Goal: Information Seeking & Learning: Learn about a topic

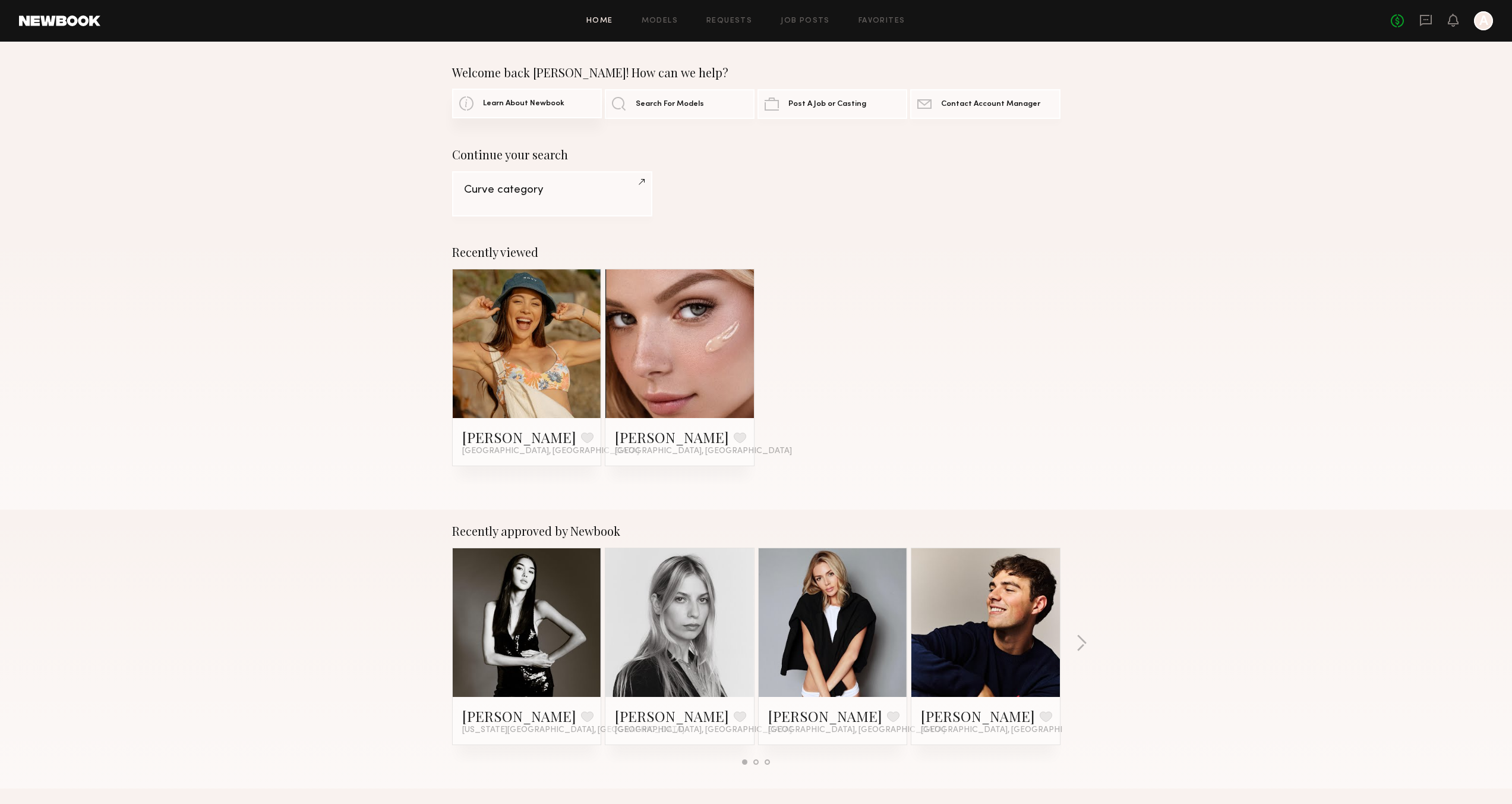
click at [537, 109] on link "Learn About Newbook" at bounding box center [527, 103] width 150 height 30
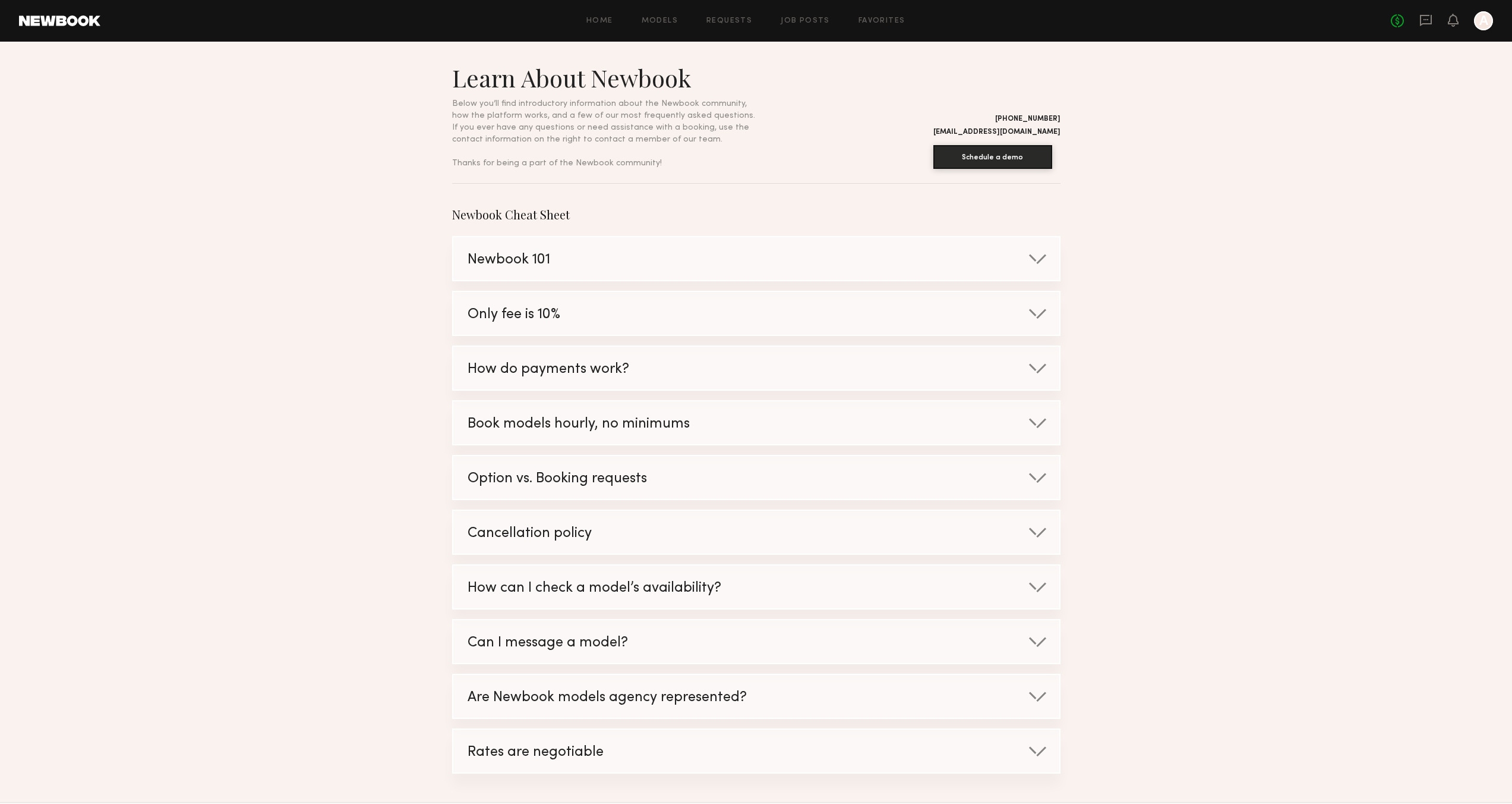
click at [1488, 25] on div at bounding box center [1483, 20] width 19 height 19
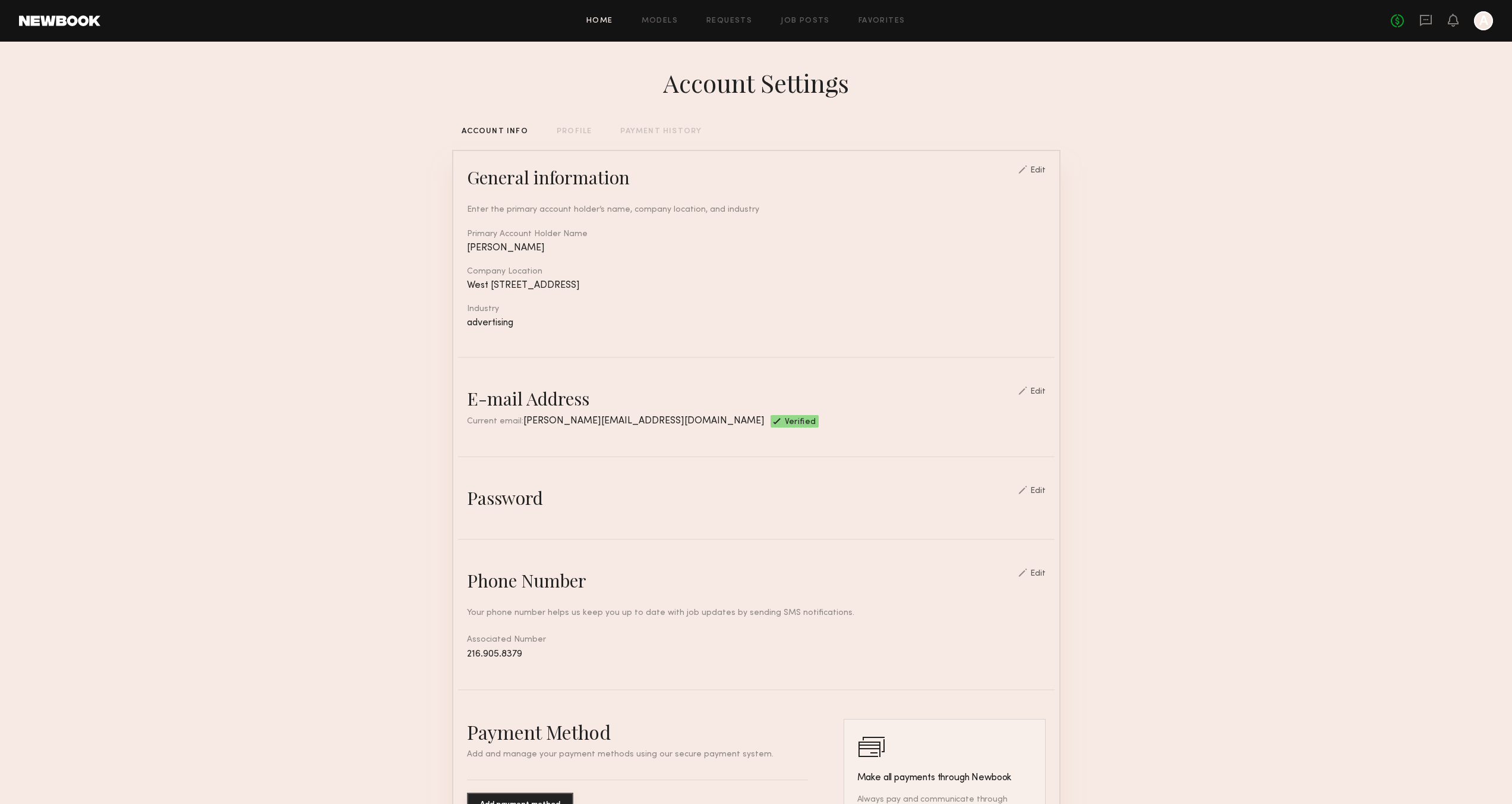
click at [593, 23] on link "Home" at bounding box center [599, 20] width 27 height 7
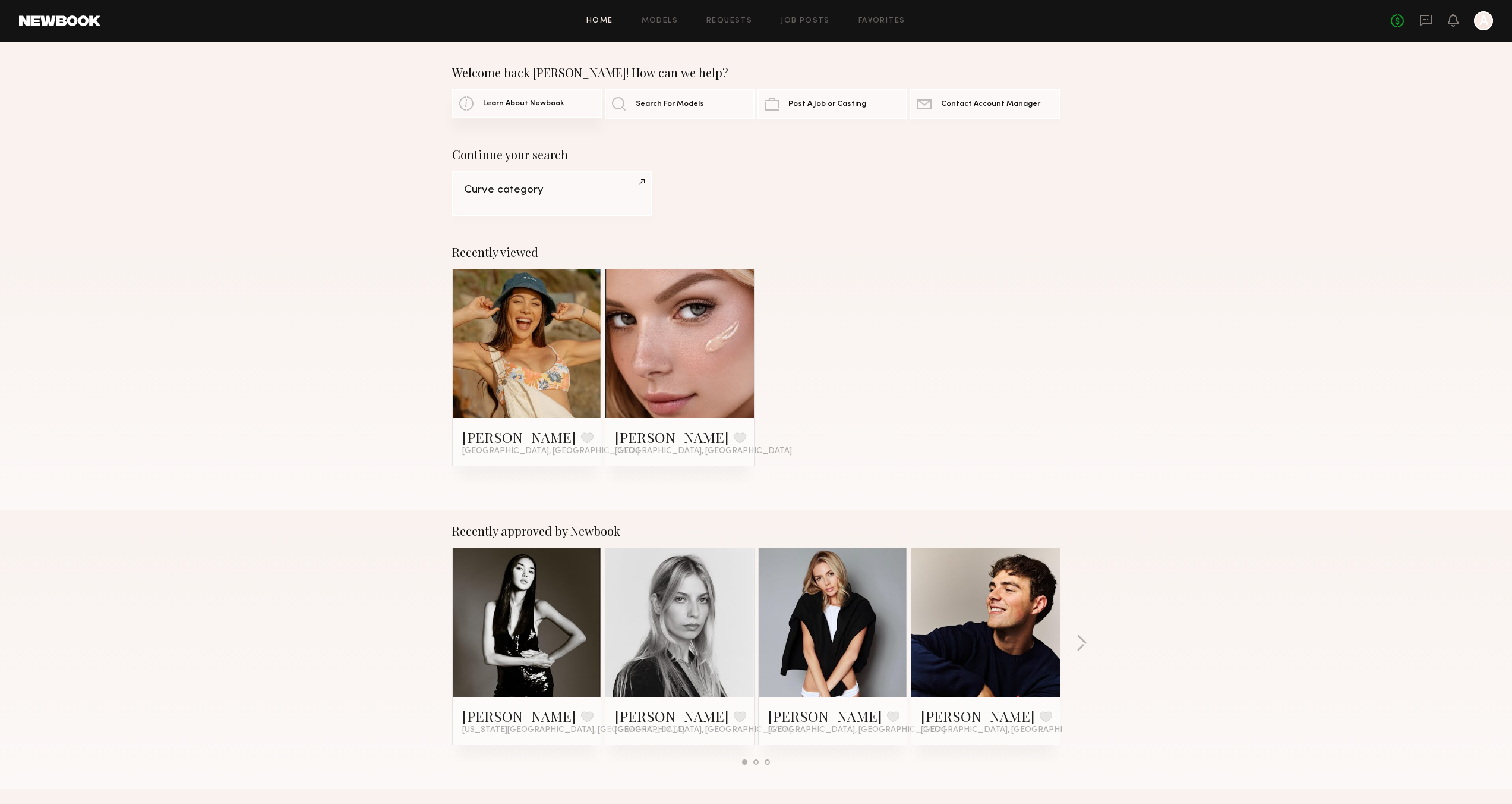
click at [524, 105] on span "Learn About Newbook" at bounding box center [524, 103] width 81 height 7
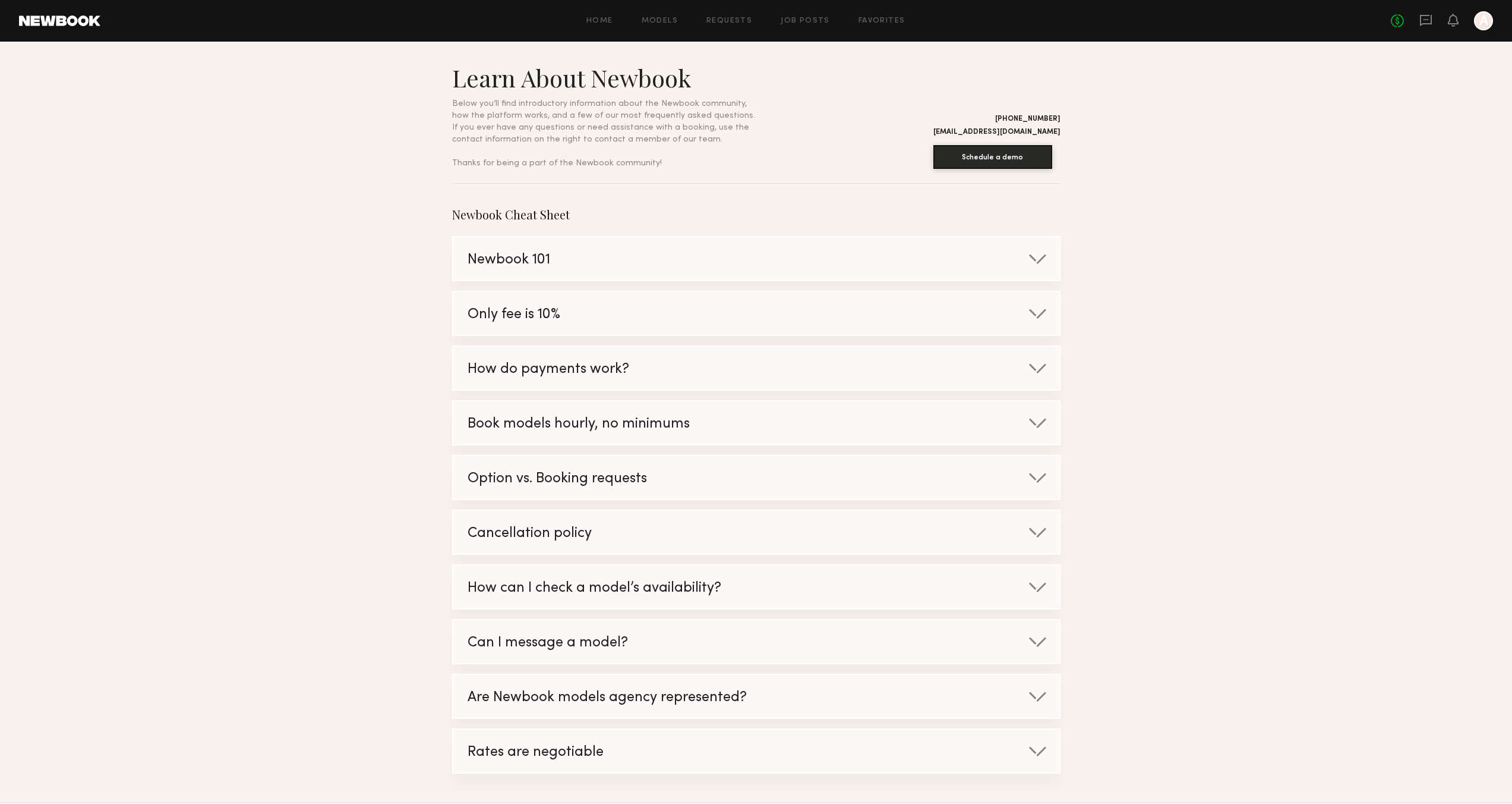
click at [1033, 268] on div "Newbook 101" at bounding box center [743, 260] width 581 height 46
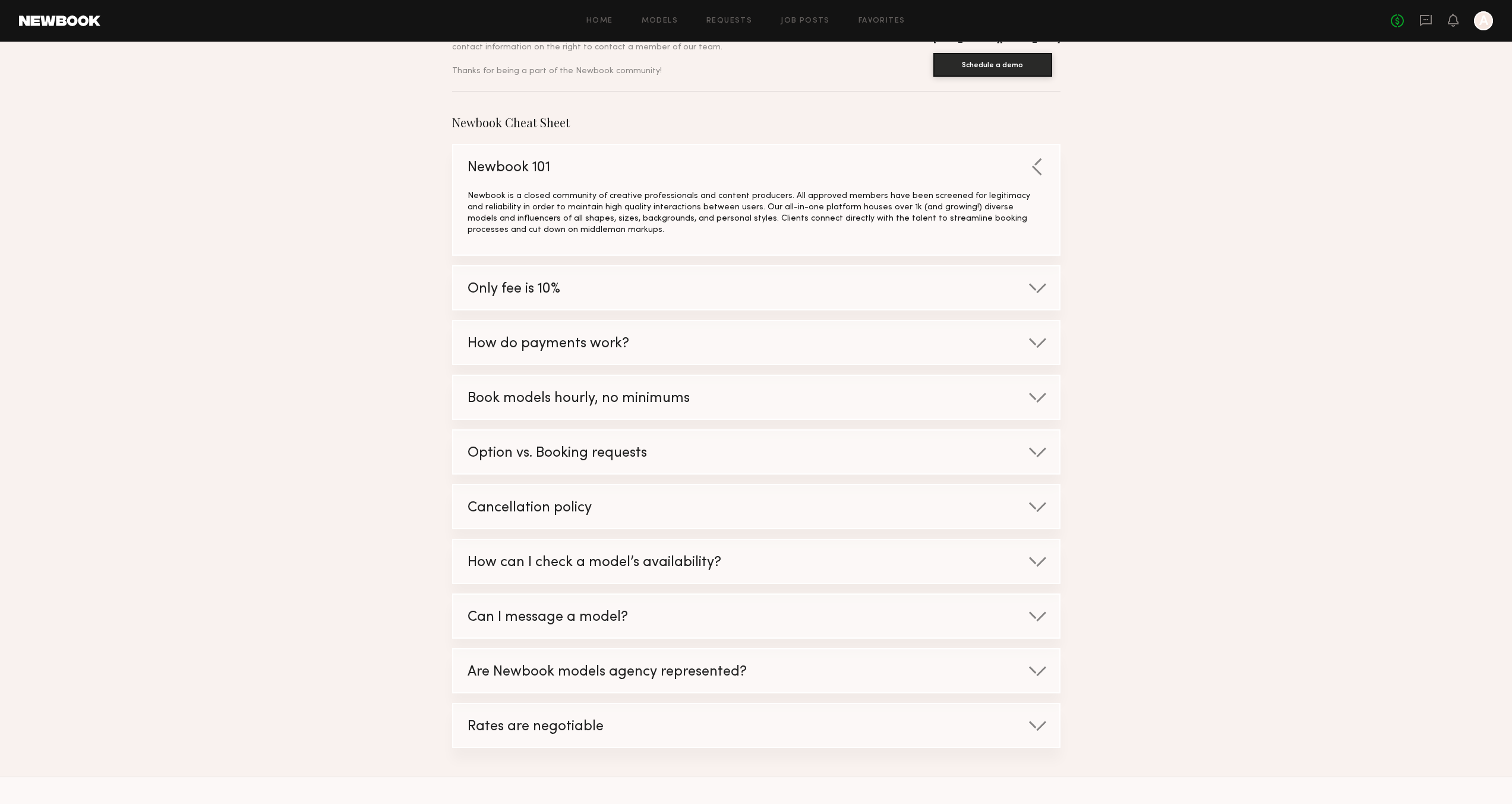
scroll to position [108, 0]
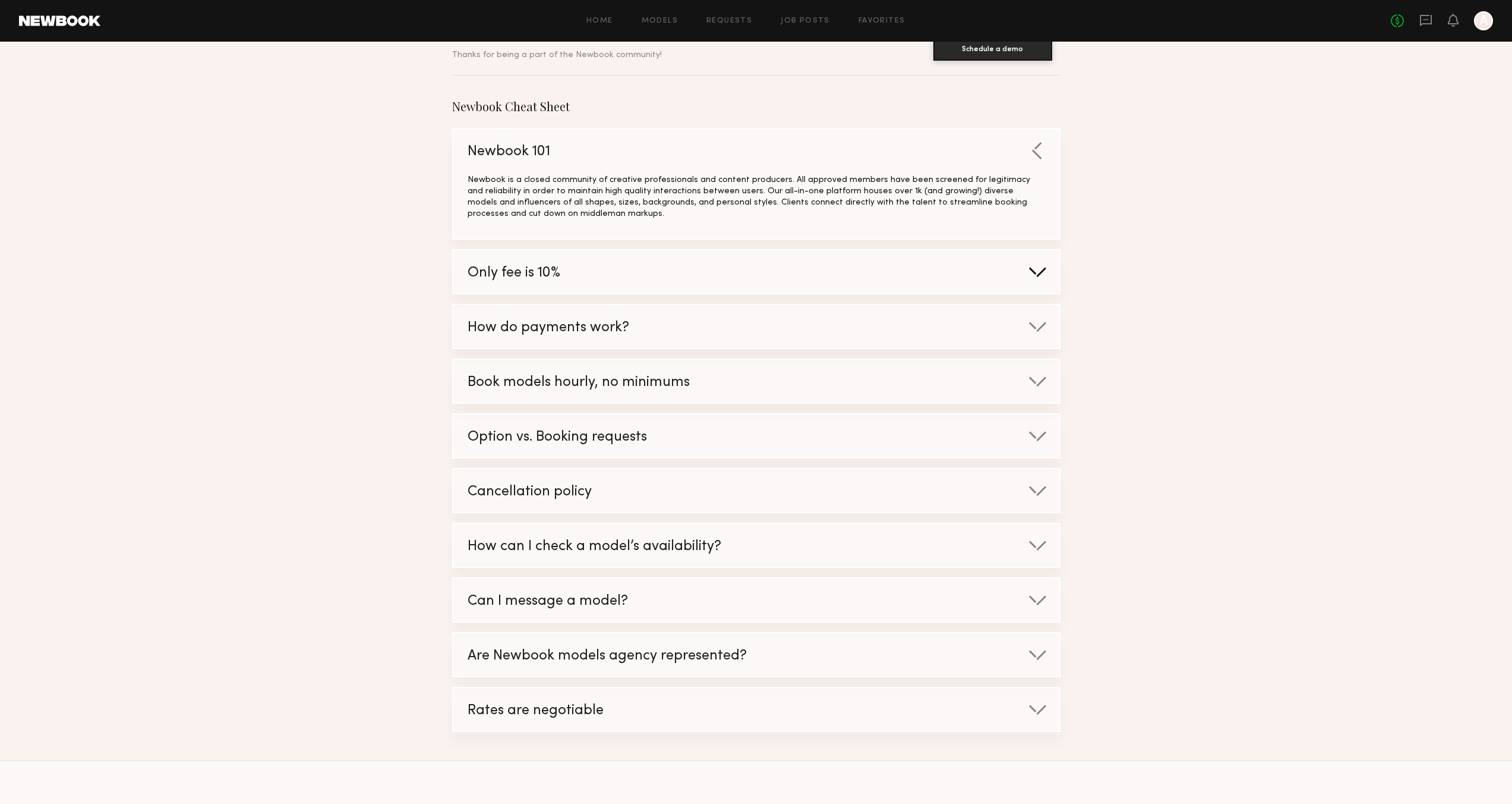
click at [1044, 272] on div at bounding box center [1037, 272] width 19 height 12
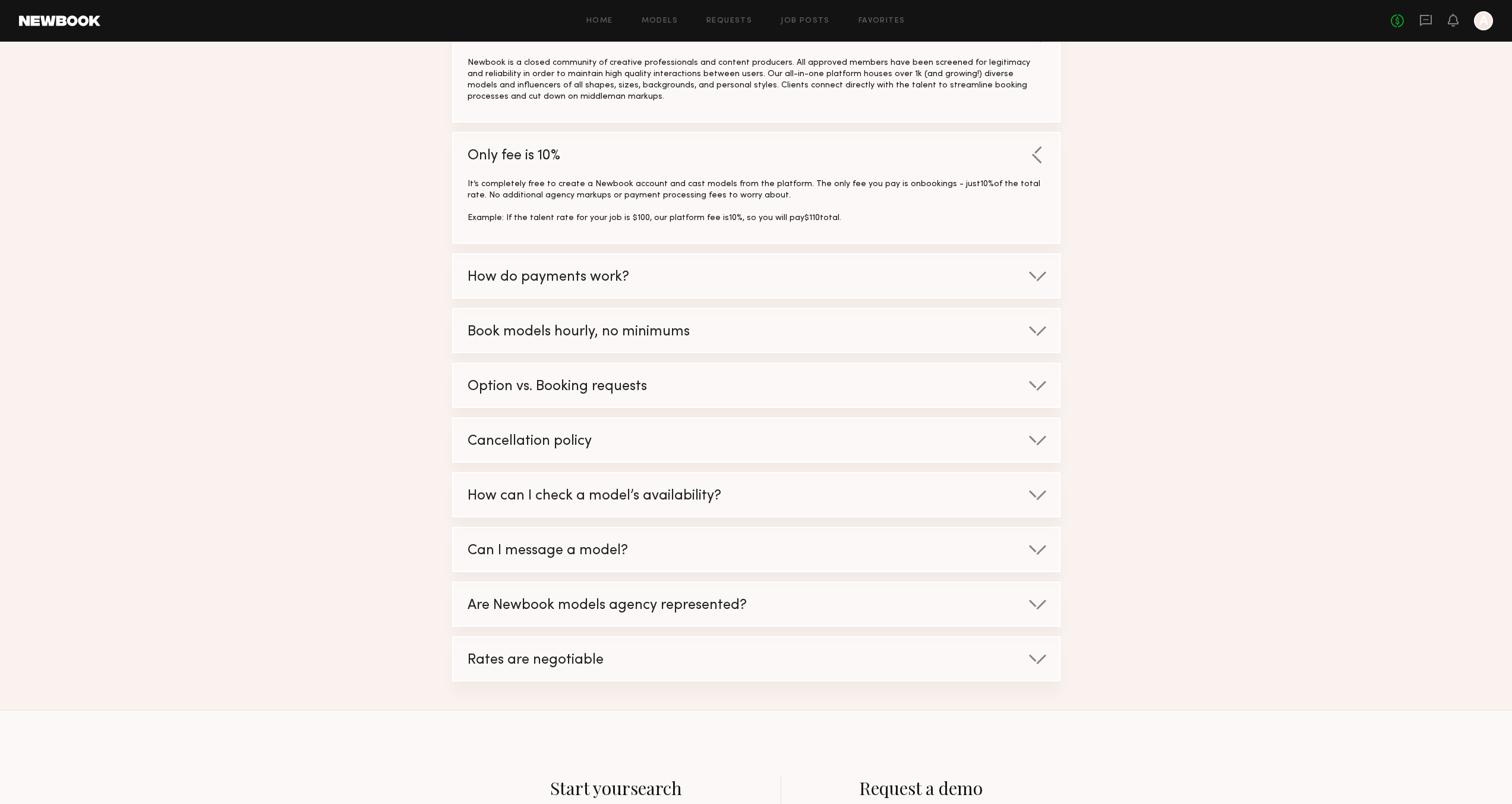
scroll to position [226, 0]
click at [1042, 275] on div at bounding box center [1037, 275] width 19 height 12
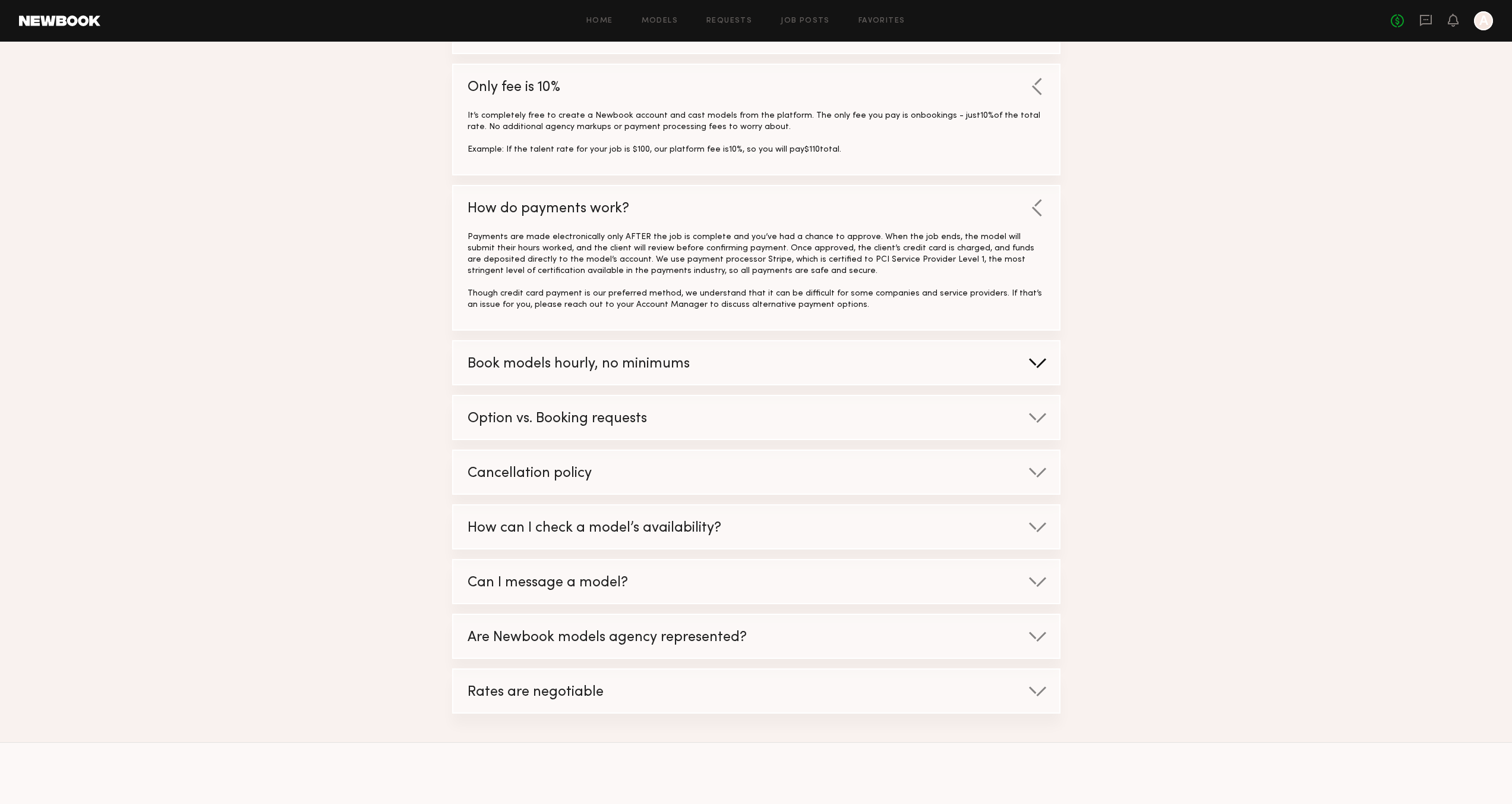
scroll to position [295, 0]
click at [1039, 366] on div at bounding box center [1037, 360] width 19 height 12
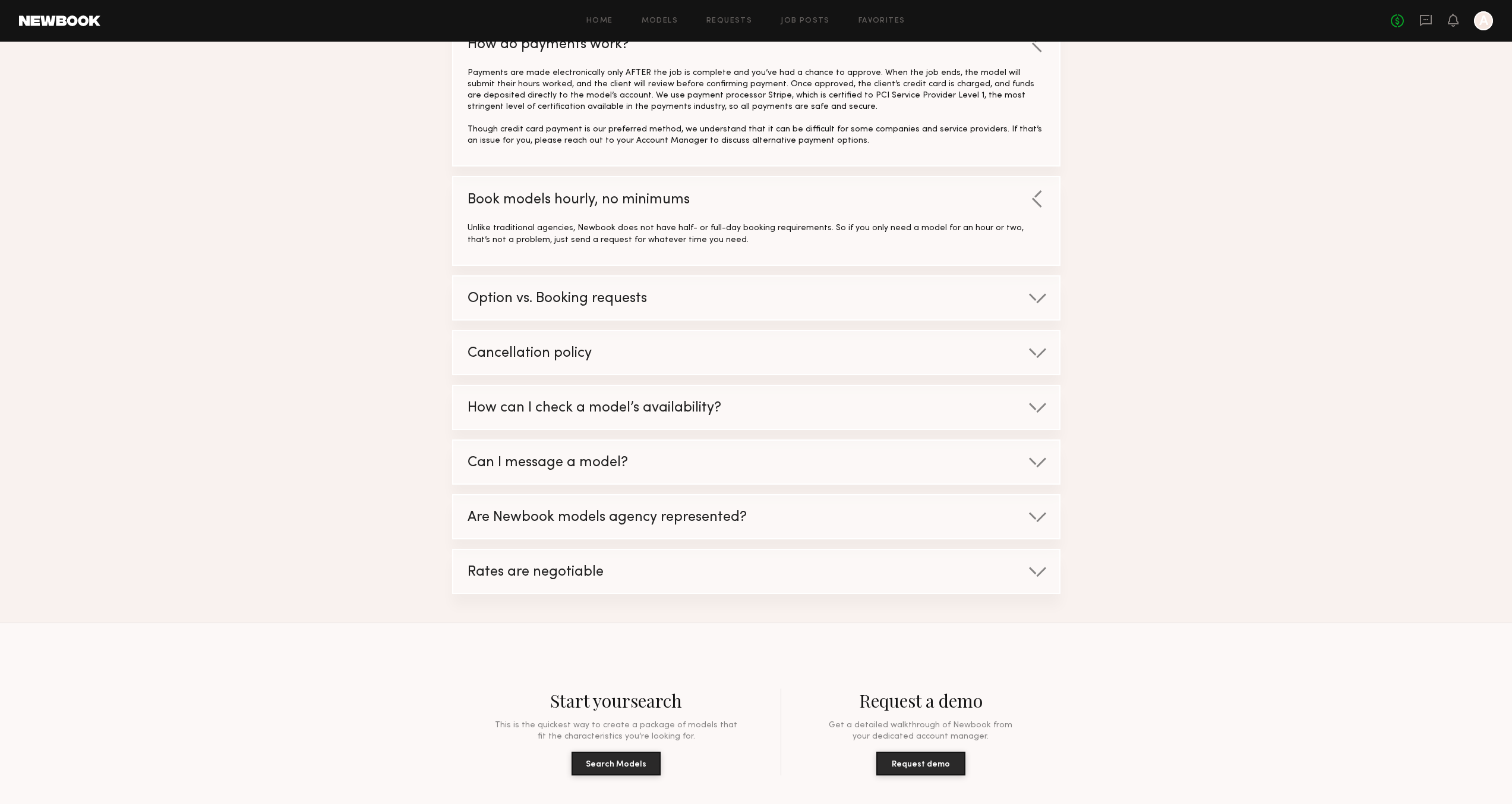
scroll to position [513, 0]
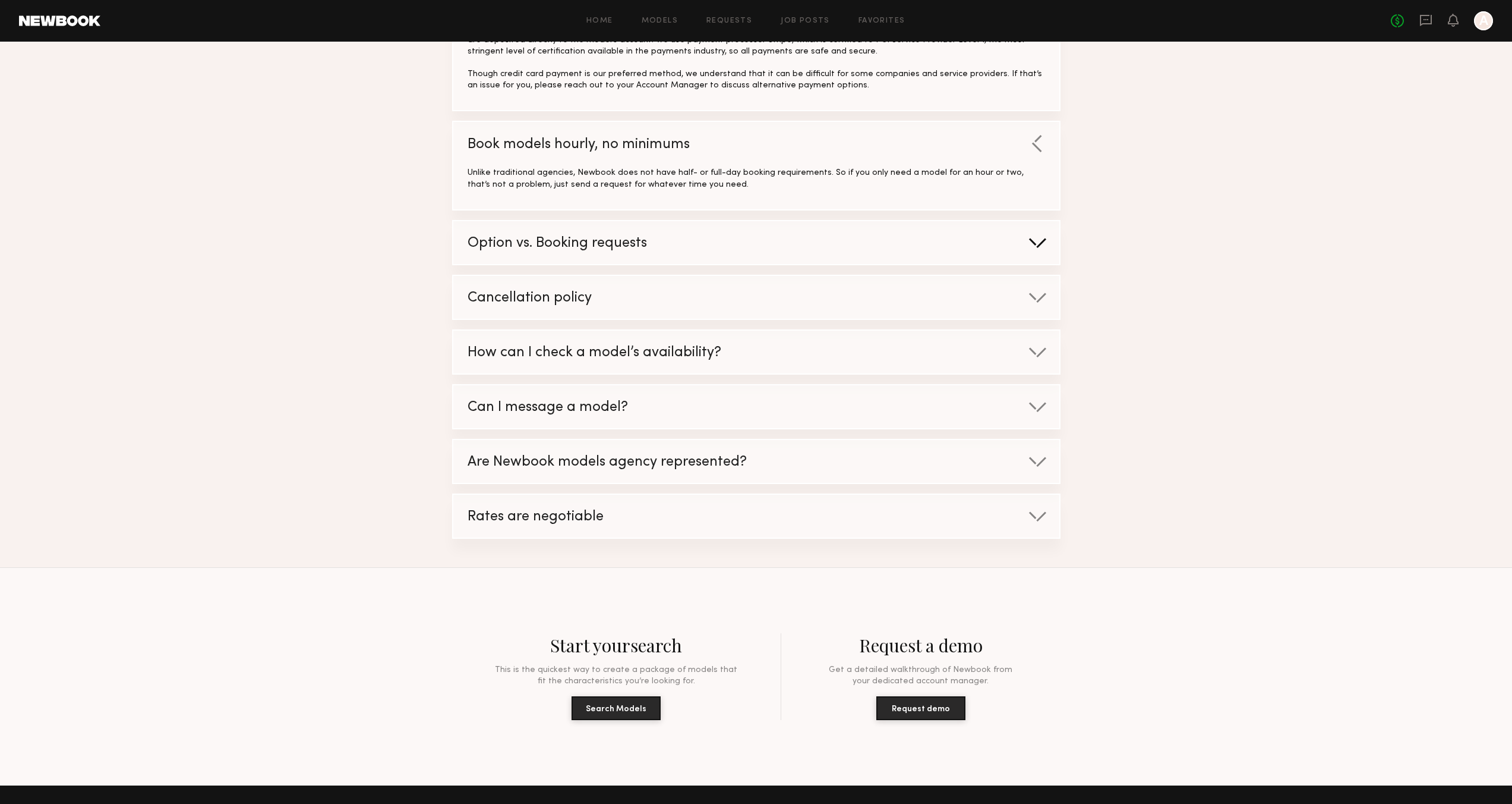
click at [1042, 246] on div at bounding box center [1037, 243] width 19 height 12
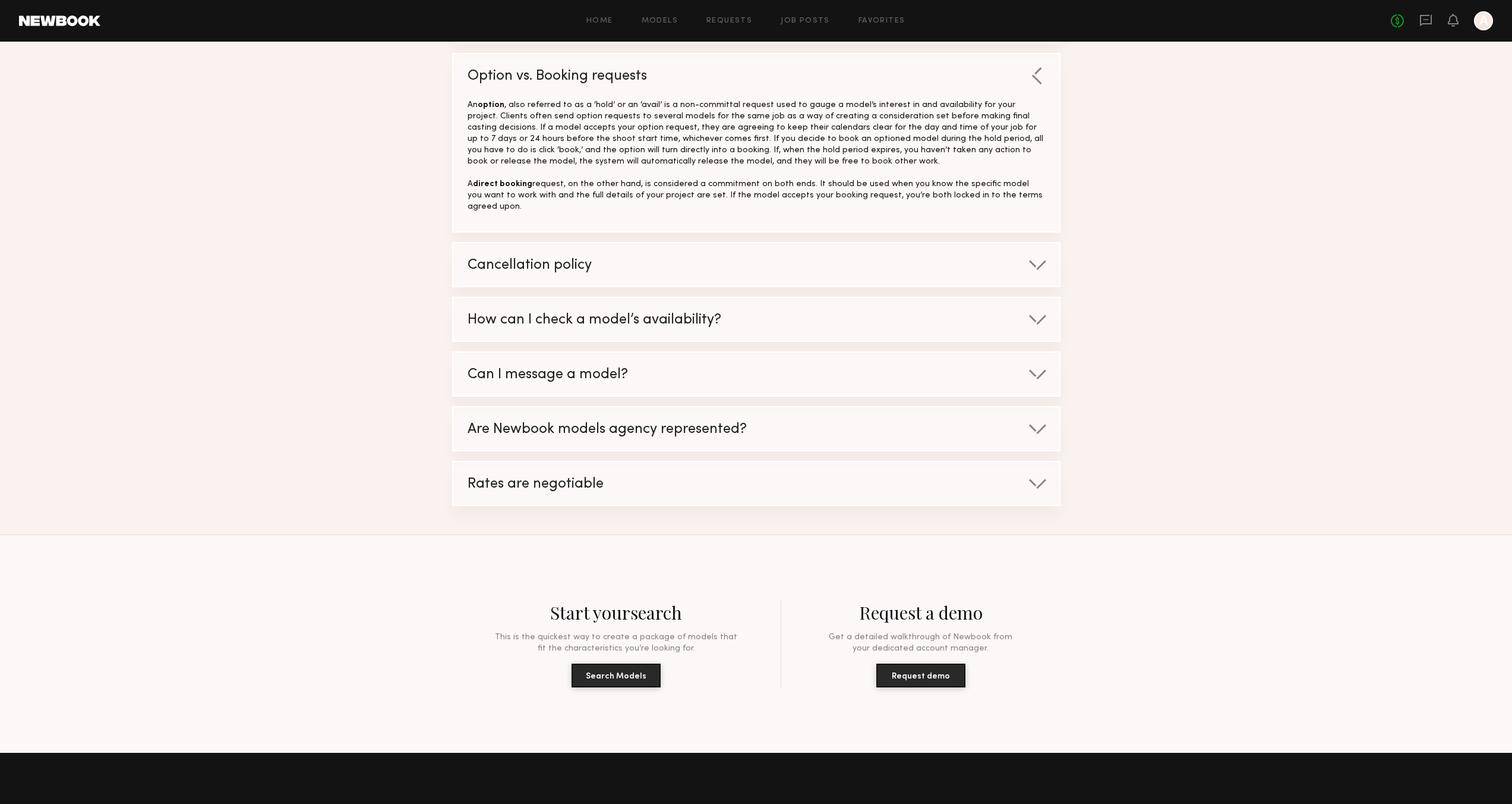
scroll to position [415, 0]
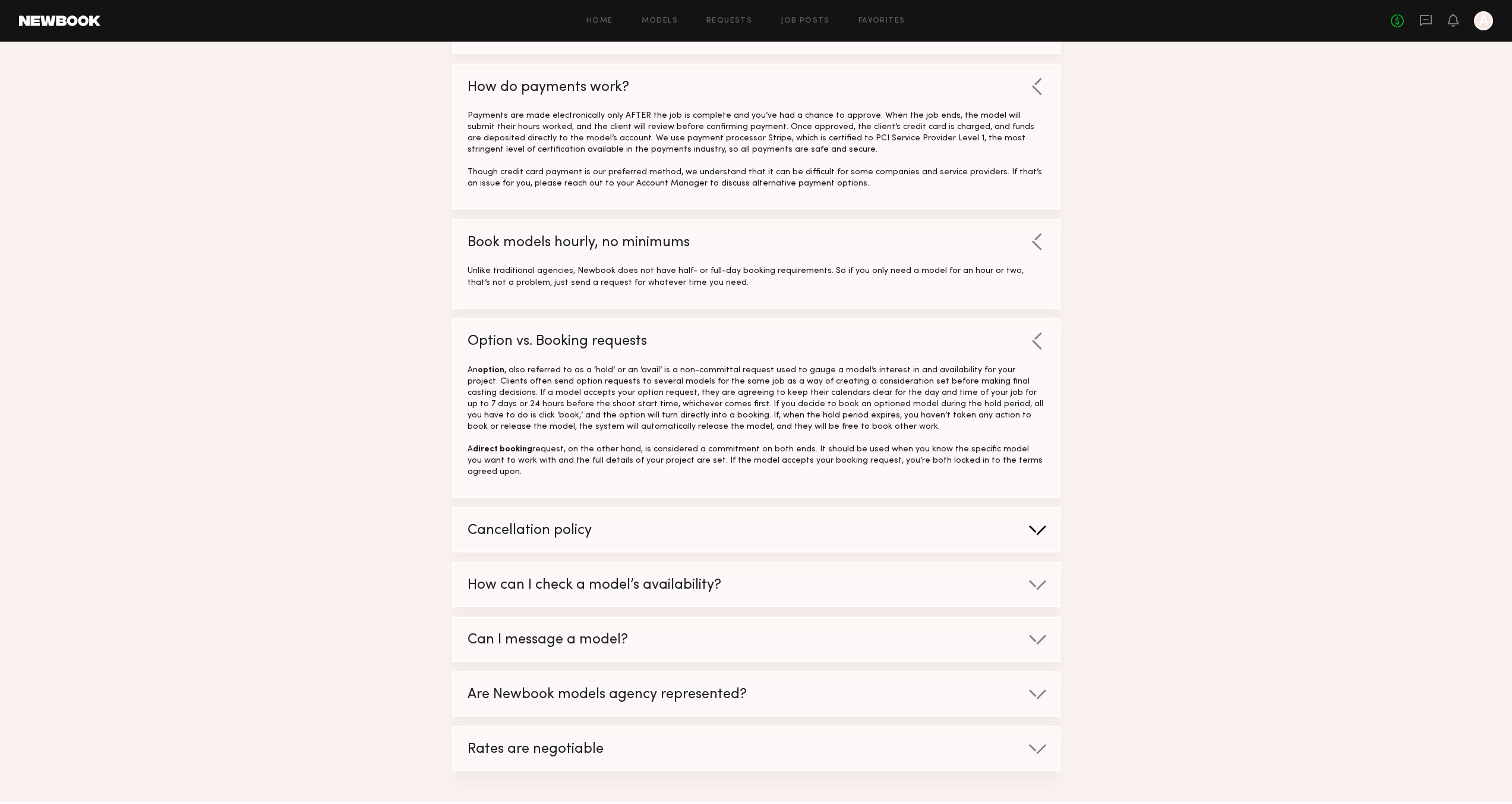
click at [1041, 524] on div at bounding box center [1037, 530] width 19 height 12
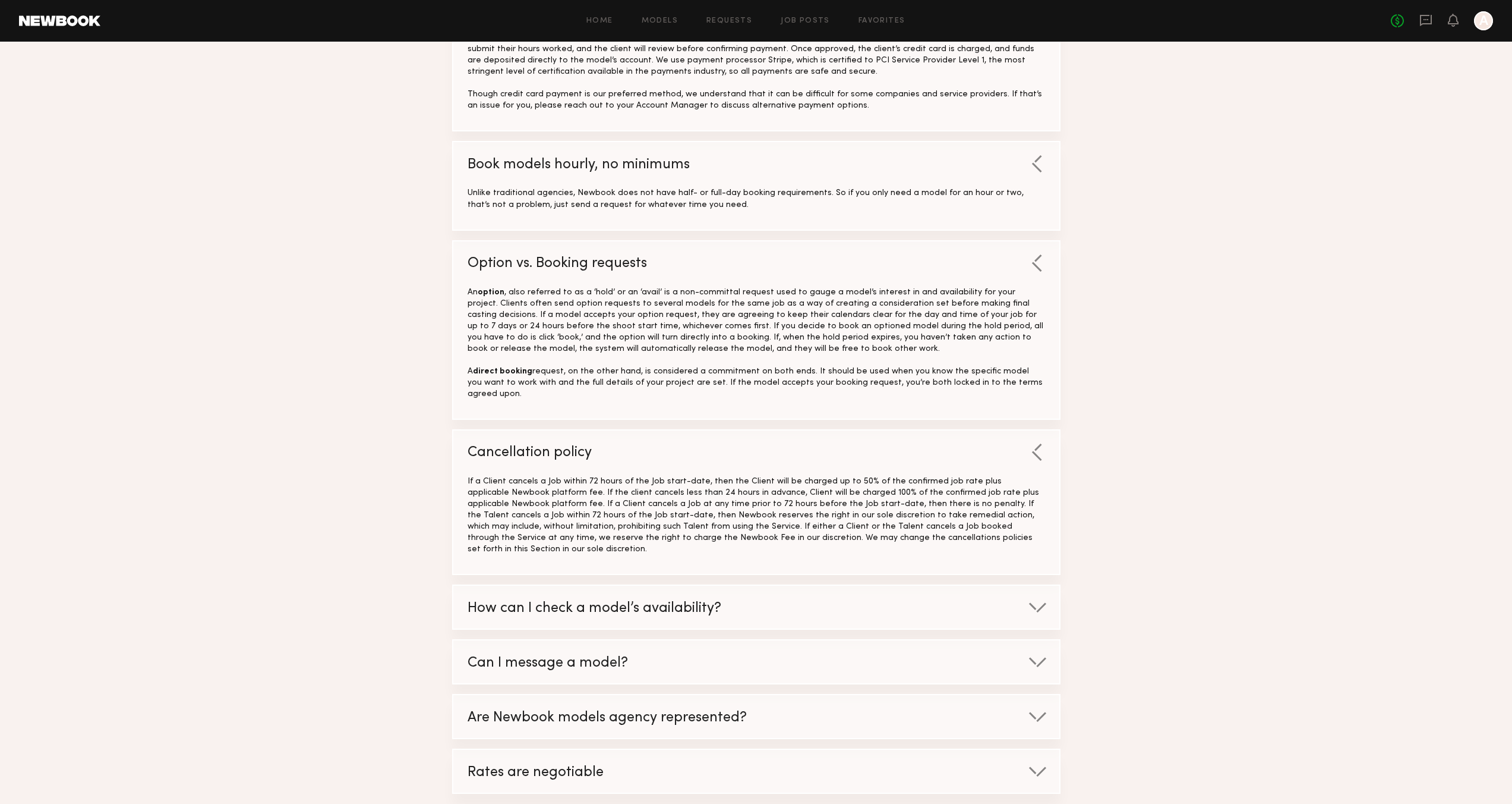
scroll to position [574, 0]
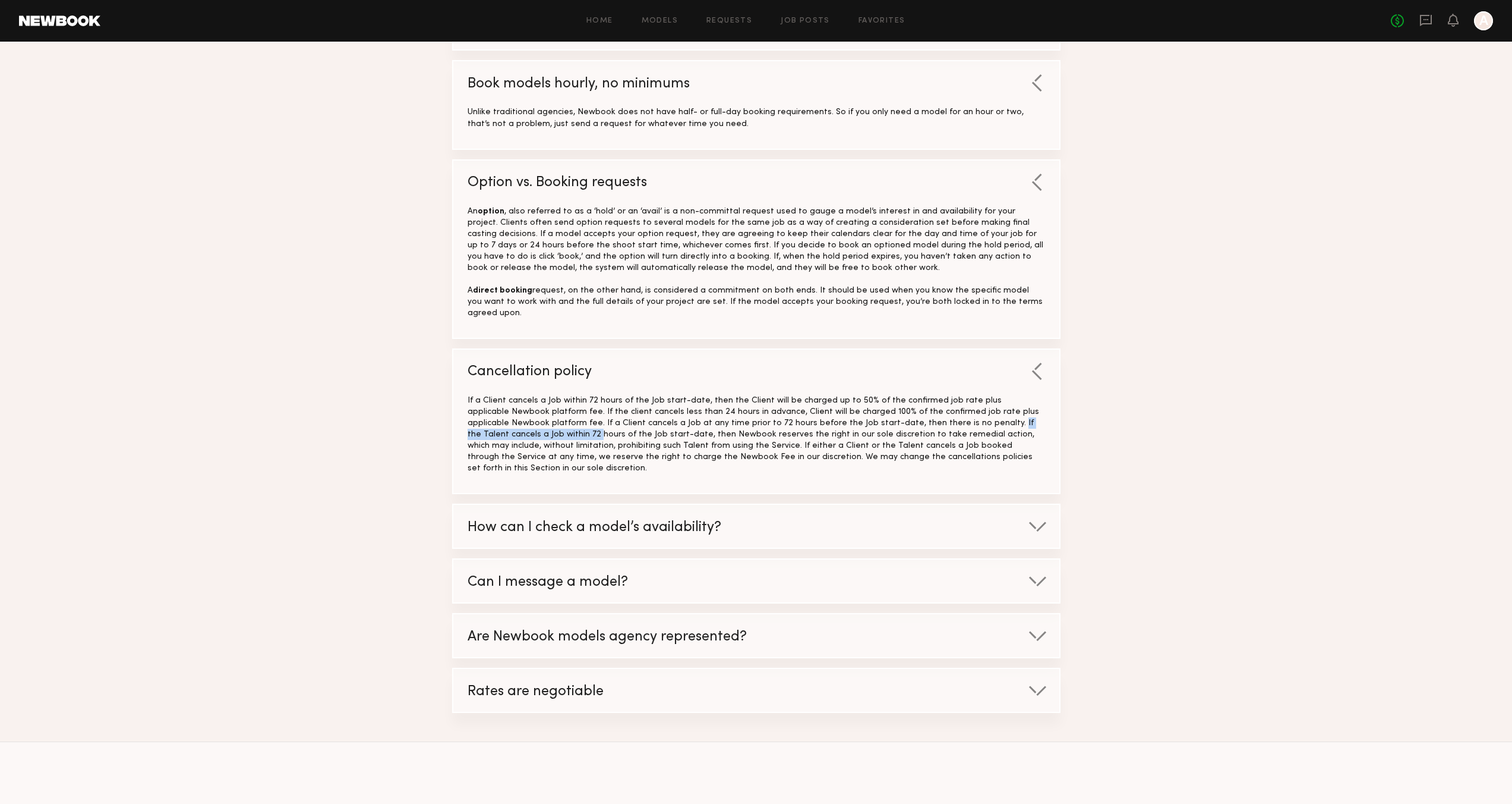
drag, startPoint x: 871, startPoint y: 411, endPoint x: 1007, endPoint y: 416, distance: 136.1
click at [1007, 416] on div "If a Client cancels a Job within 72 hours of the Job start-date, then the Clien…" at bounding box center [756, 434] width 577 height 79
click at [1040, 511] on div "How can I check a model’s availability? The easiest way to check for a model’s …" at bounding box center [756, 527] width 608 height 46
click at [1032, 520] on div at bounding box center [1037, 526] width 19 height 12
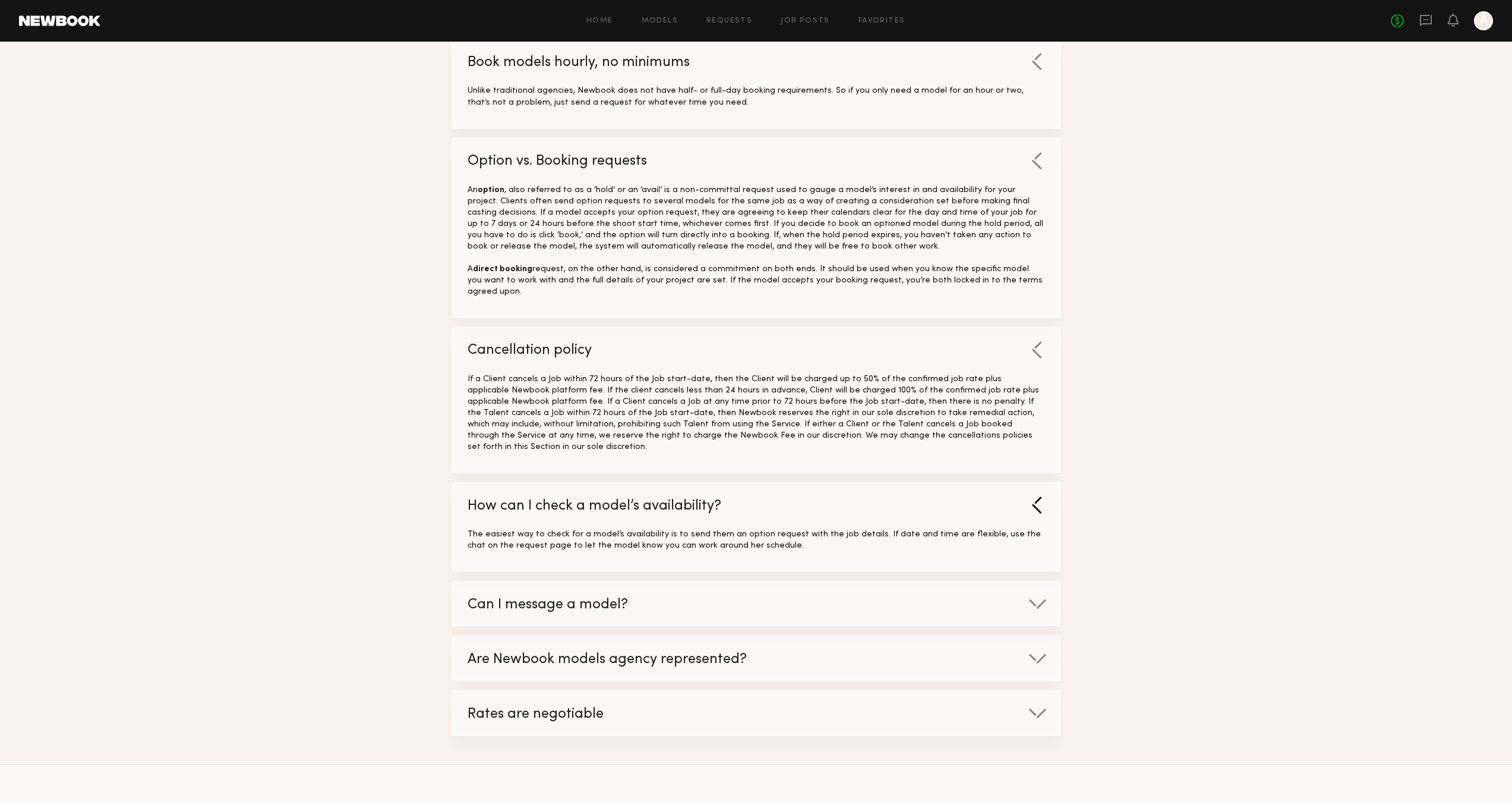
scroll to position [601, 0]
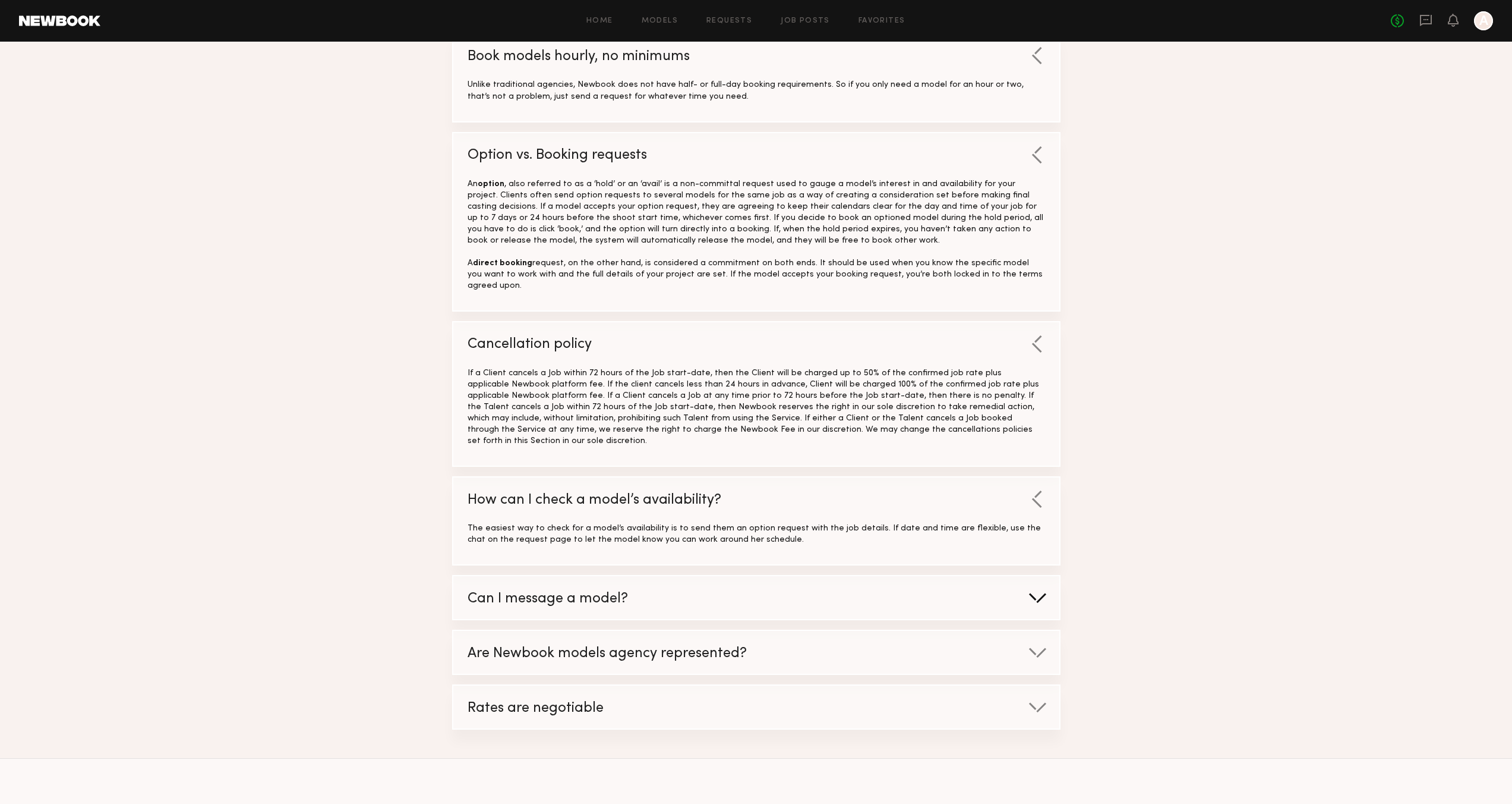
click at [1033, 592] on div at bounding box center [1037, 597] width 19 height 12
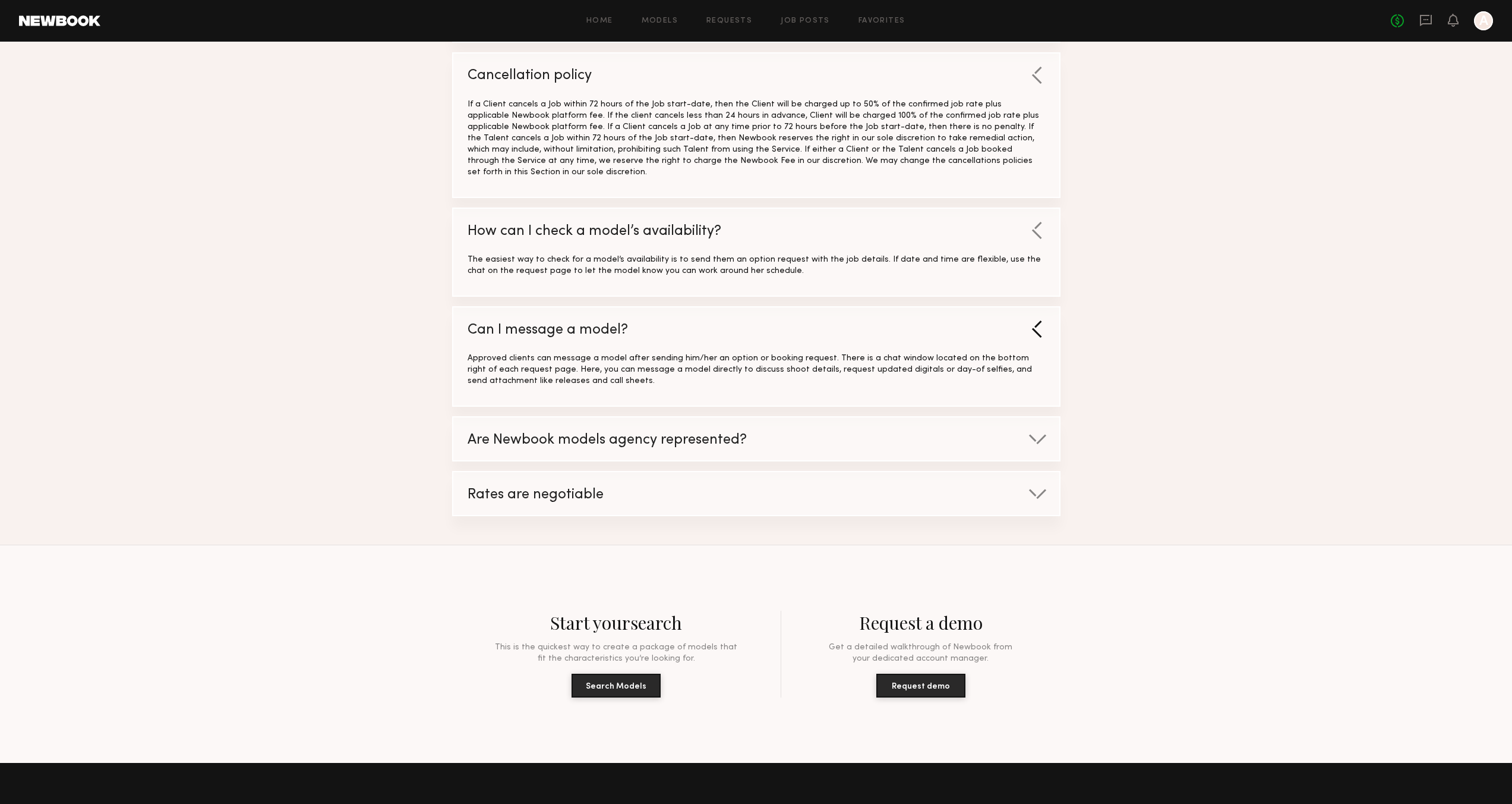
scroll to position [878, 0]
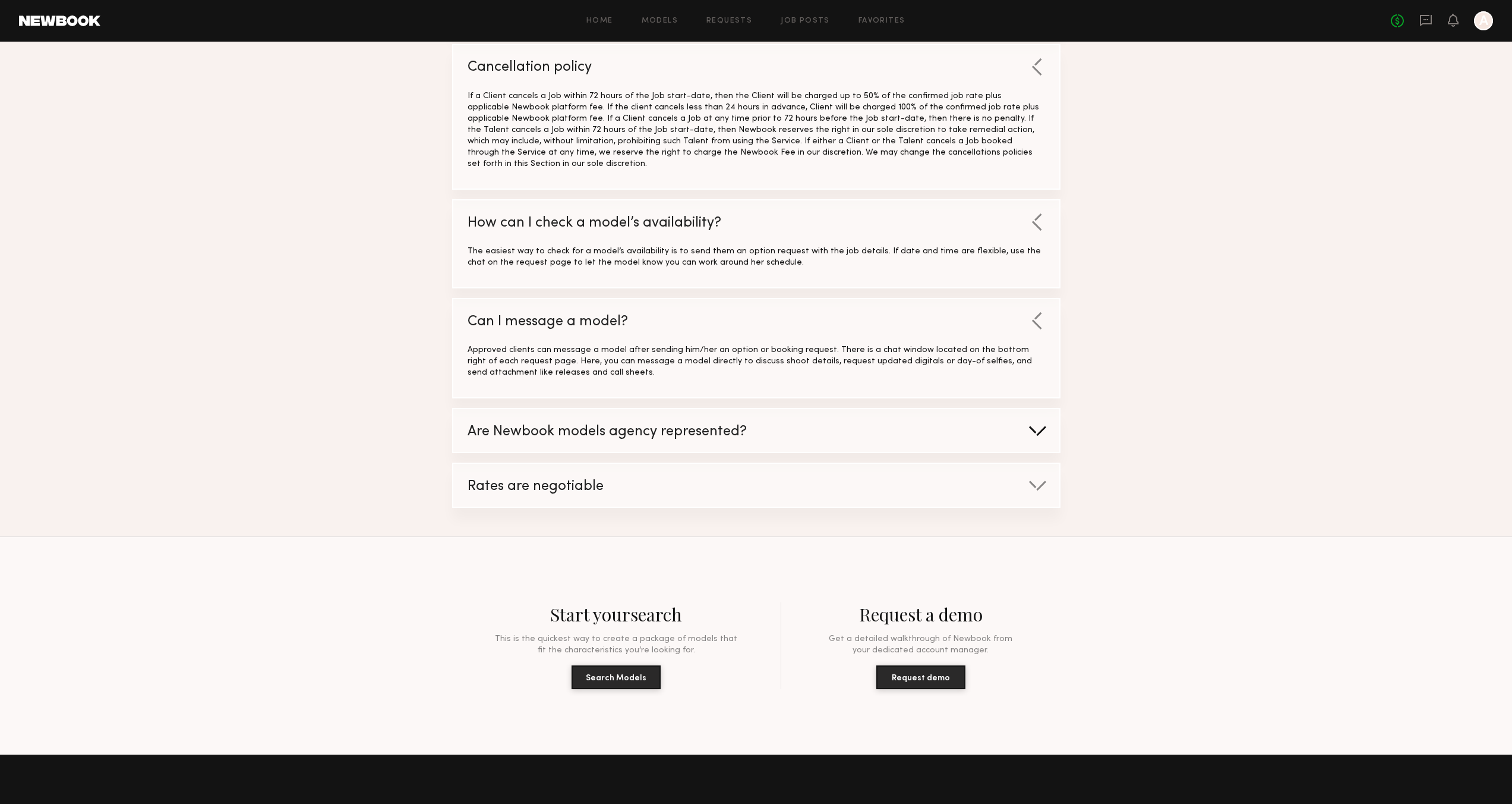
click at [1039, 425] on div at bounding box center [1037, 430] width 19 height 12
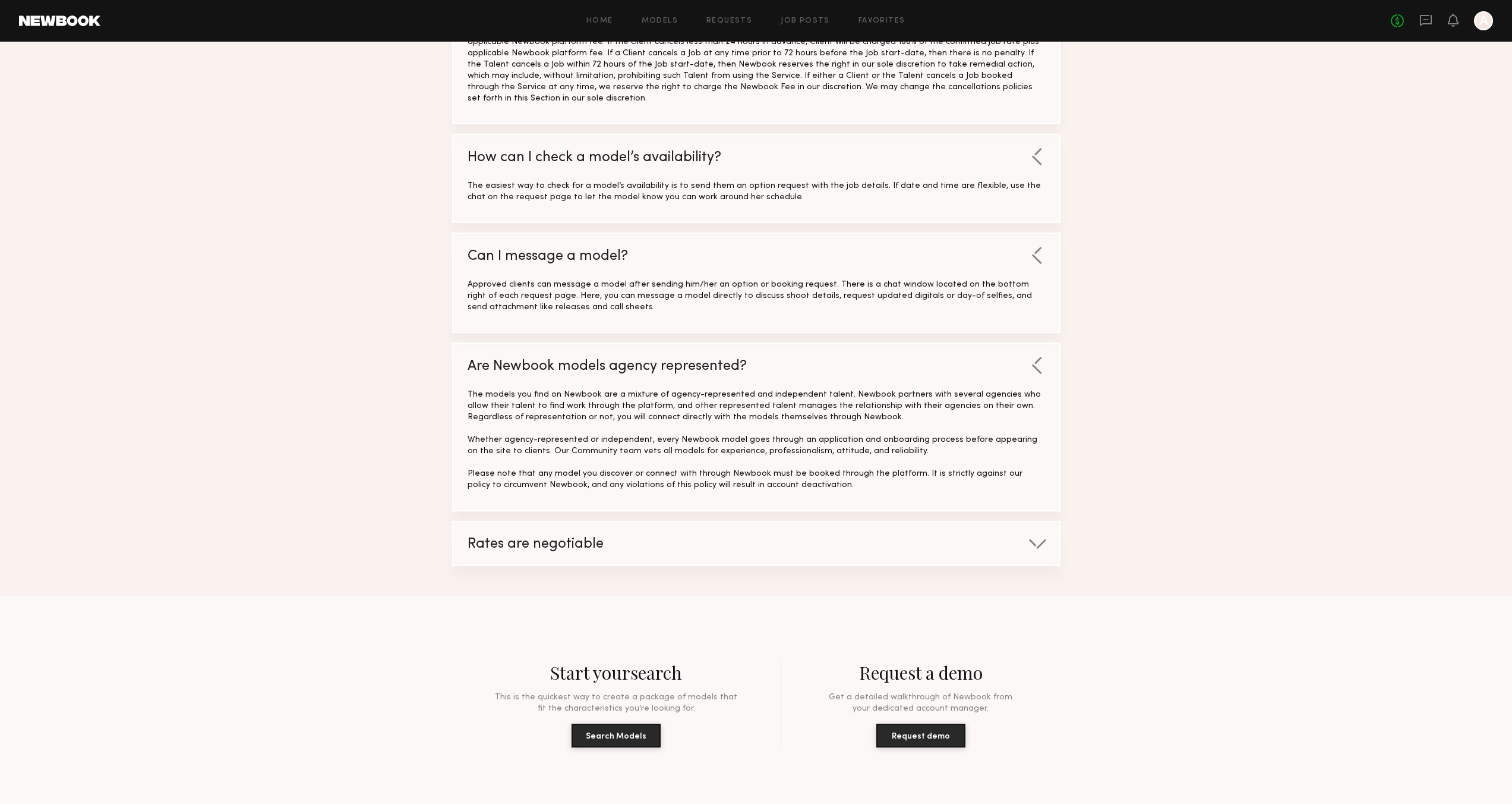
scroll to position [945, 0]
click at [1043, 536] on div at bounding box center [1037, 542] width 19 height 12
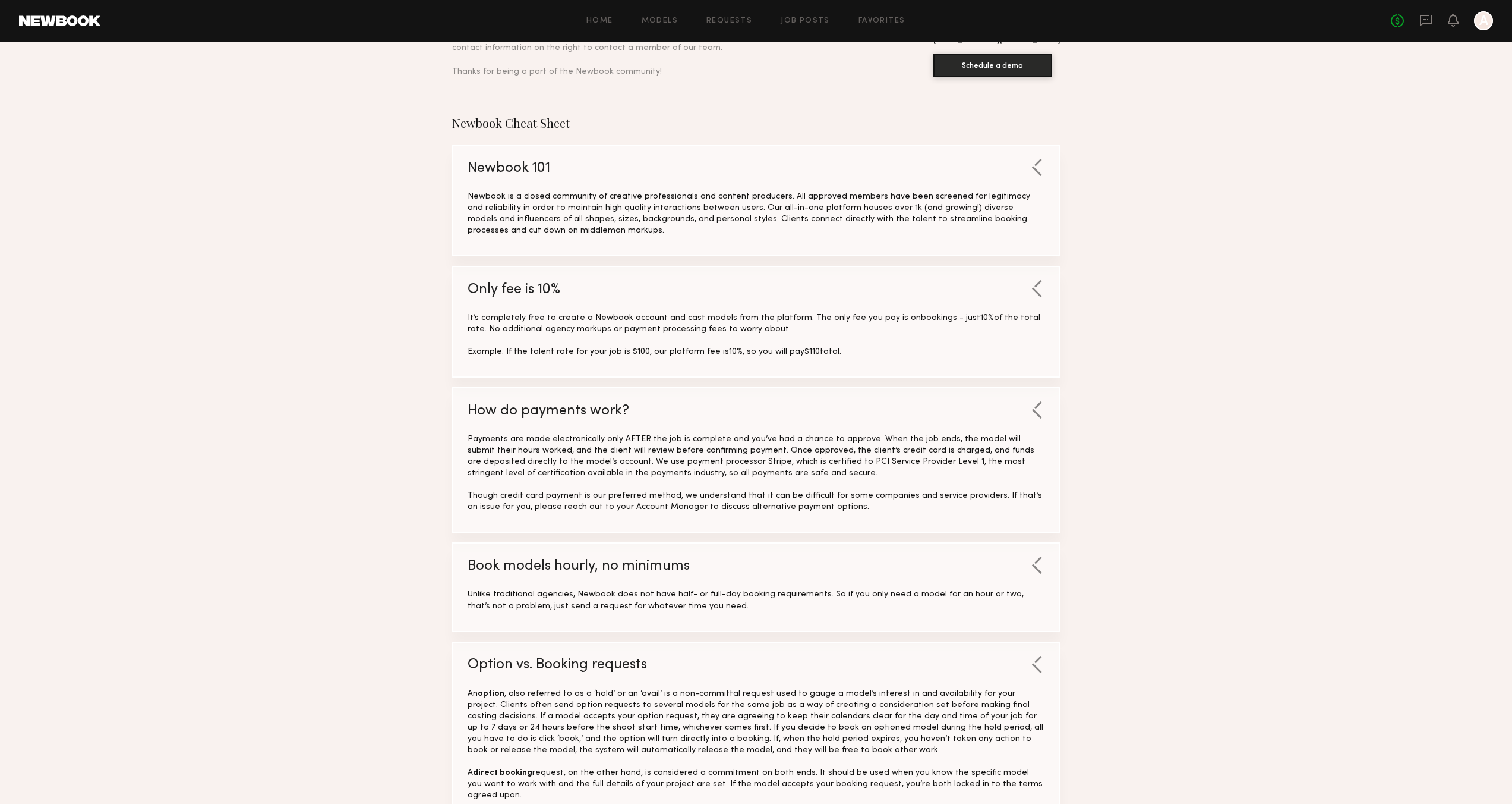
scroll to position [0, 0]
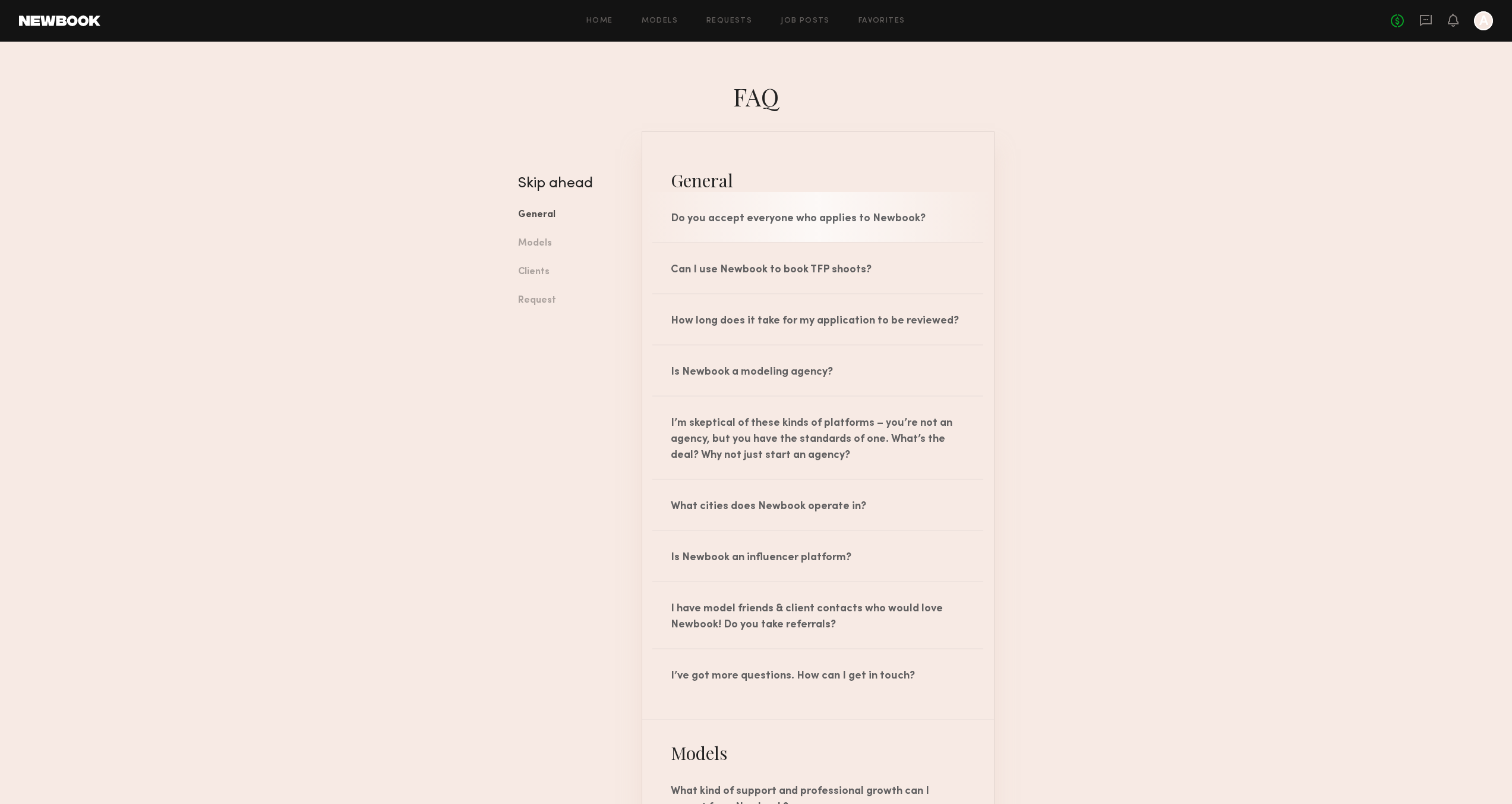
click at [747, 228] on div "Do you accept everyone who applies to Newbook?" at bounding box center [818, 216] width 351 height 50
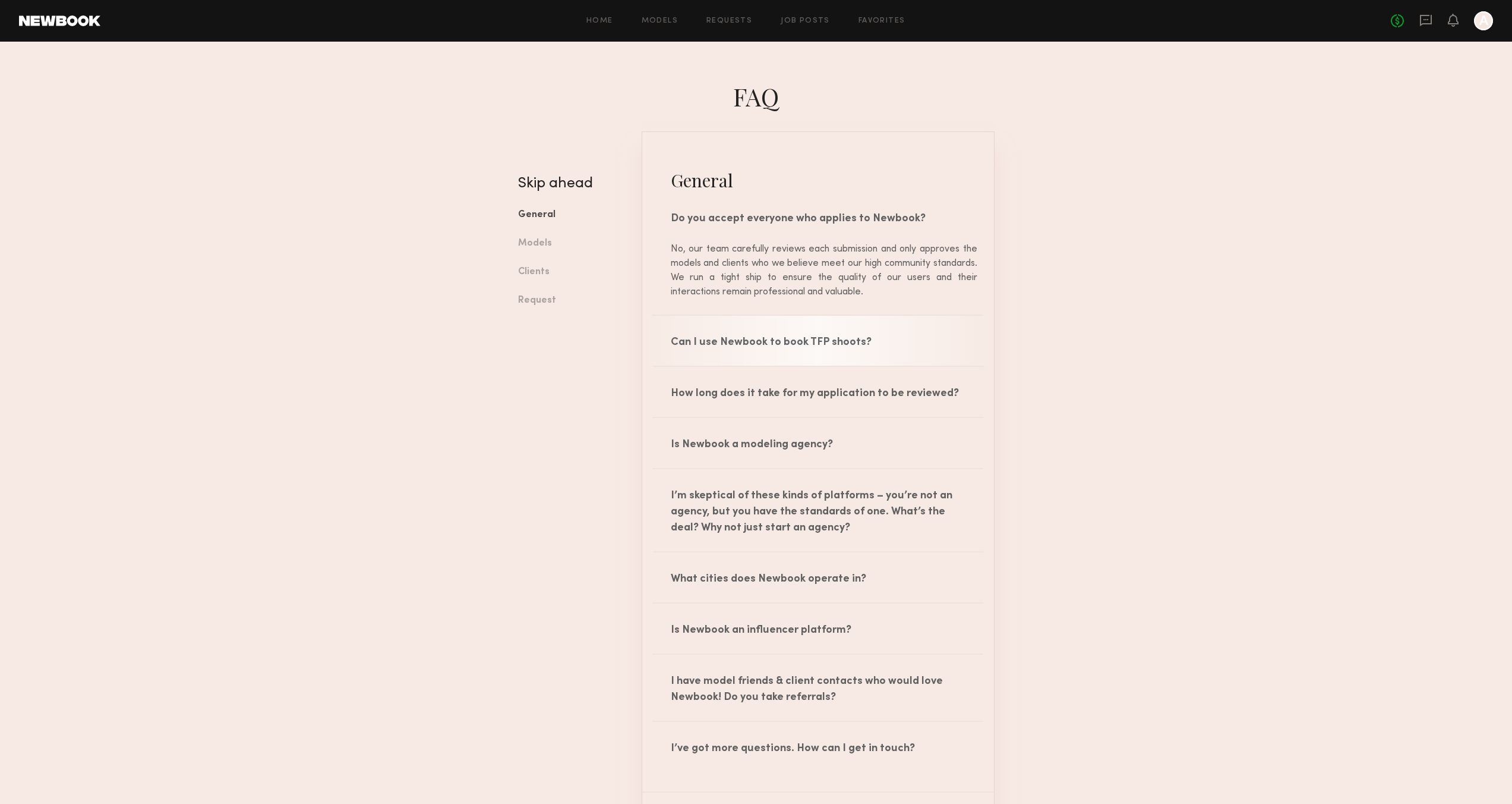
click at [753, 344] on div "Can I use Newbook to book TFP shoots?" at bounding box center [818, 340] width 351 height 50
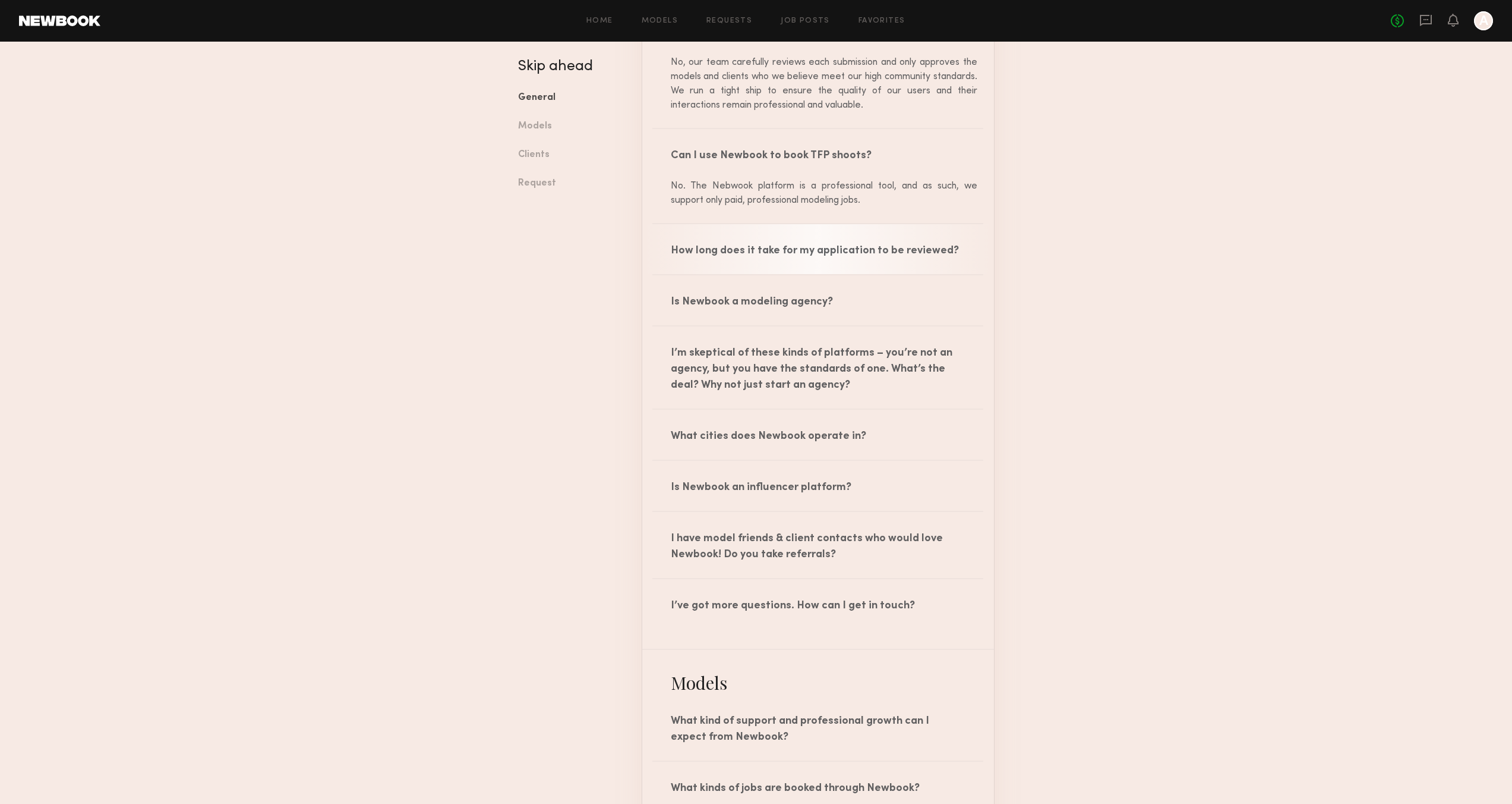
scroll to position [215, 0]
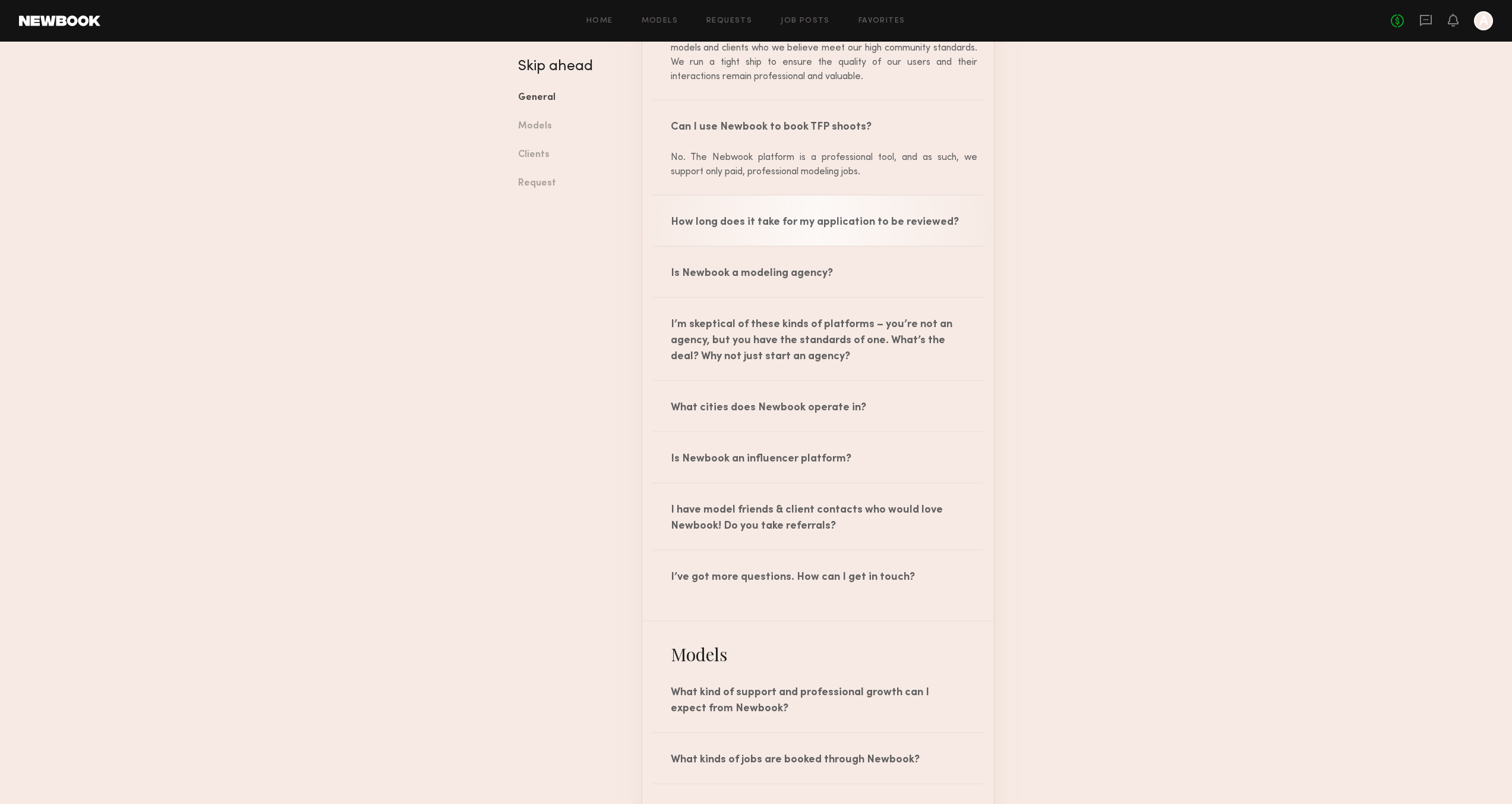
click at [755, 231] on div "How long does it take for my application to be reviewed?" at bounding box center [818, 220] width 351 height 50
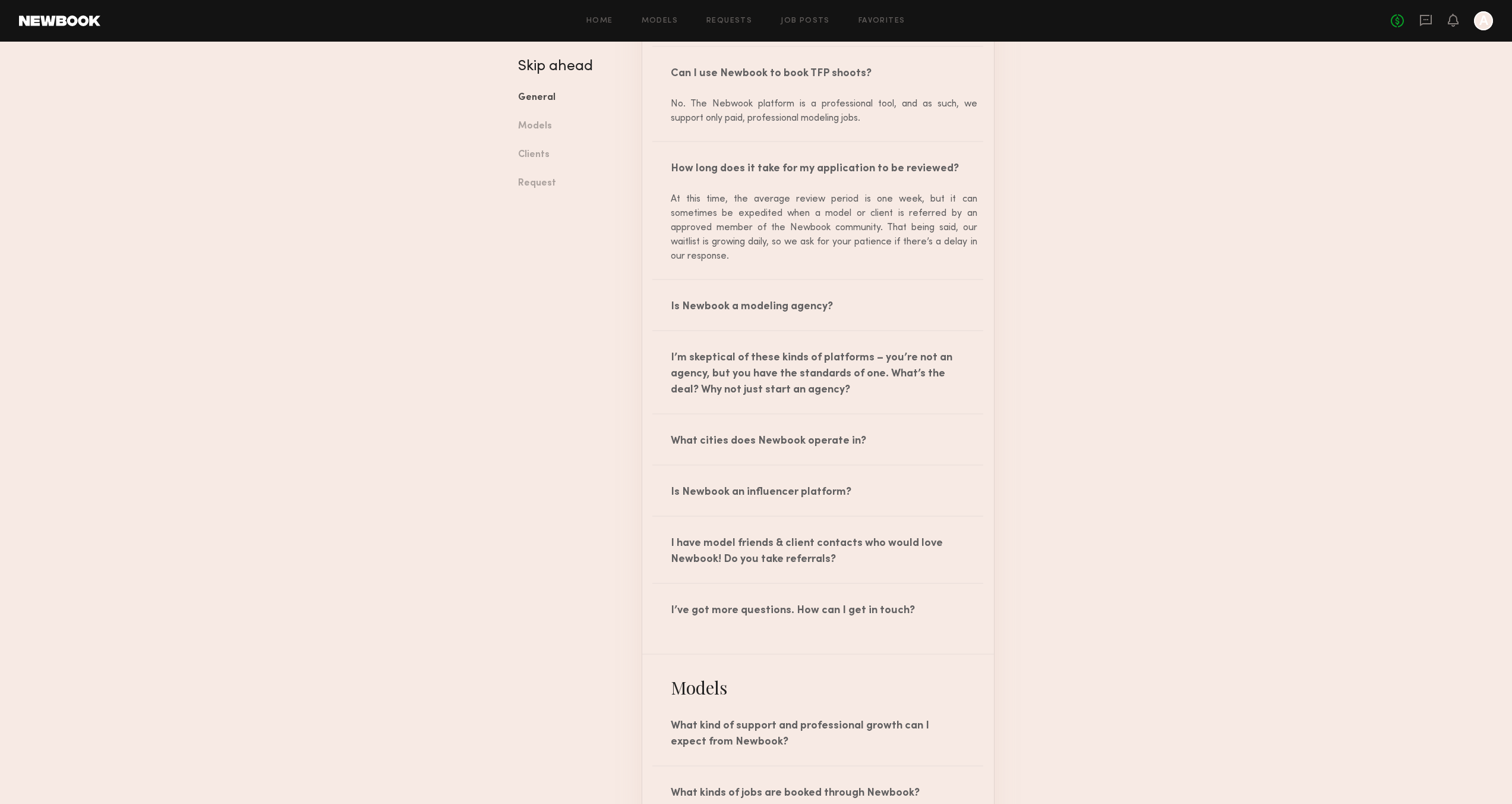
scroll to position [276, 0]
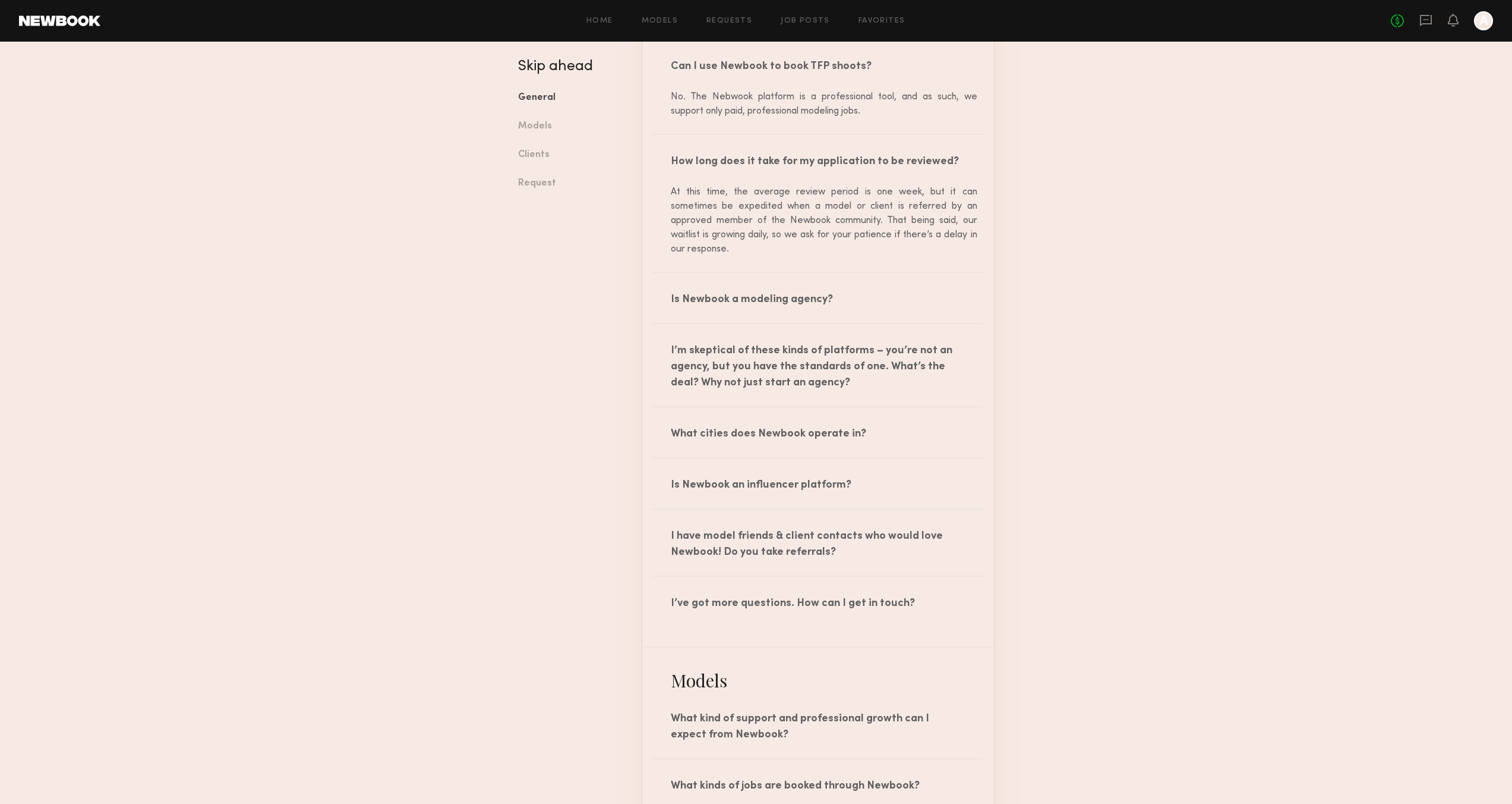
click at [797, 307] on div "Is Newbook a modeling agency?" at bounding box center [818, 297] width 351 height 50
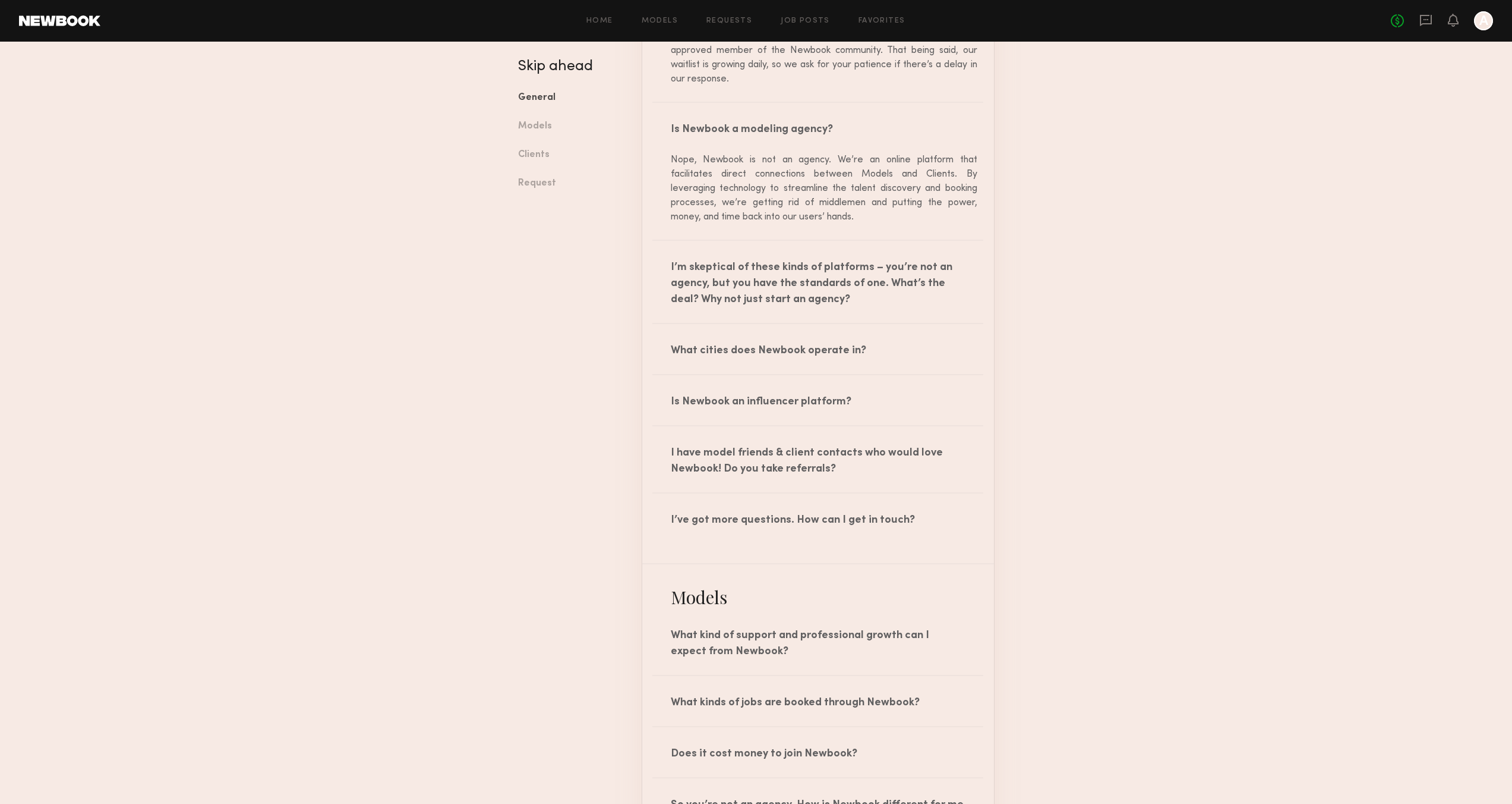
scroll to position [448, 0]
click at [787, 278] on div "I’m skeptical of these kinds of platforms – you’re not an agency, but you have …" at bounding box center [818, 279] width 351 height 82
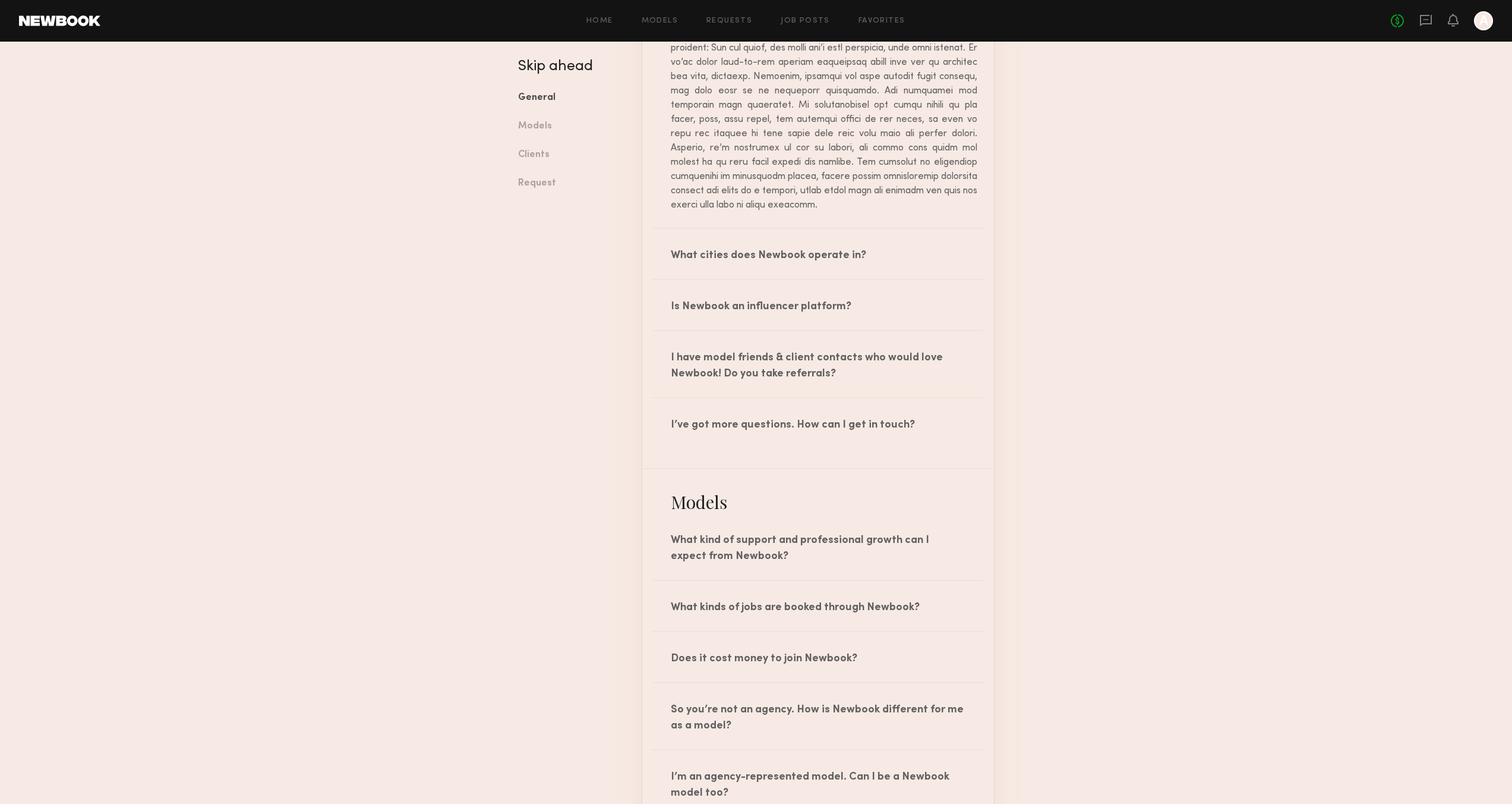
scroll to position [784, 0]
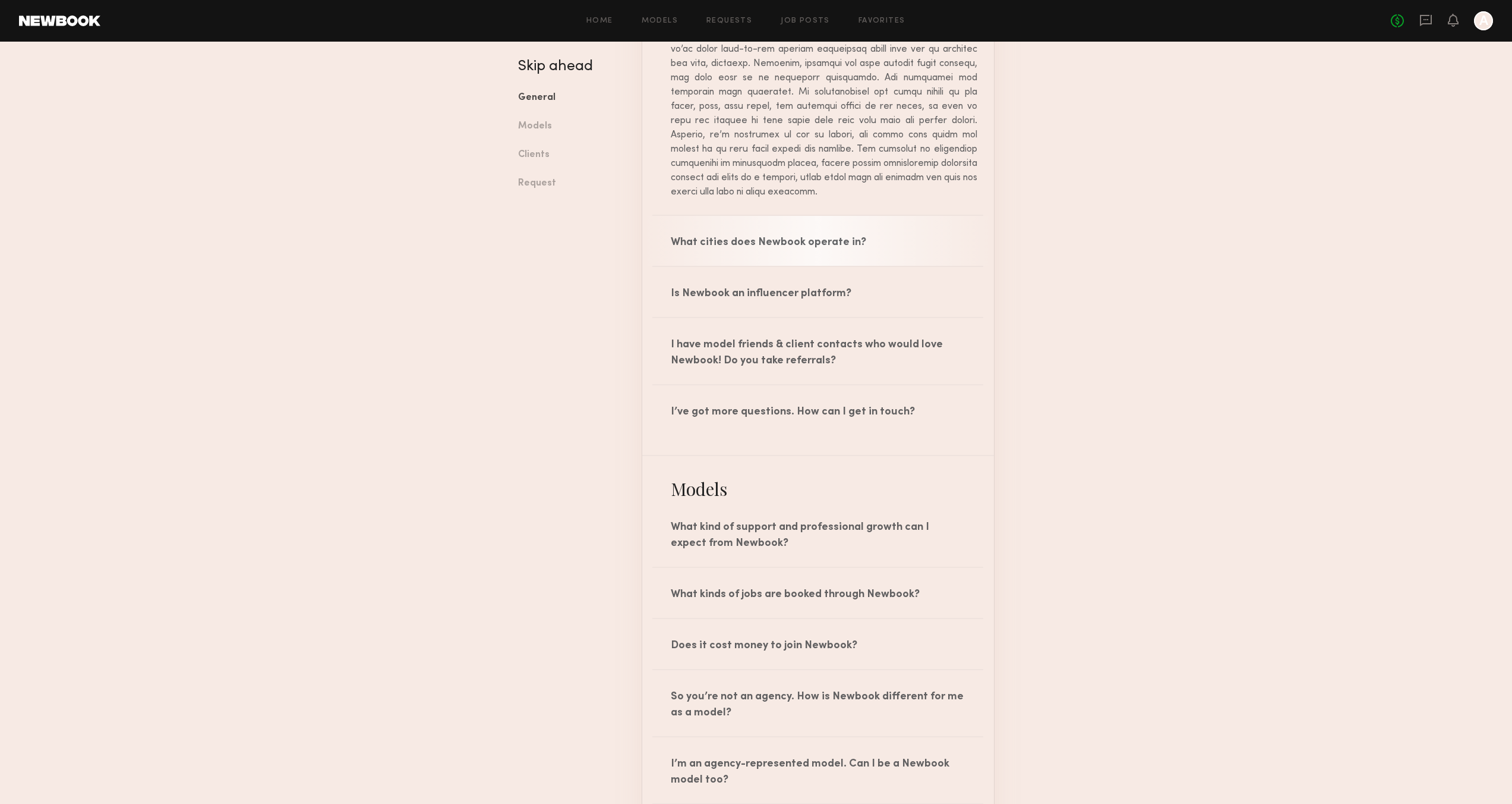
click at [882, 239] on div "What cities does Newbook operate in?" at bounding box center [818, 240] width 351 height 50
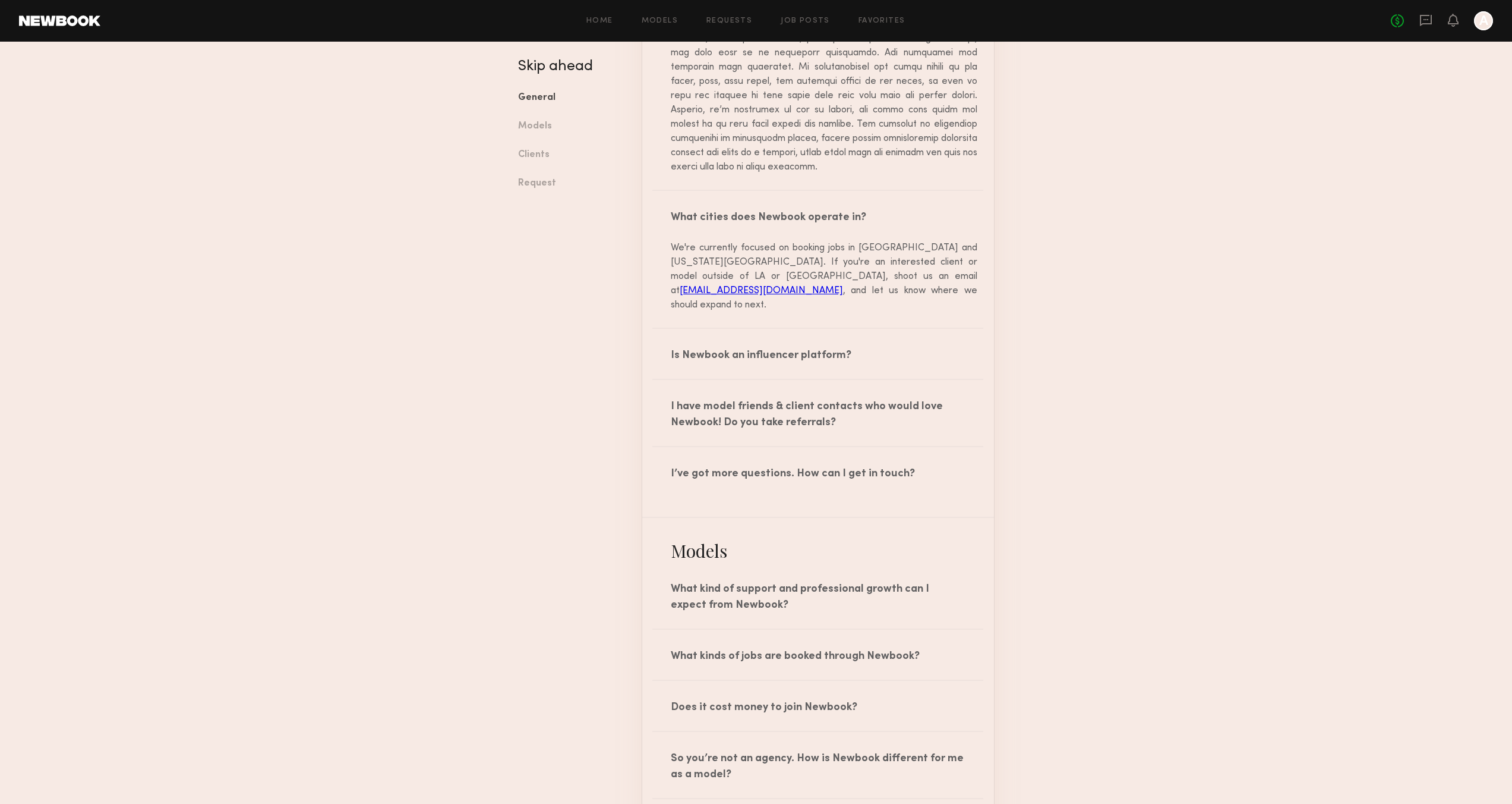
scroll to position [815, 0]
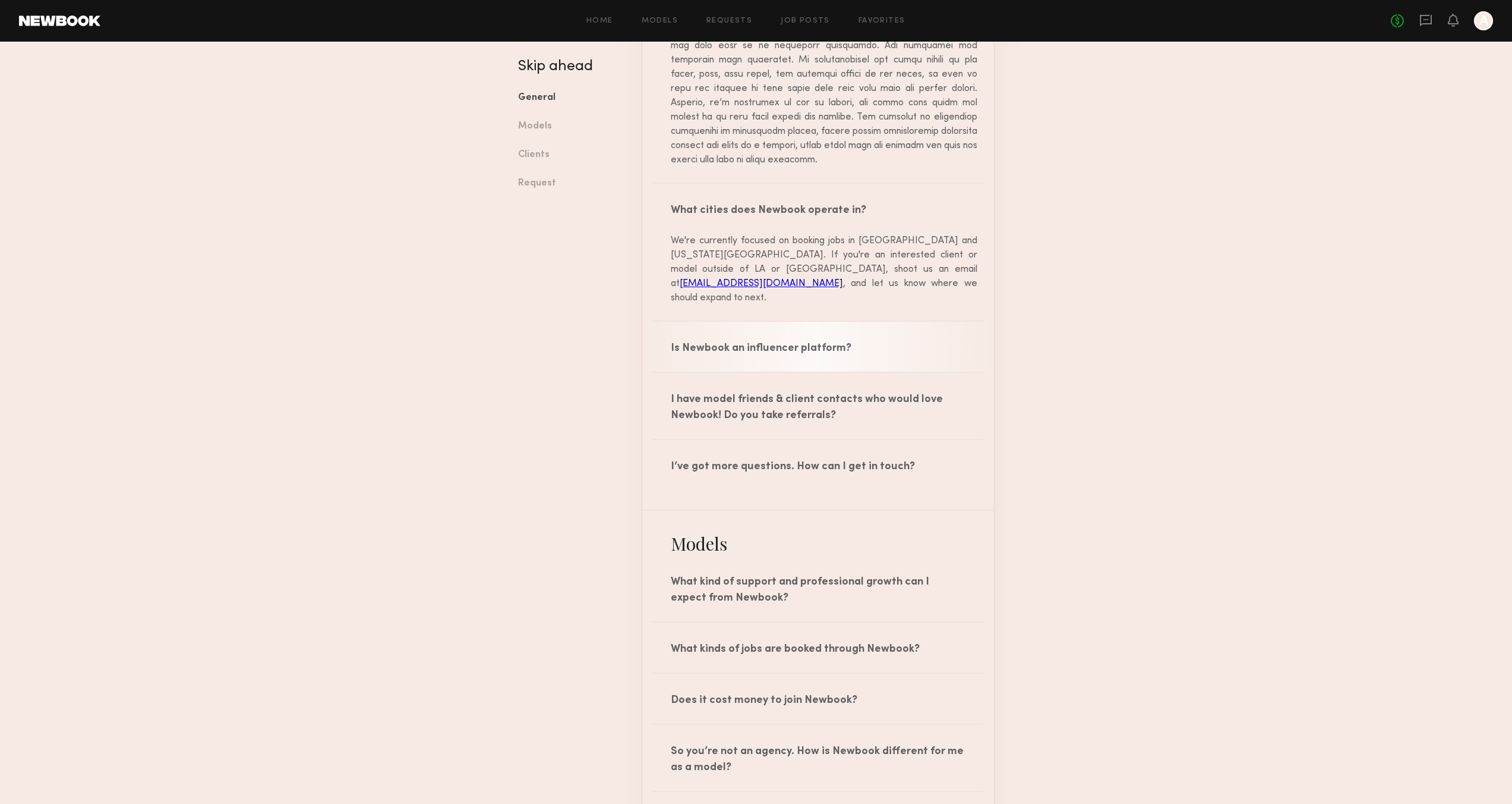
click at [855, 334] on div "Is Newbook an influencer platform?" at bounding box center [818, 346] width 351 height 50
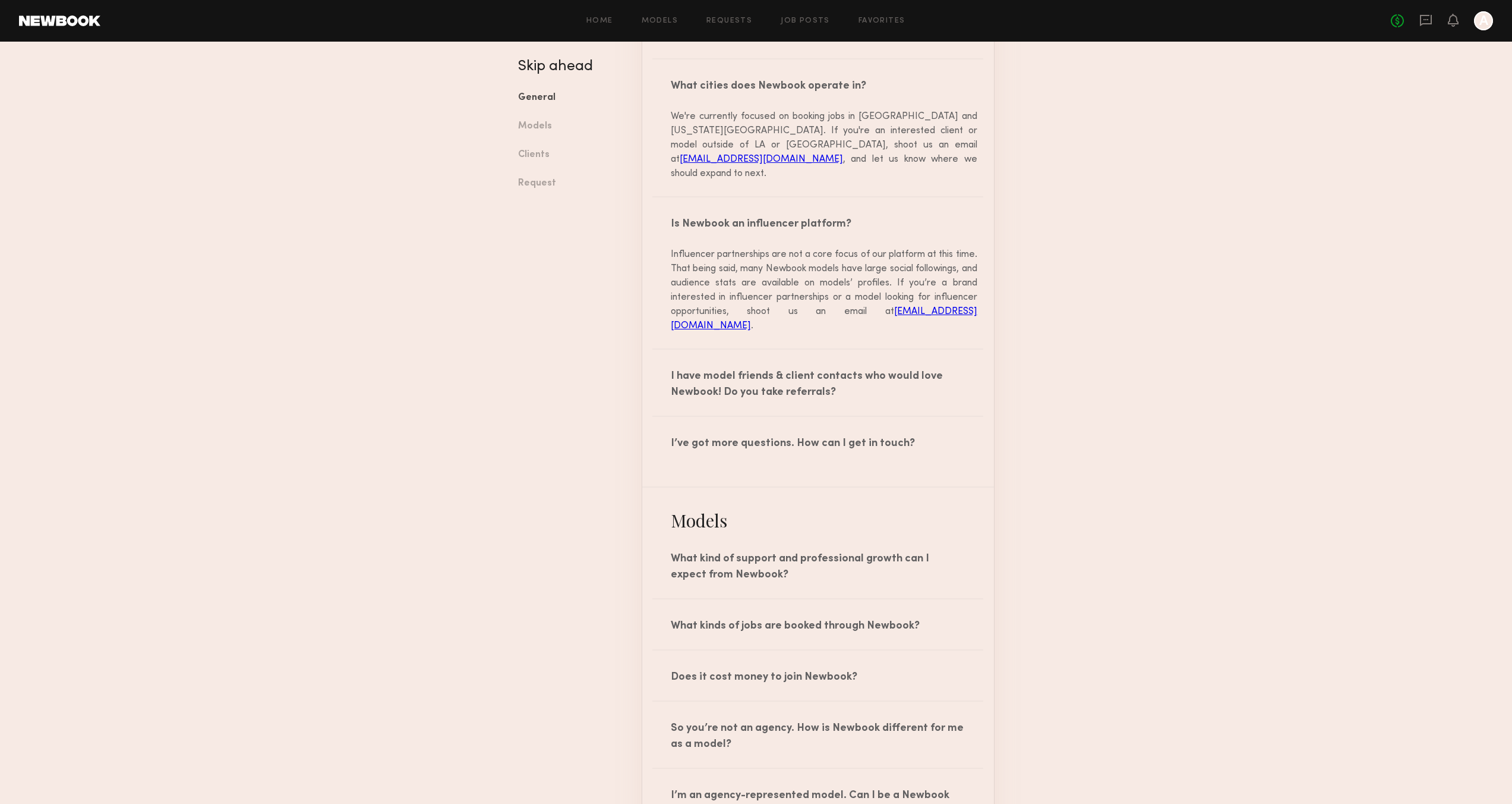
scroll to position [946, 0]
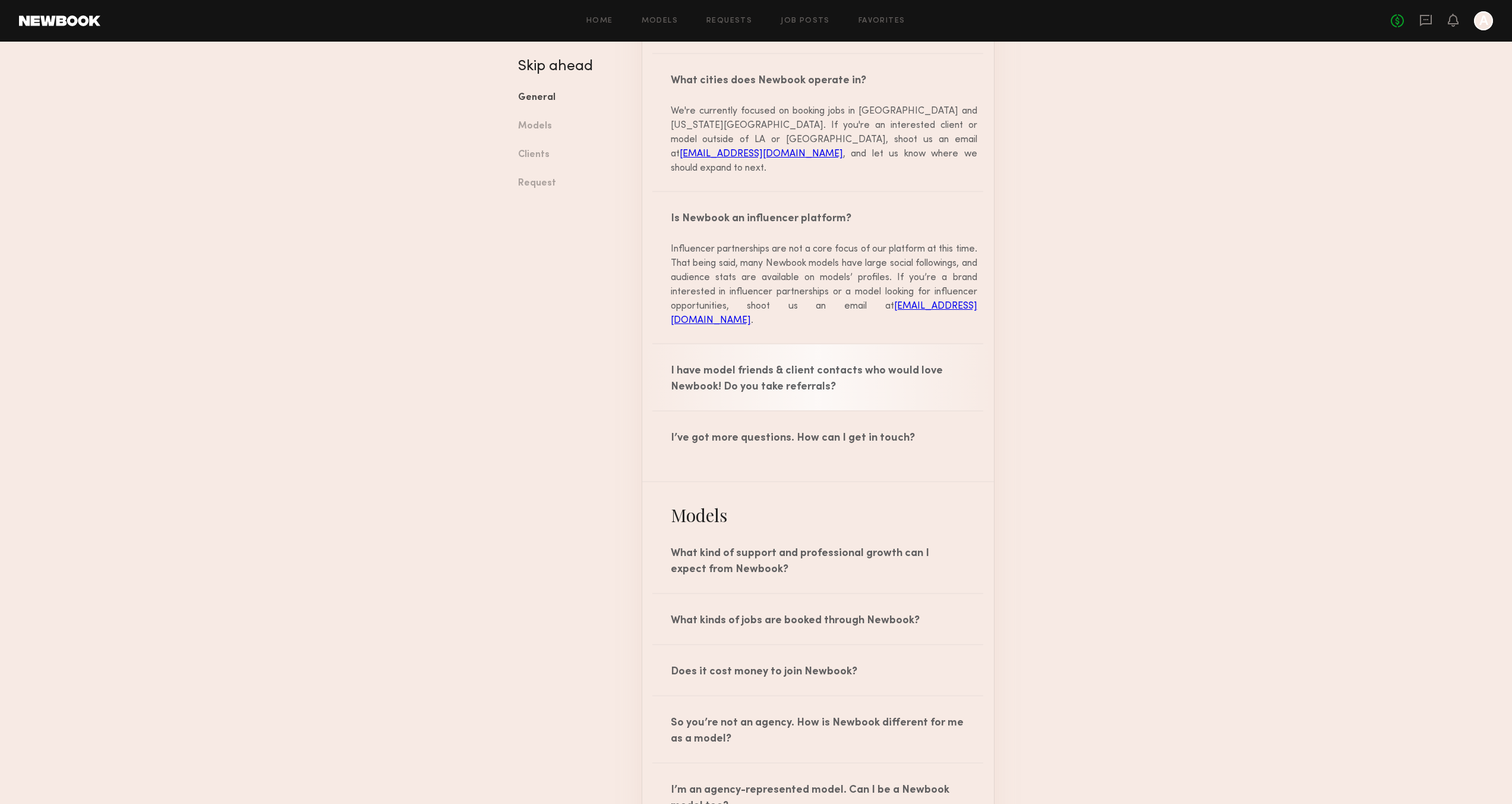
click at [782, 369] on div "I have model friends & client contacts who would love Newbook! Do you take refe…" at bounding box center [818, 377] width 351 height 66
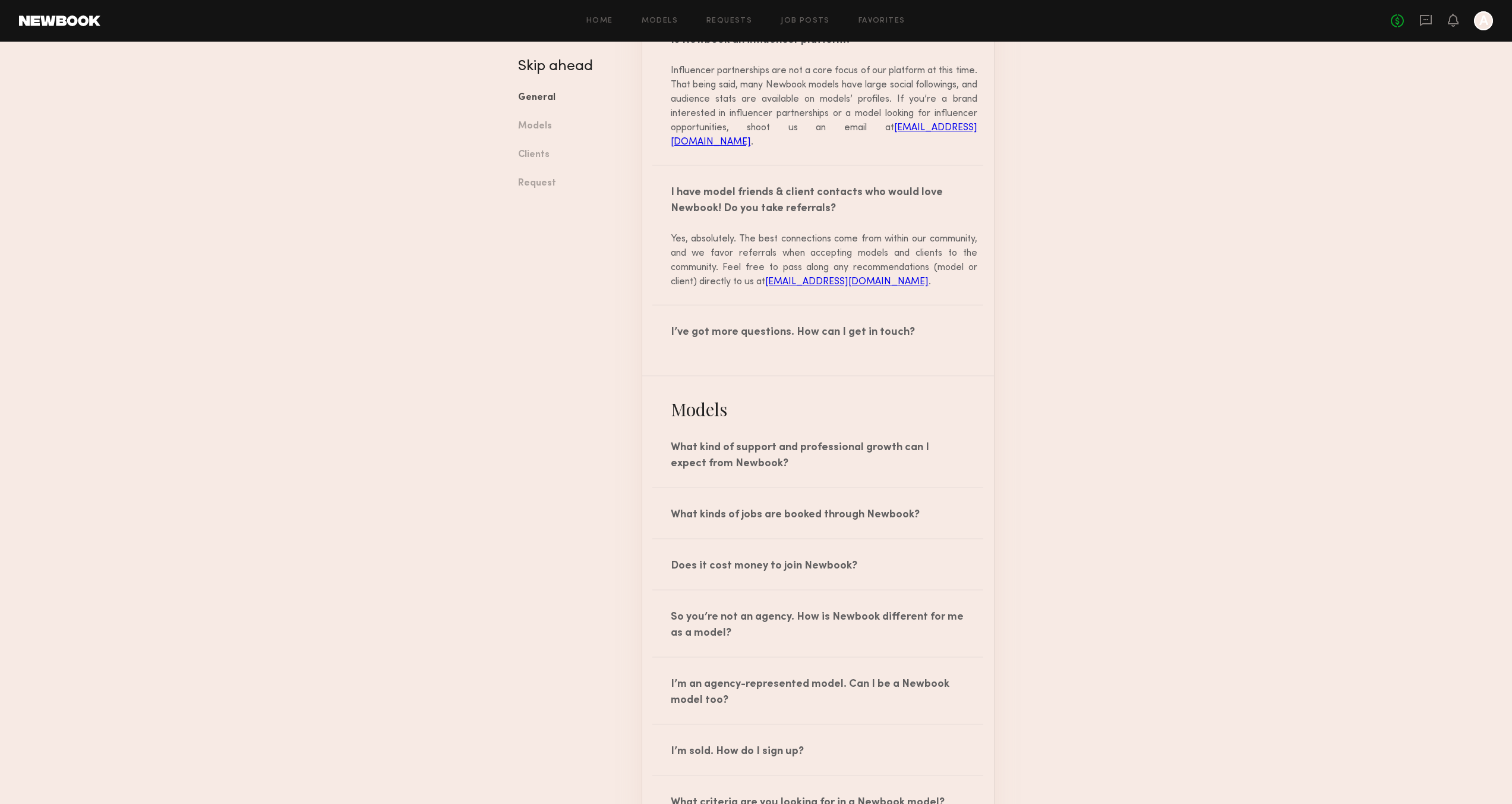
scroll to position [1125, 0]
click at [821, 330] on div "I’ve got more questions. How can I get in touch?" at bounding box center [818, 329] width 351 height 50
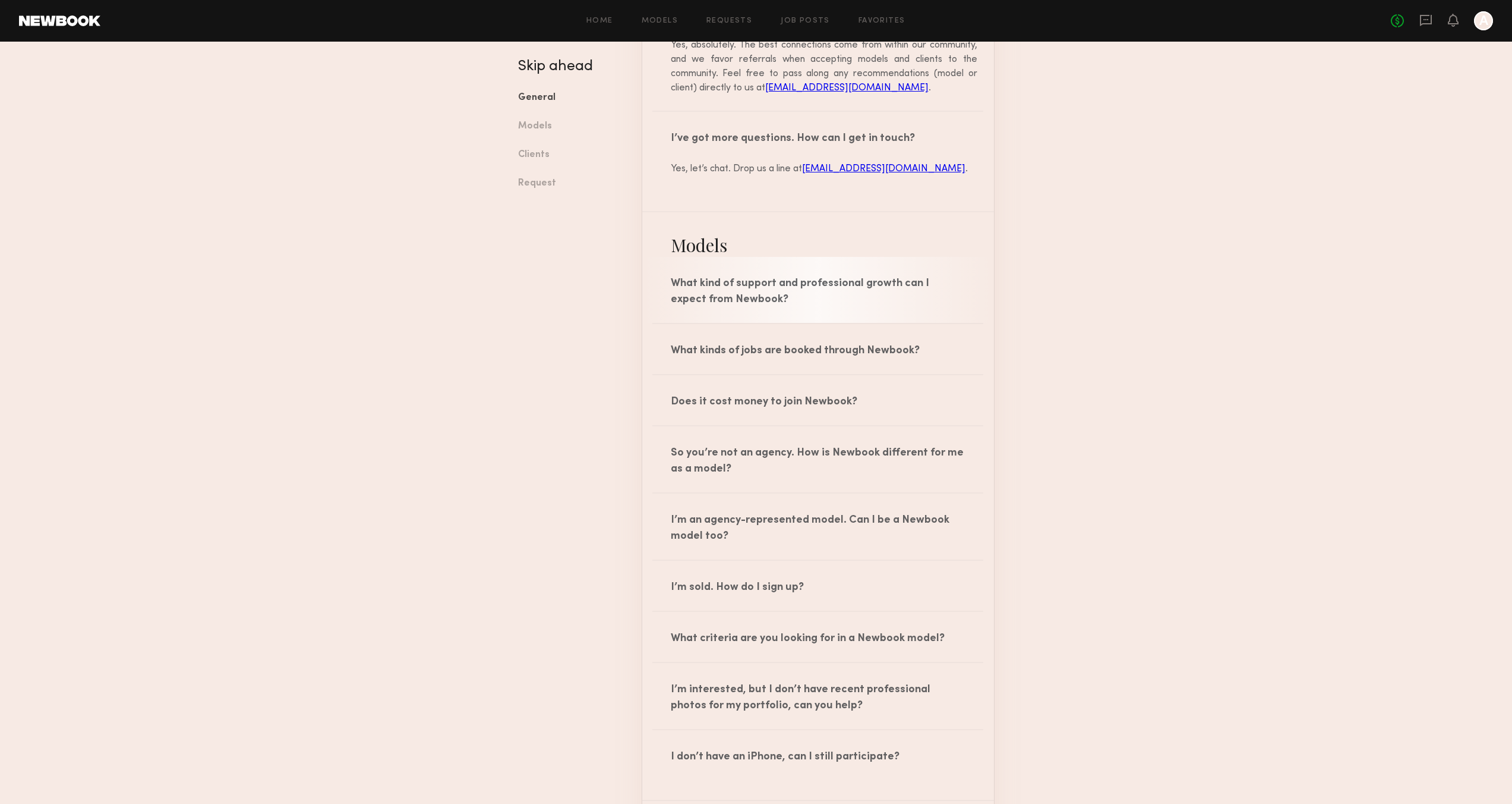
scroll to position [1324, 0]
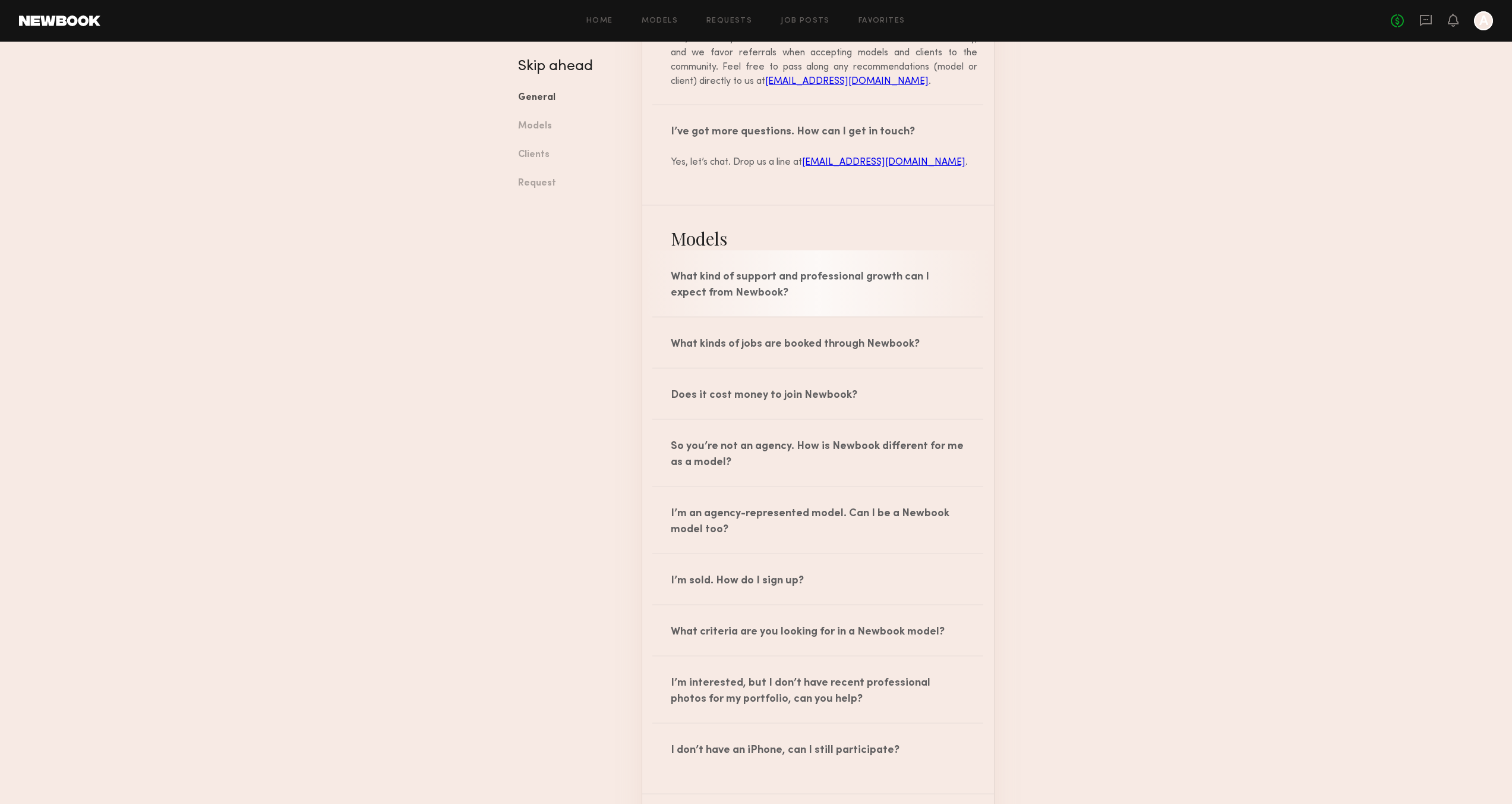
click at [821, 263] on div "What kind of support and professional growth can I expect from Newbook?" at bounding box center [818, 283] width 351 height 66
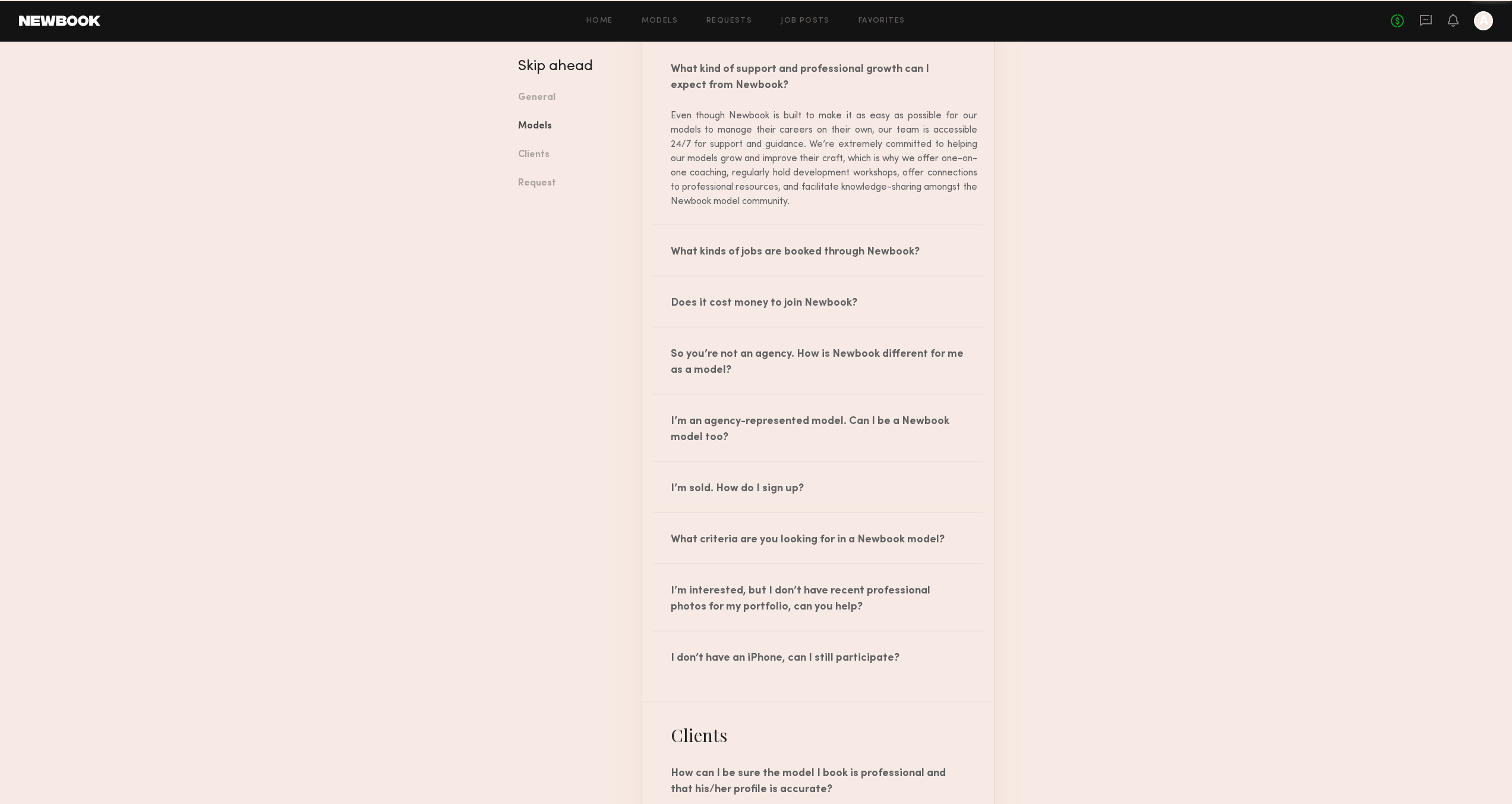
scroll to position [1527, 0]
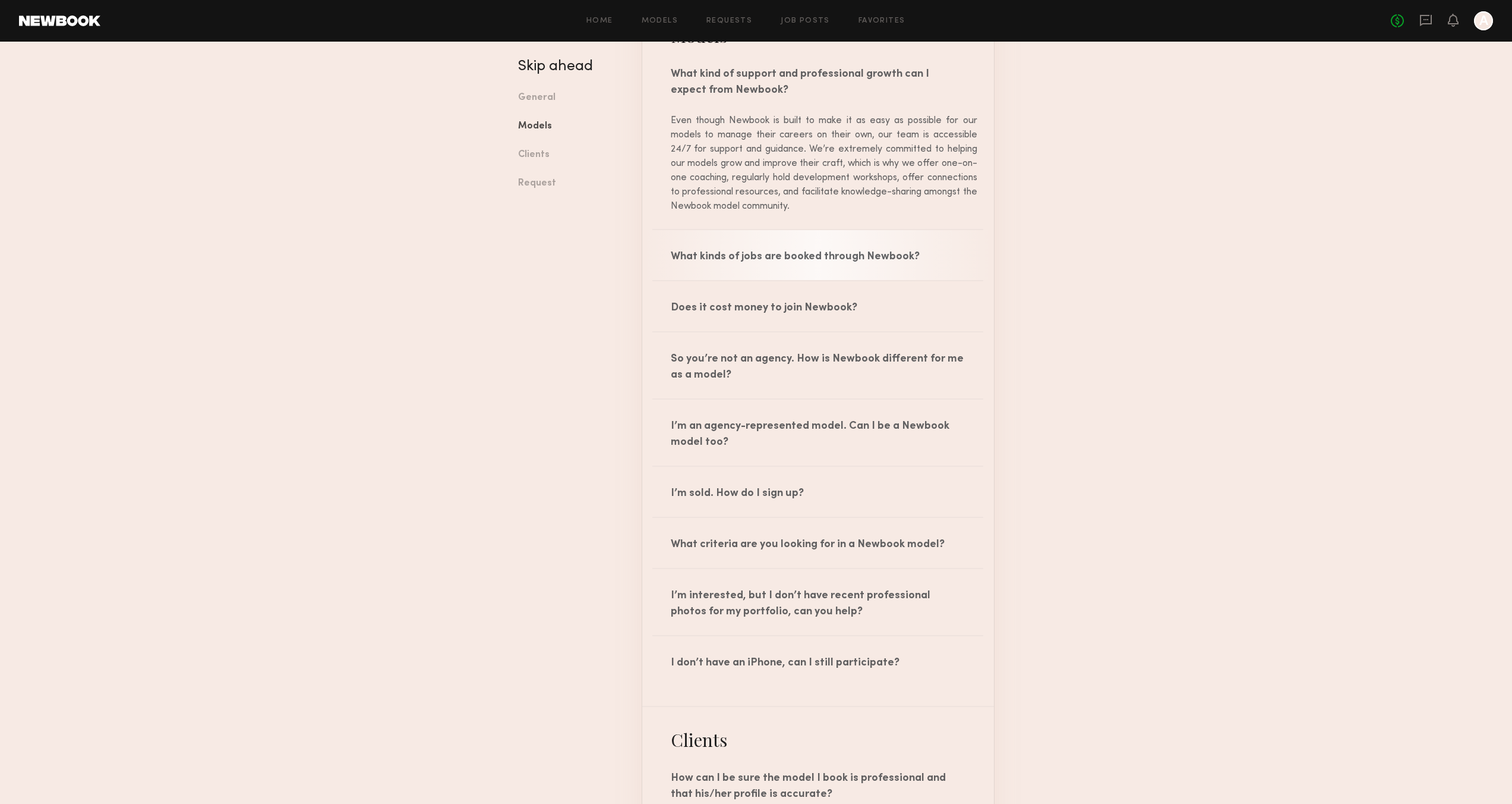
click at [765, 251] on div "What kinds of jobs are booked through Newbook?" at bounding box center [818, 255] width 351 height 50
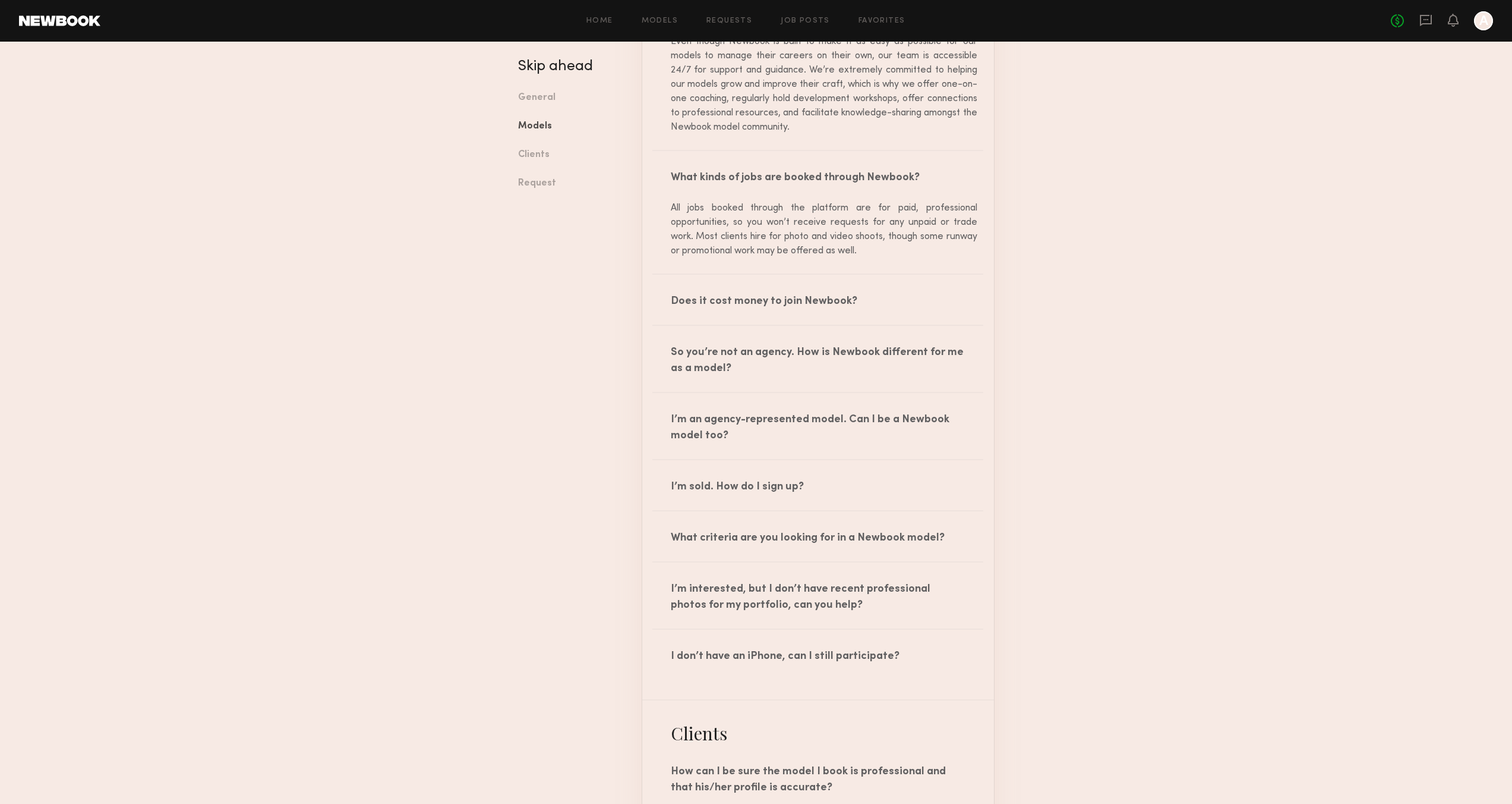
scroll to position [1639, 0]
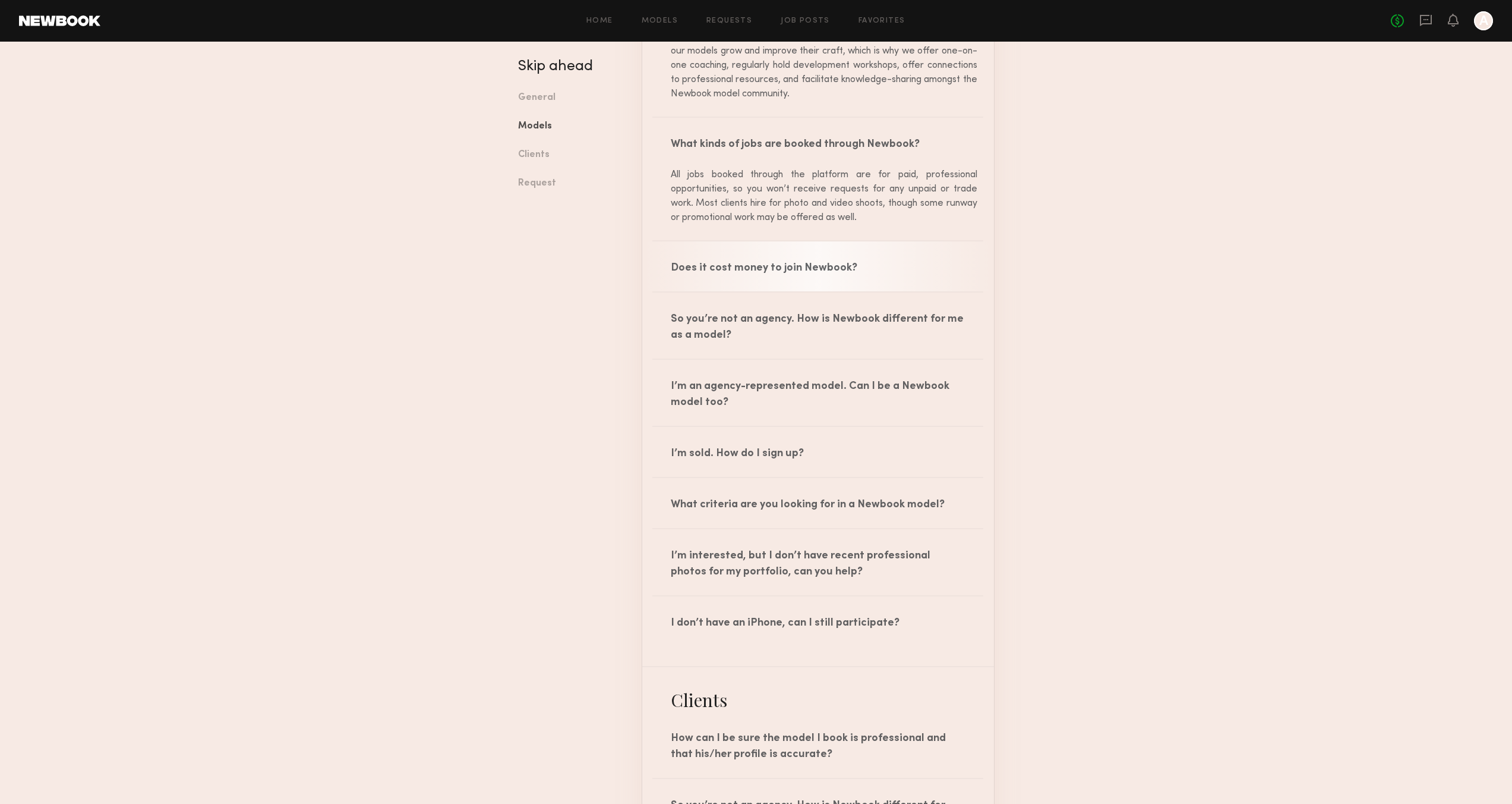
click at [706, 266] on div "Does it cost money to join Newbook?" at bounding box center [818, 266] width 351 height 50
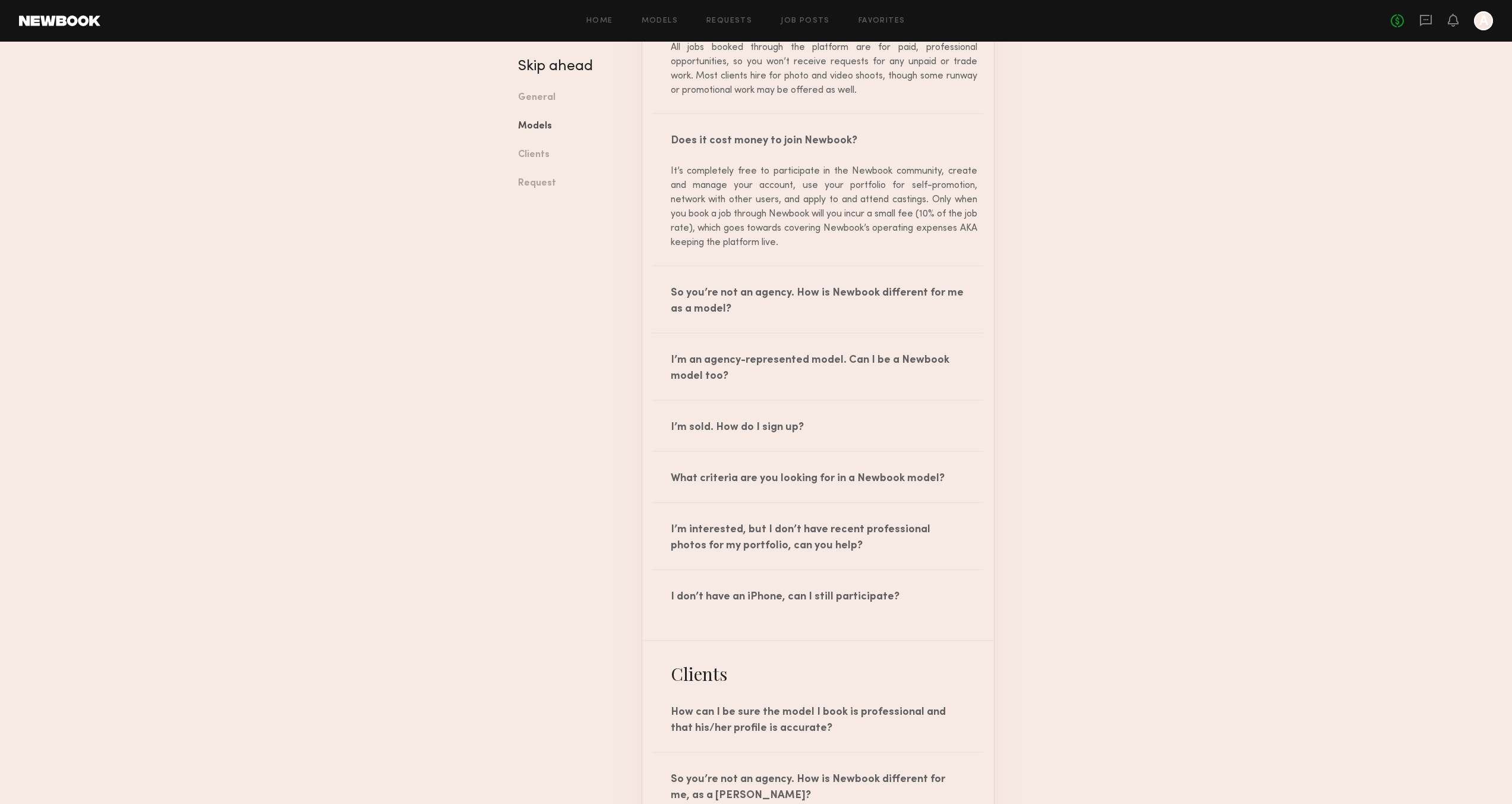
scroll to position [1799, 0]
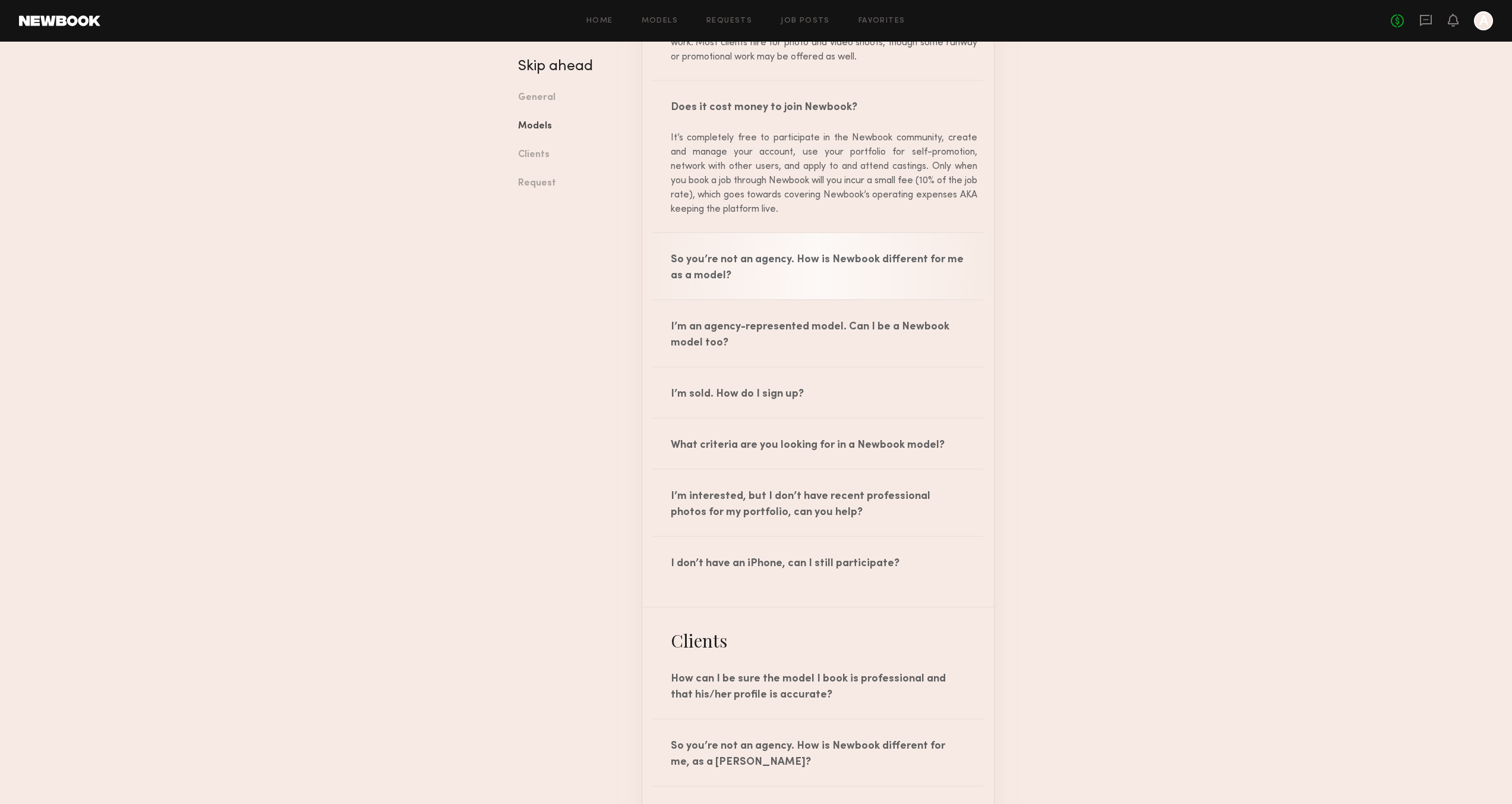
click at [896, 246] on div "So you’re not an agency. How is Newbook different for me as a model?" at bounding box center [818, 265] width 351 height 66
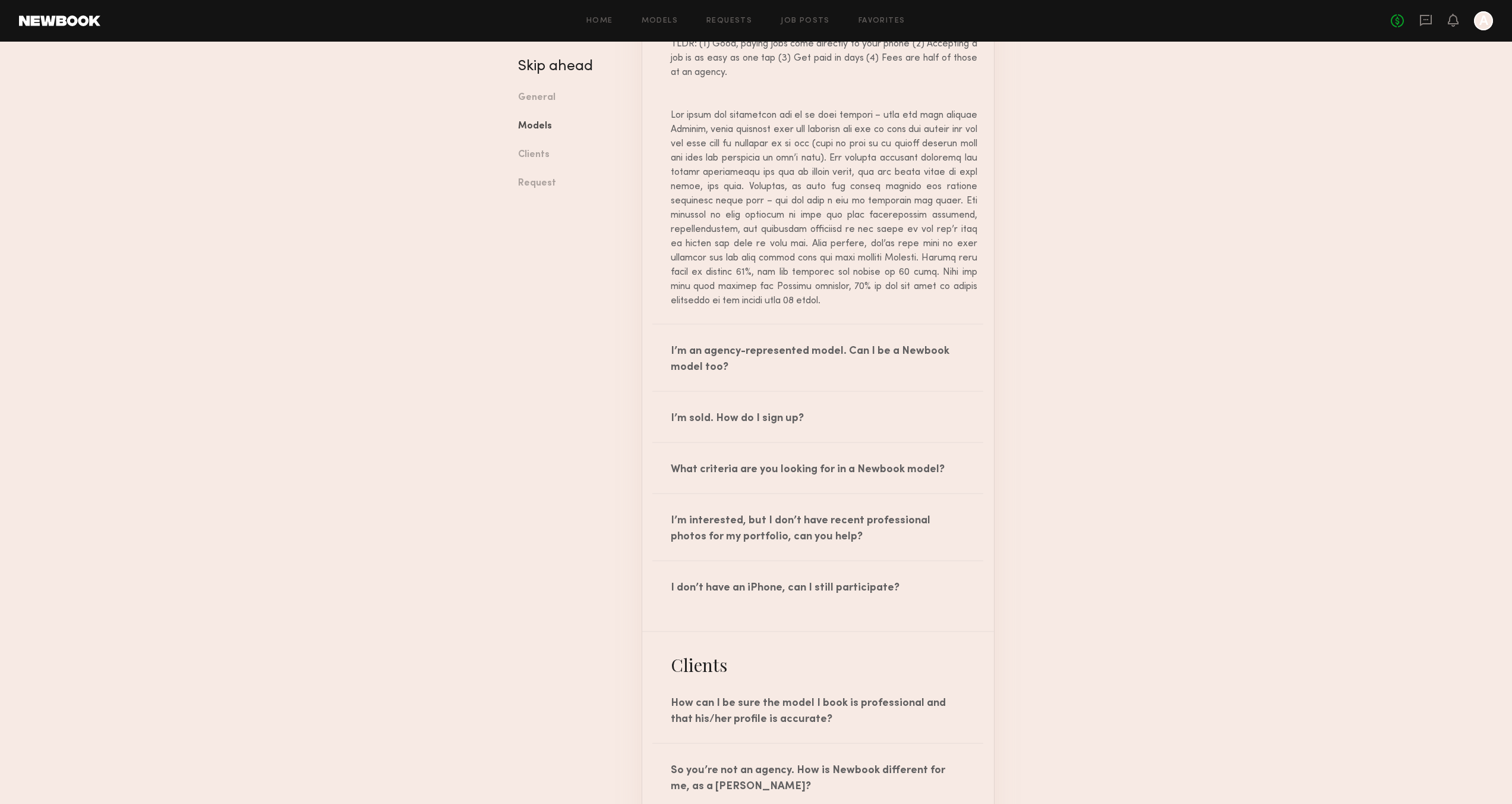
scroll to position [2094, 0]
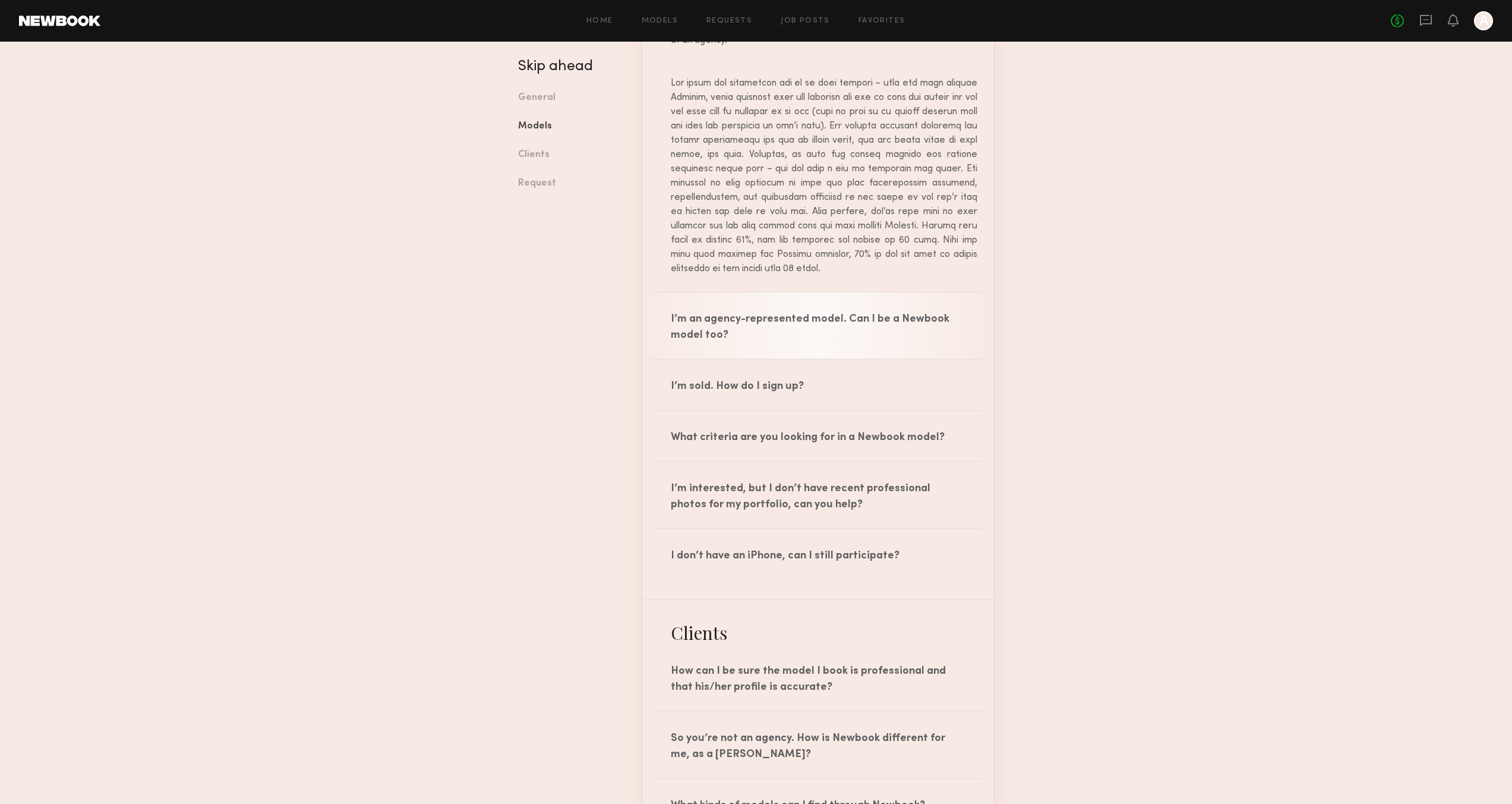
click at [874, 321] on div "I’m an agency-represented model. Can I be a Newbook model too?" at bounding box center [818, 325] width 351 height 66
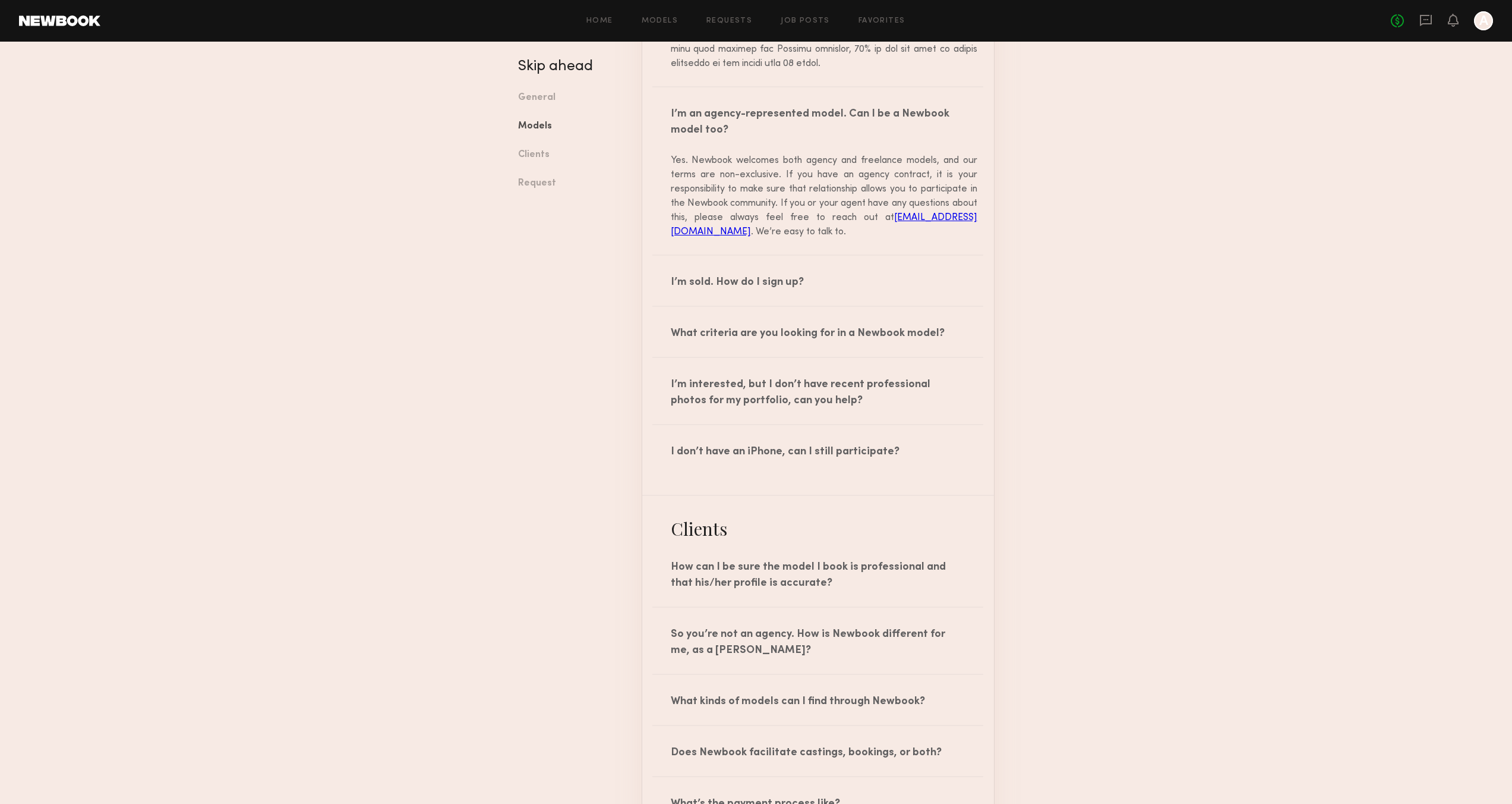
scroll to position [2301, 0]
click at [889, 282] on div "I’m sold. How do I sign up?" at bounding box center [818, 278] width 351 height 50
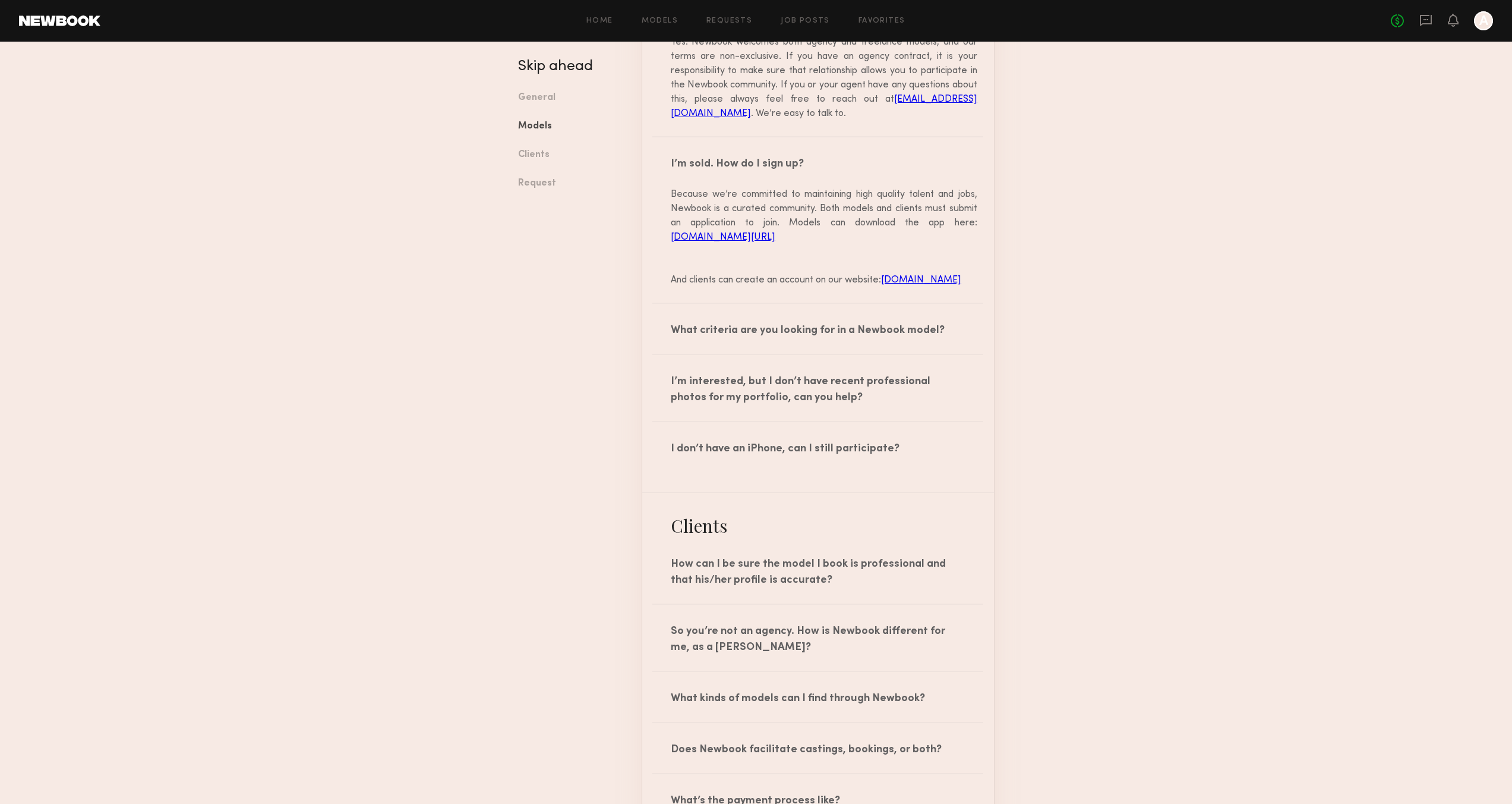
scroll to position [2505, 0]
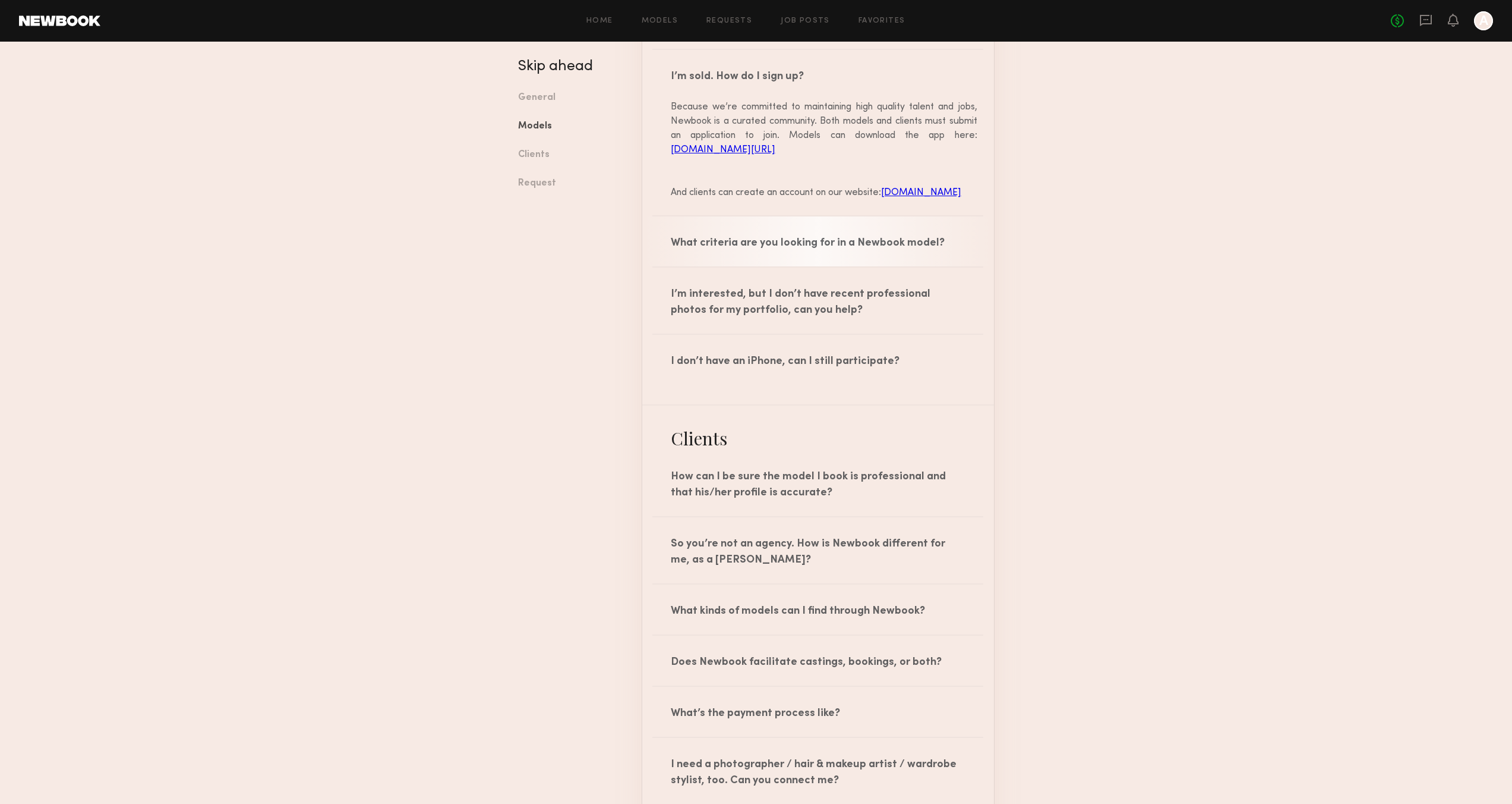
click at [874, 257] on div "What criteria are you looking for in a Newbook model?" at bounding box center [818, 241] width 351 height 50
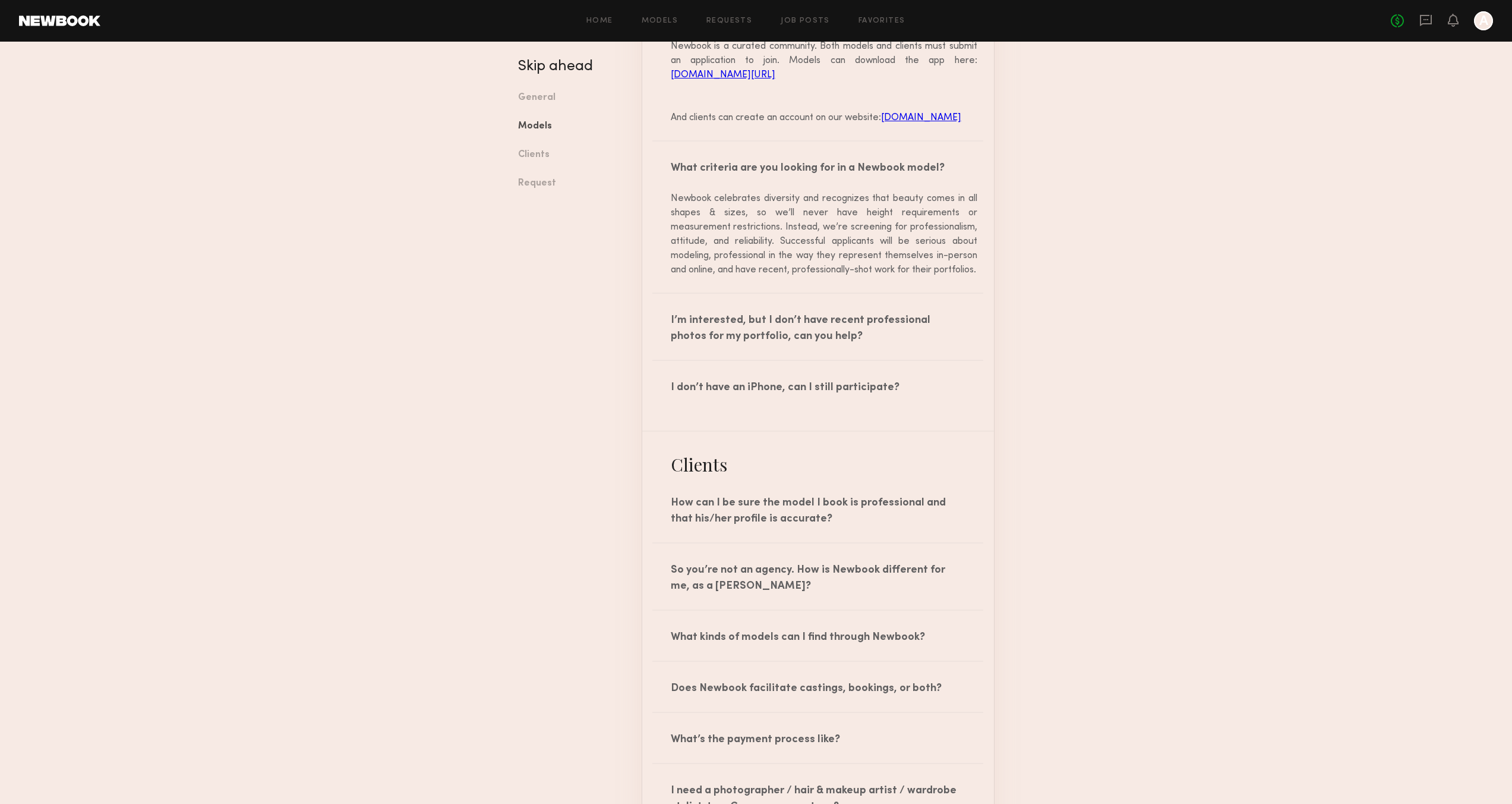
scroll to position [2612, 0]
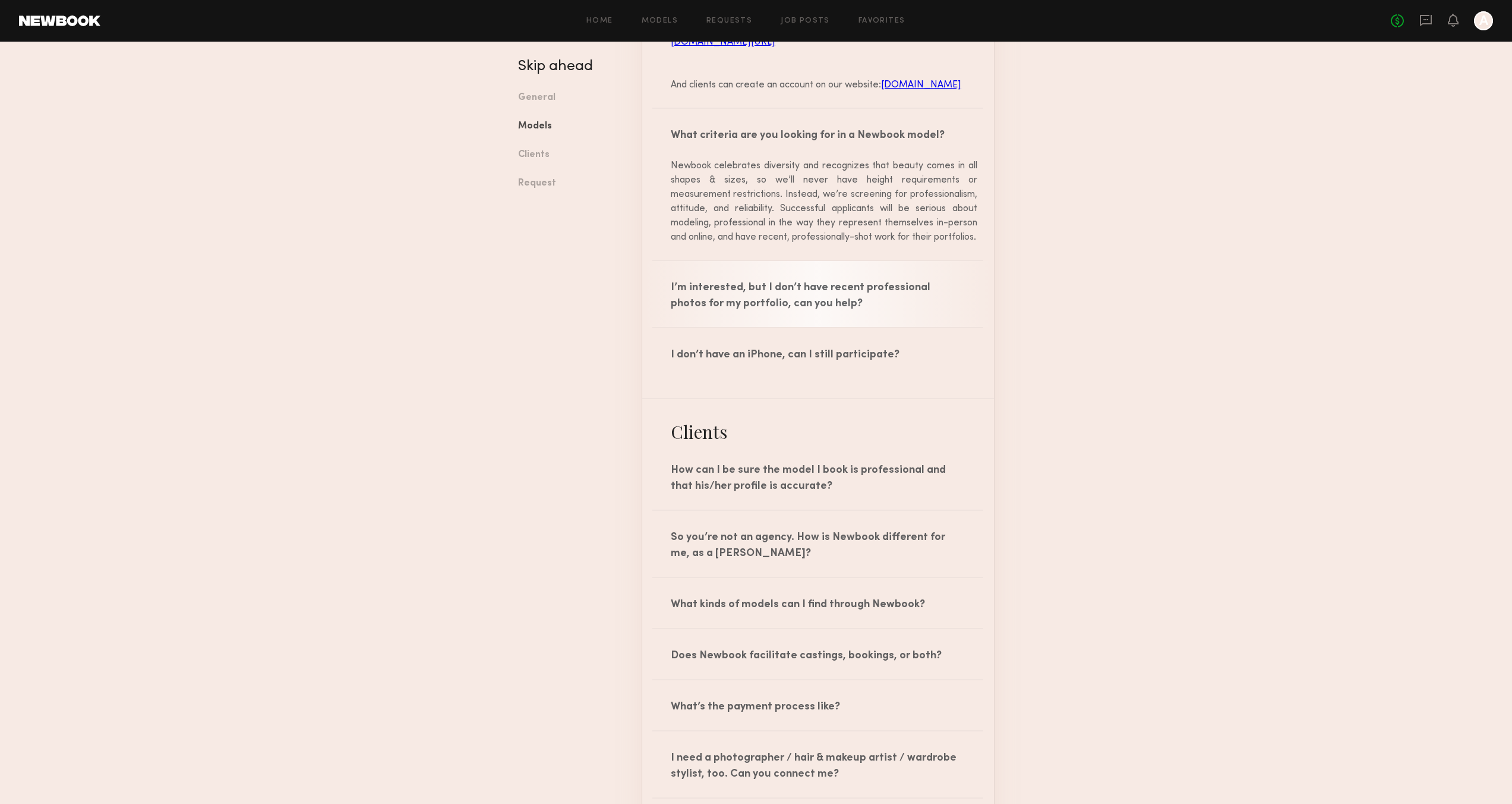
click at [852, 320] on div "I’m interested, but I don’t have recent professional photos for my portfolio, c…" at bounding box center [818, 294] width 351 height 66
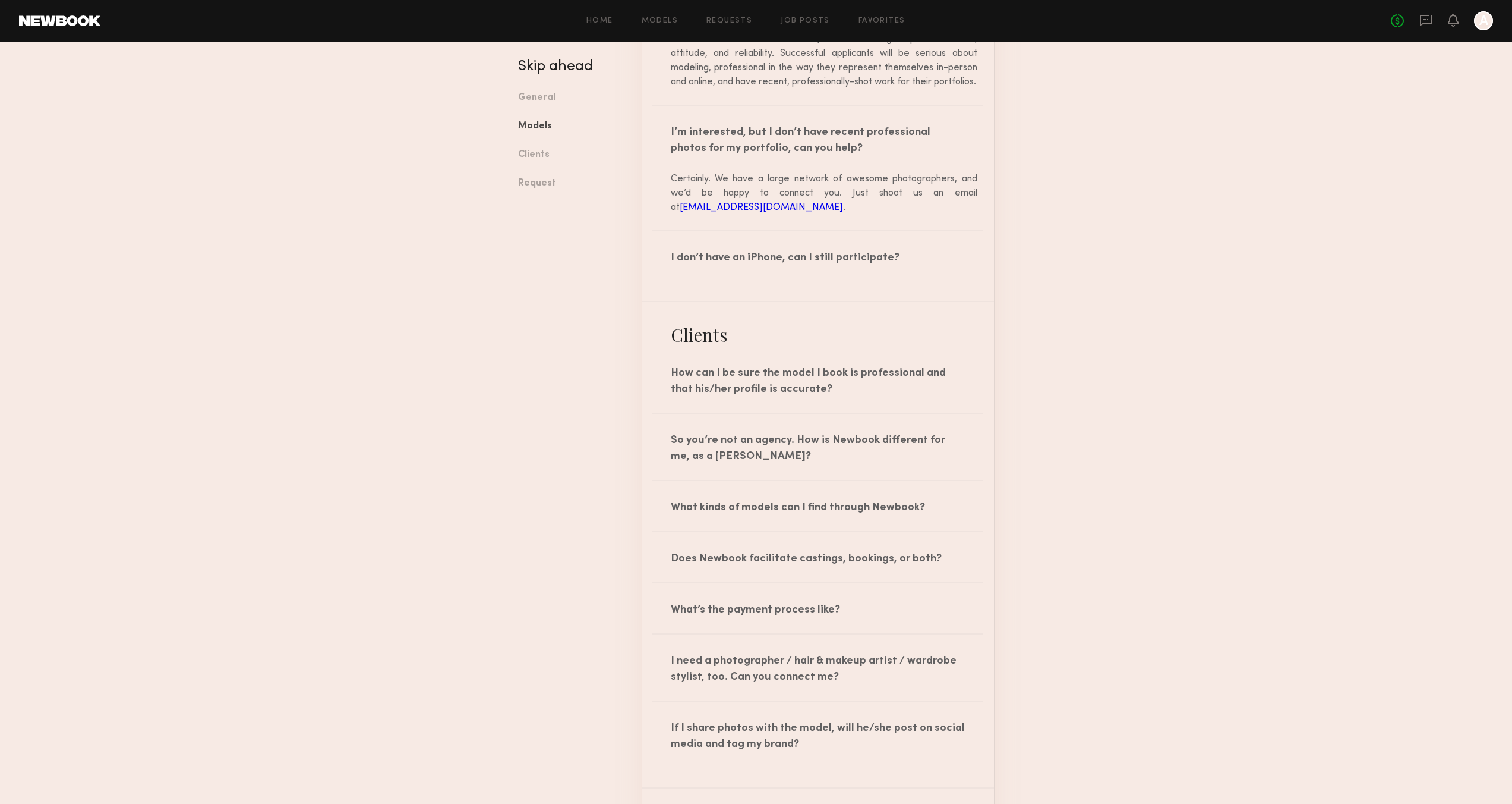
scroll to position [2792, 0]
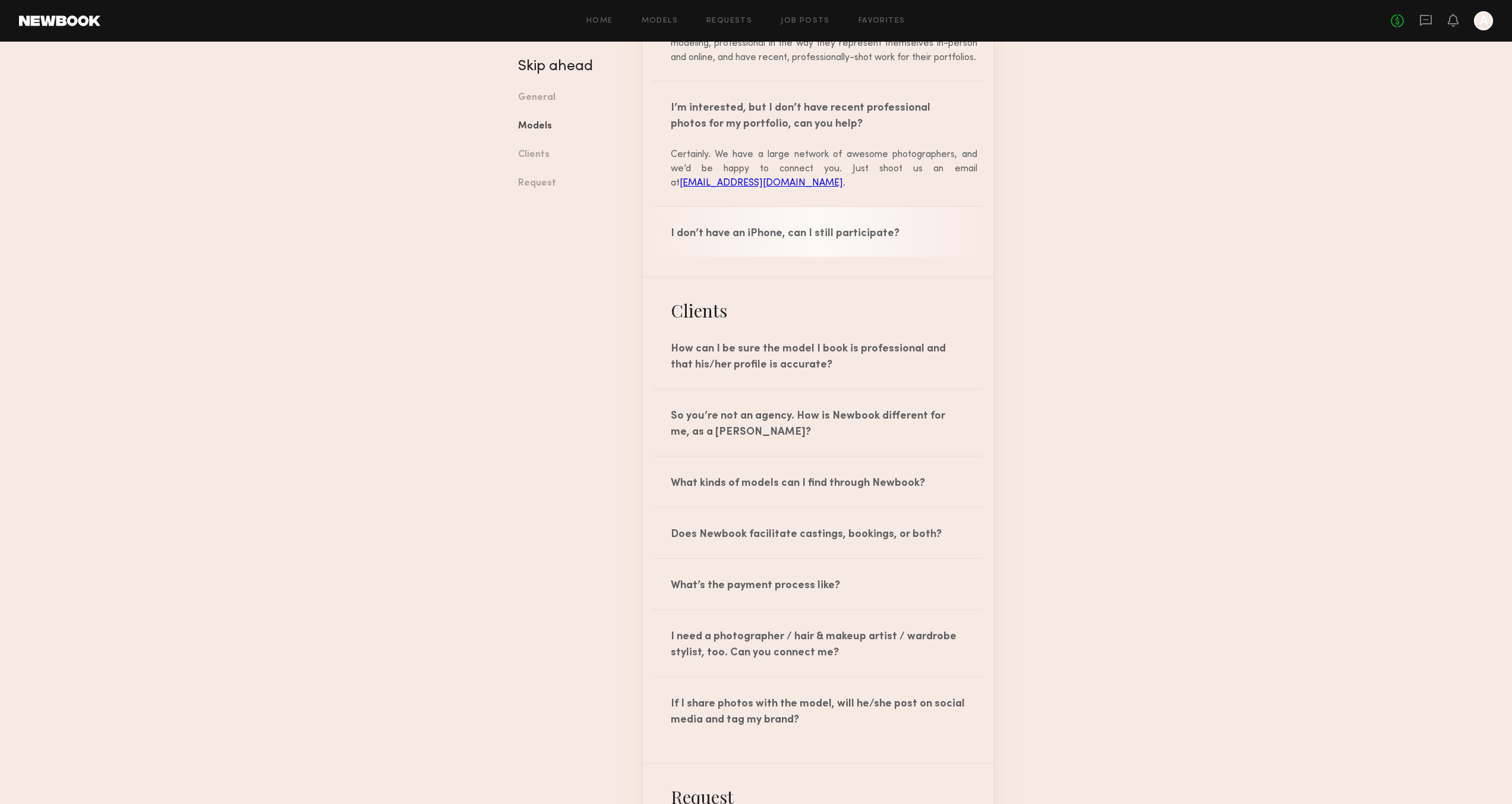
click at [879, 257] on div "I don’t have an iPhone, can I still participate?" at bounding box center [818, 231] width 351 height 50
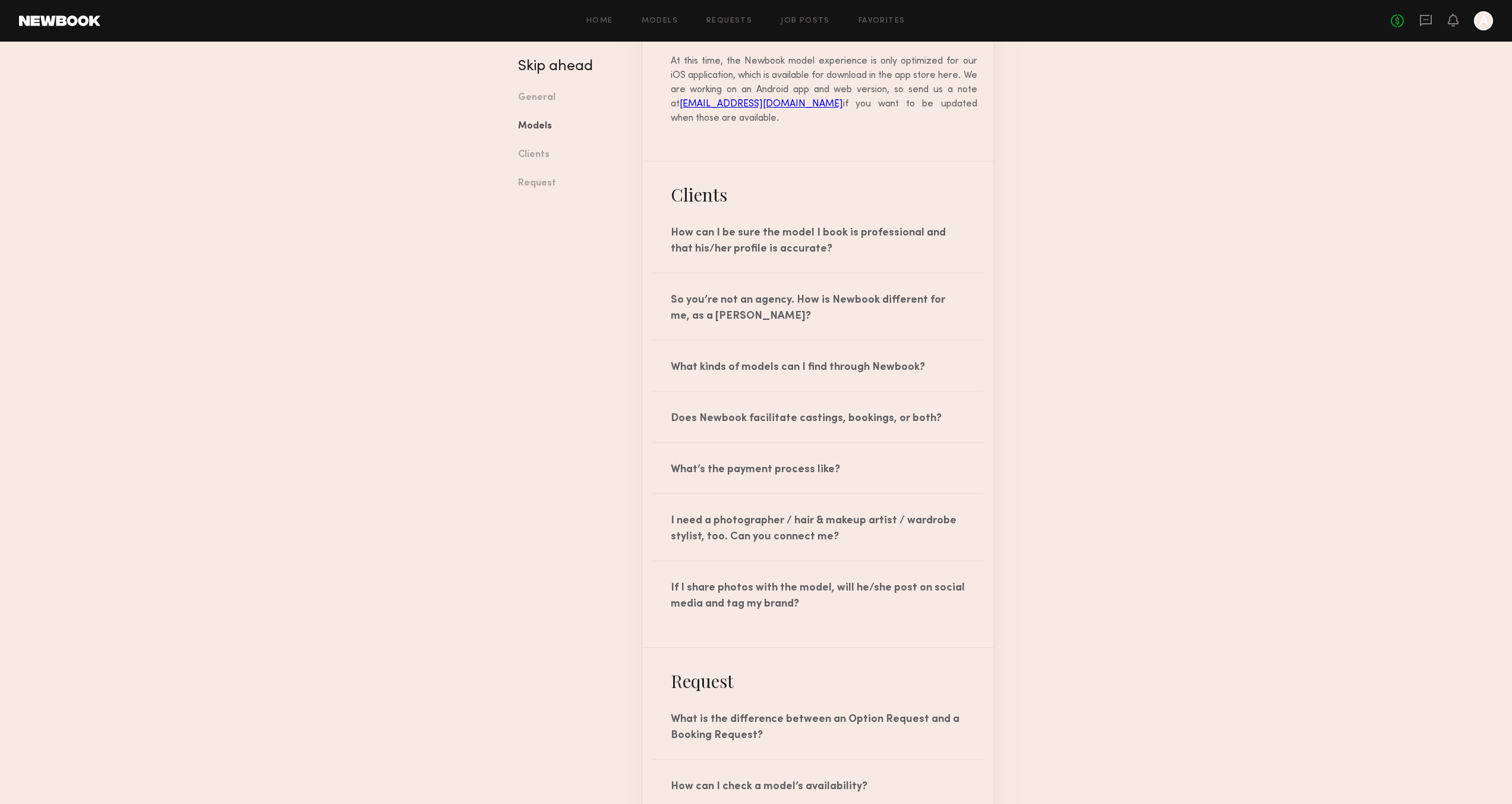
scroll to position [3030, 0]
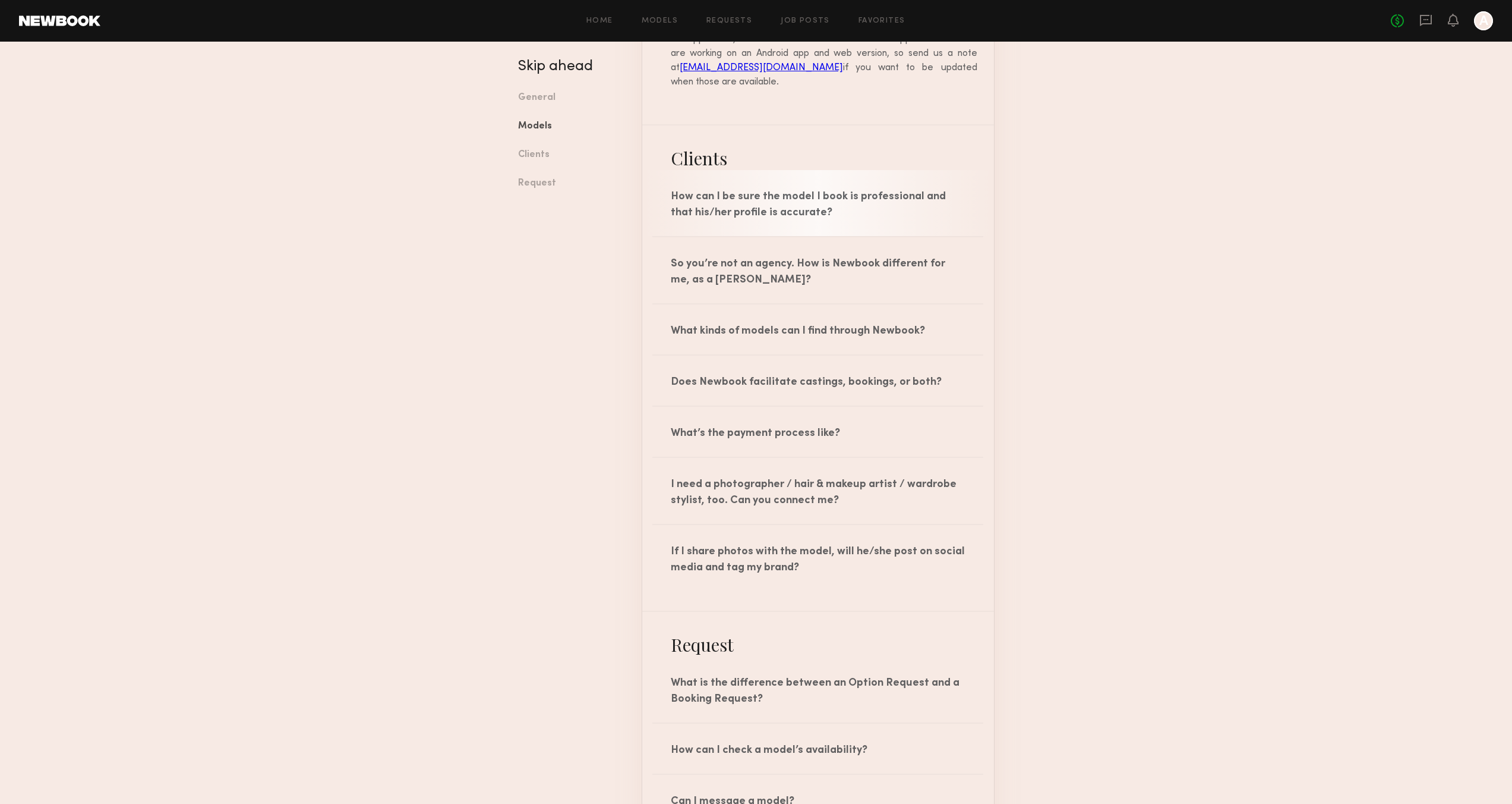
click at [826, 236] on div "How can I be sure the model I book is professional and that his/her profile is …" at bounding box center [818, 203] width 351 height 66
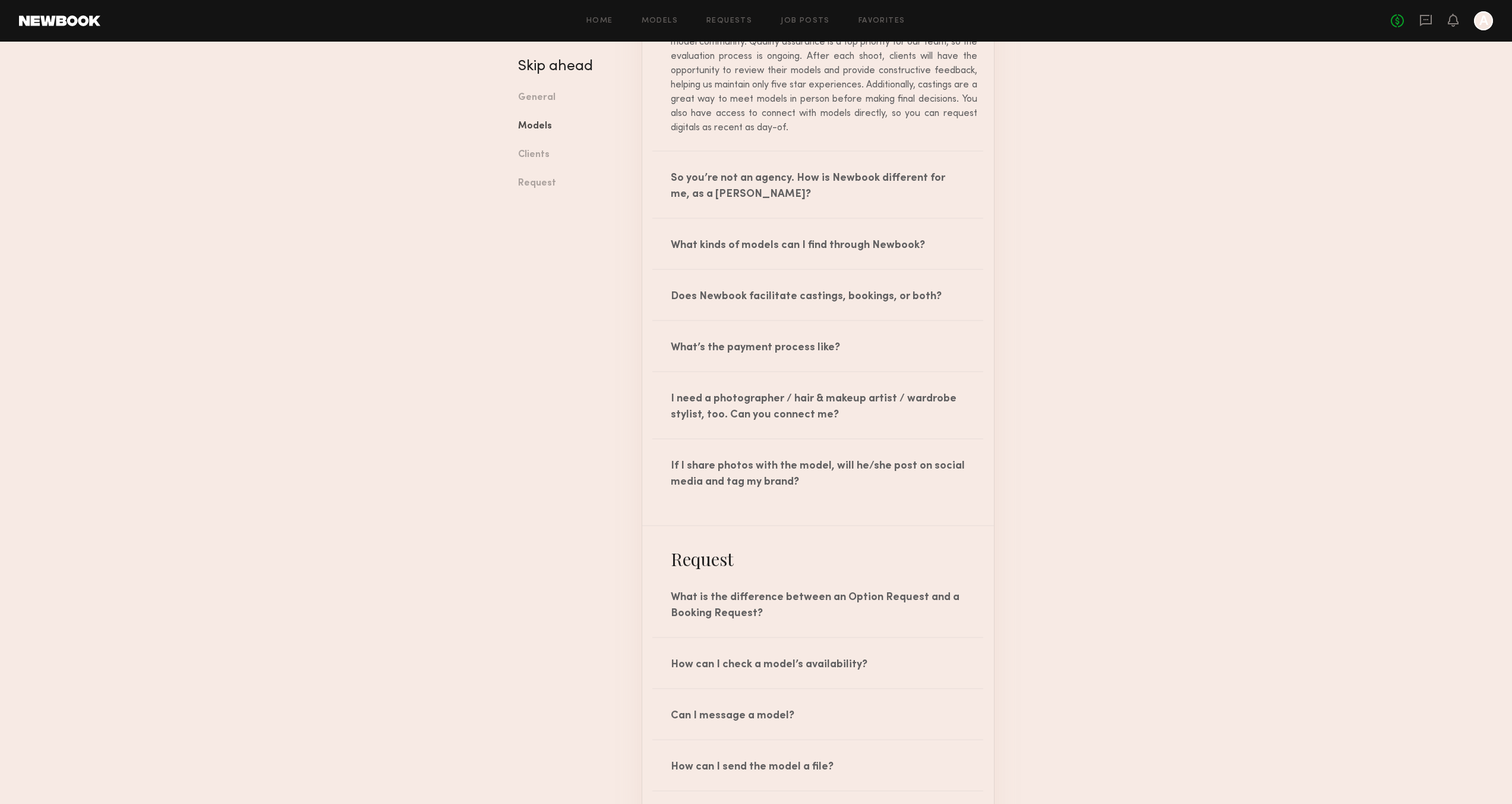
scroll to position [3265, 0]
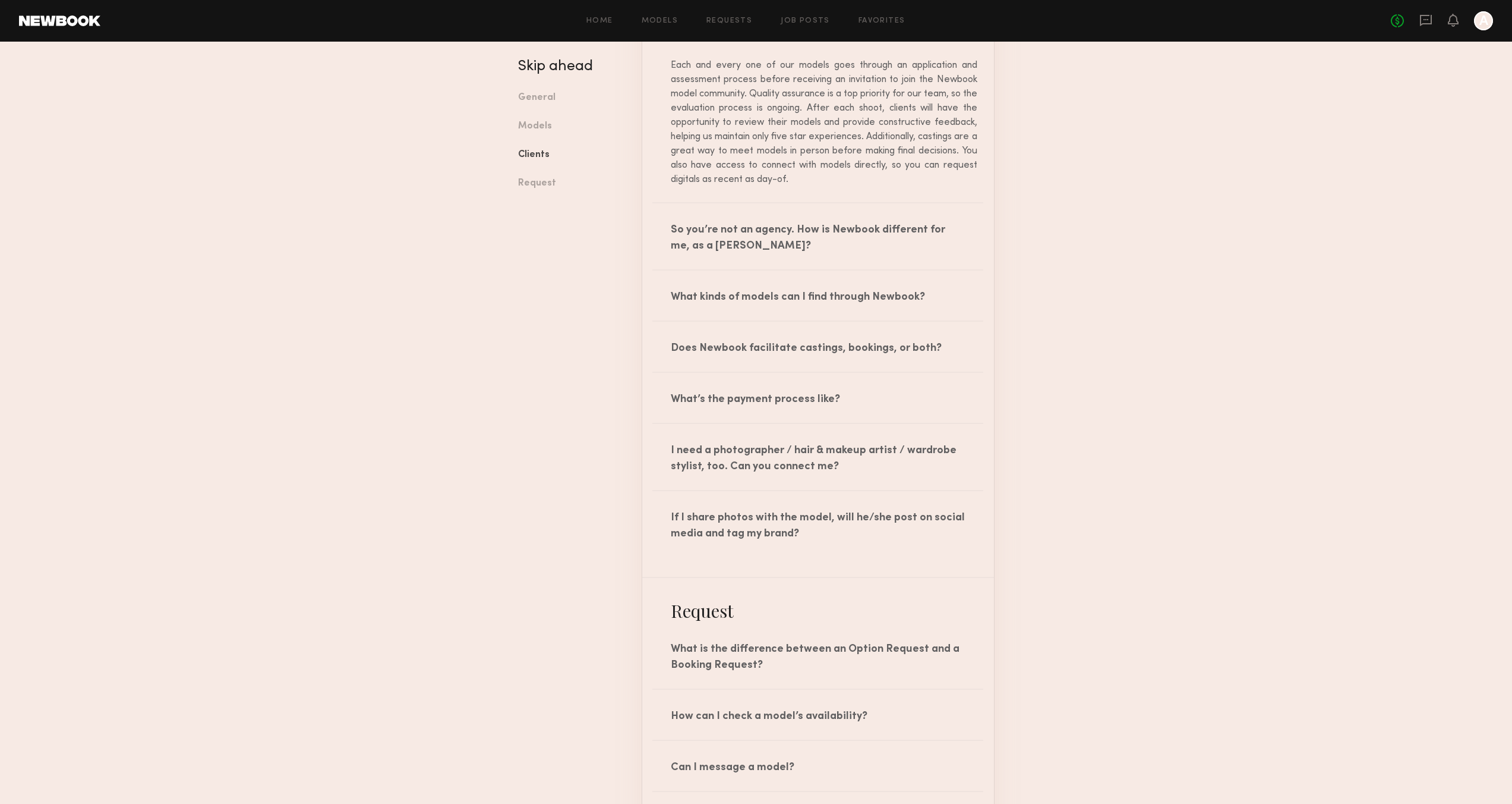
scroll to position [3168, 0]
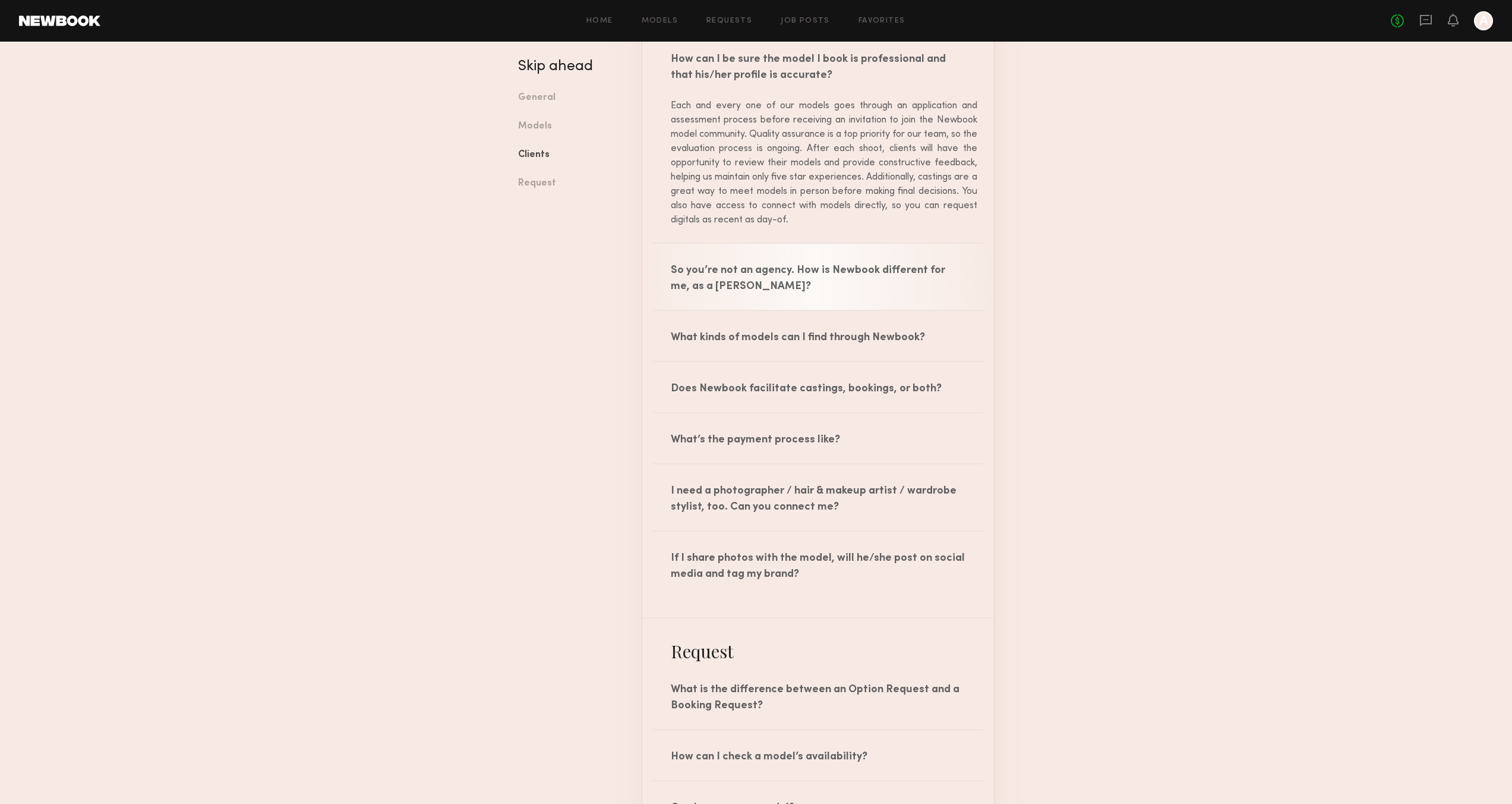
click at [859, 308] on div "So you’re not an agency. How is Newbook different for me, as a booker?" at bounding box center [818, 277] width 351 height 66
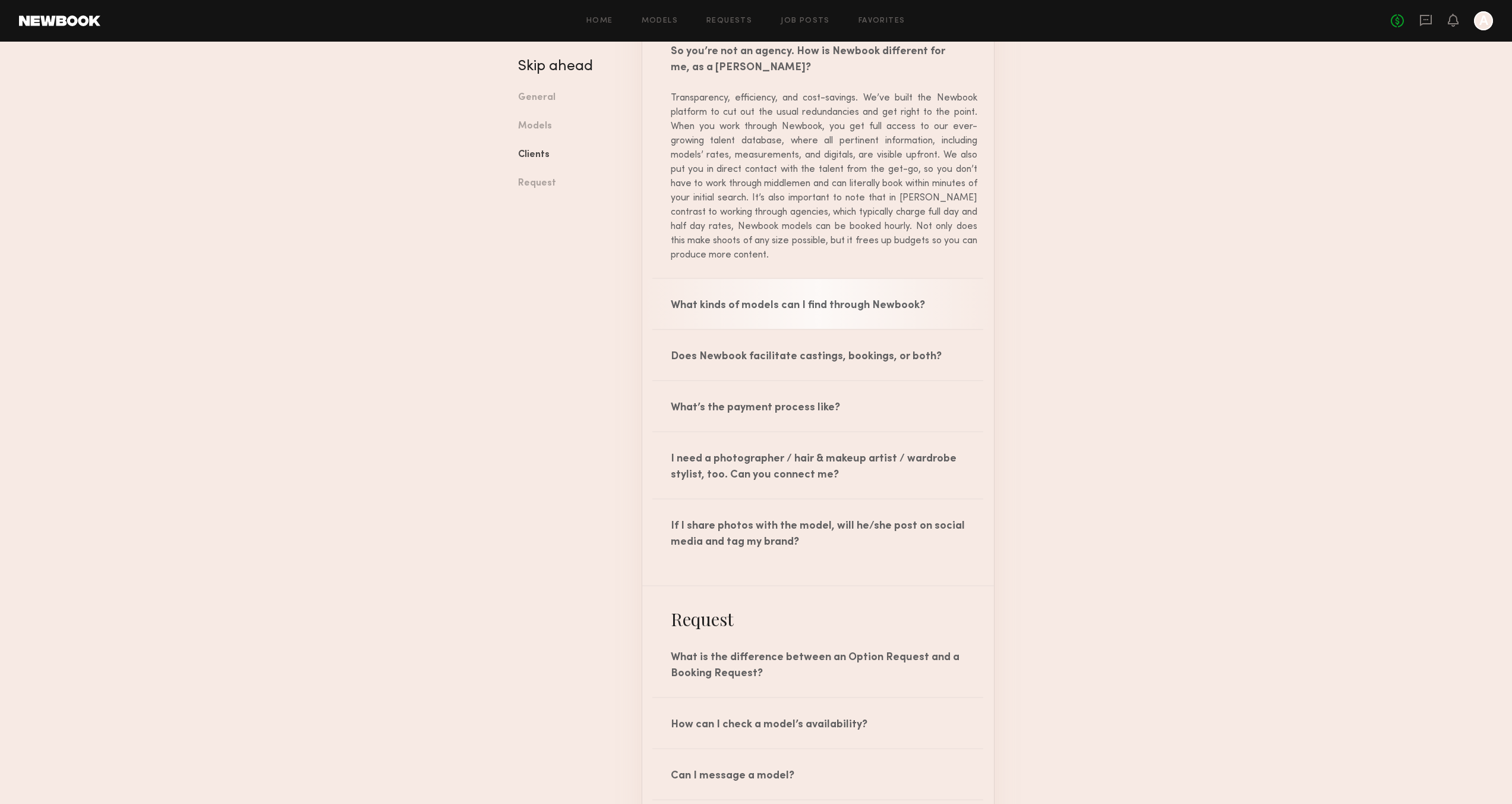
scroll to position [3399, 0]
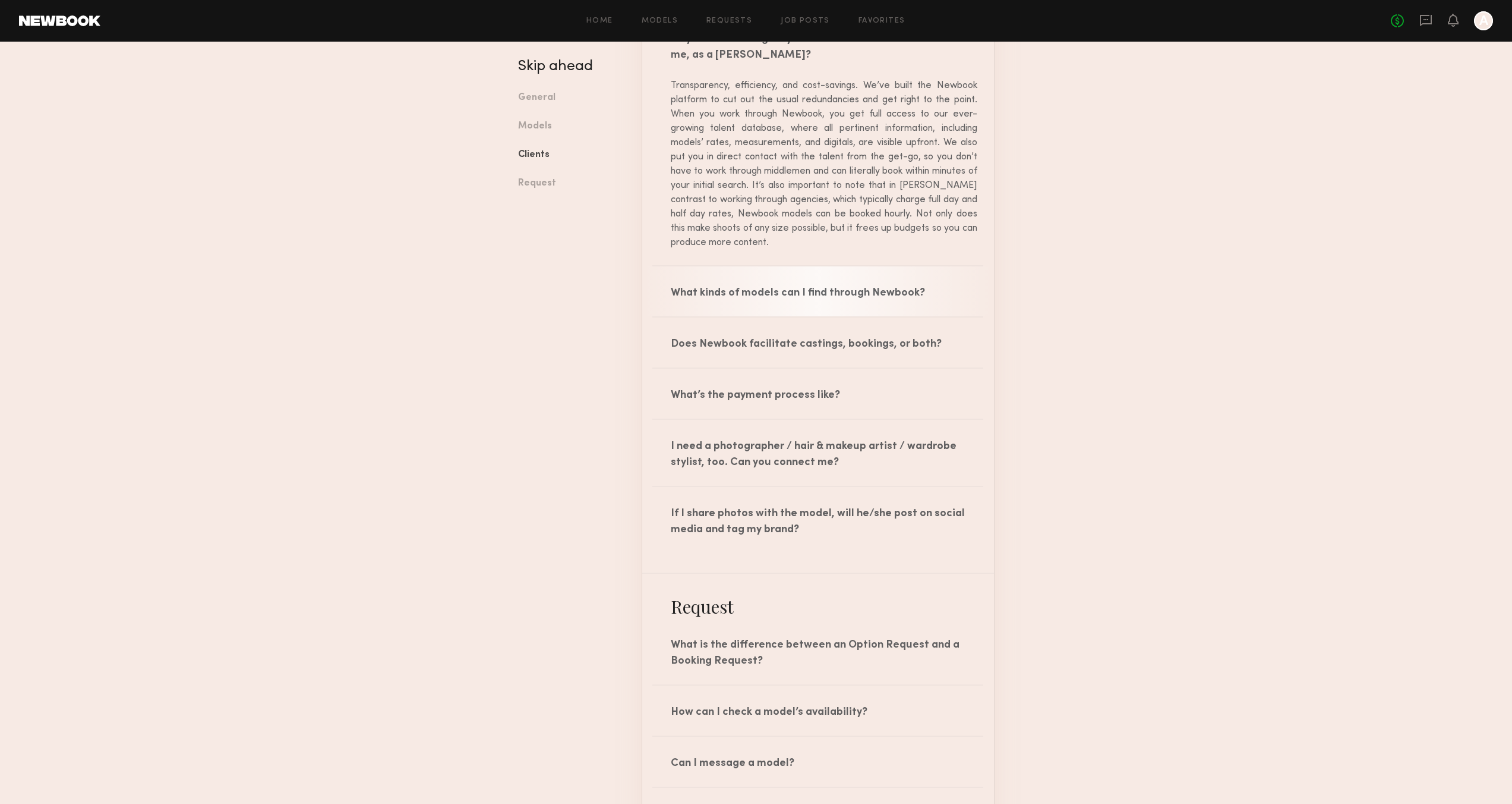
click at [757, 317] on div "What kinds of models can I find through Newbook?" at bounding box center [818, 291] width 351 height 50
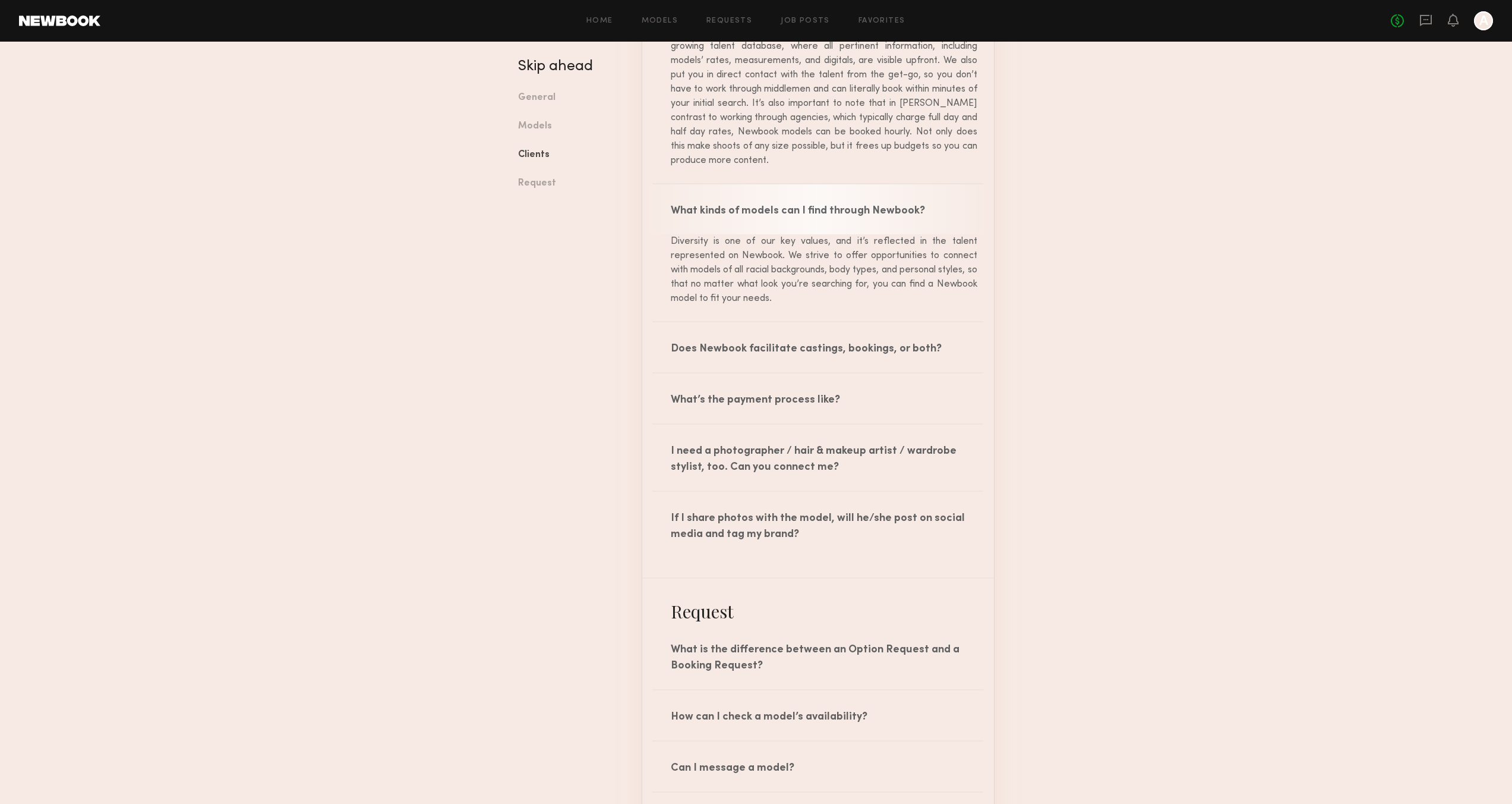
scroll to position [3482, 0]
click at [746, 371] on div "Does Newbook facilitate castings, bookings, or both?" at bounding box center [818, 345] width 351 height 50
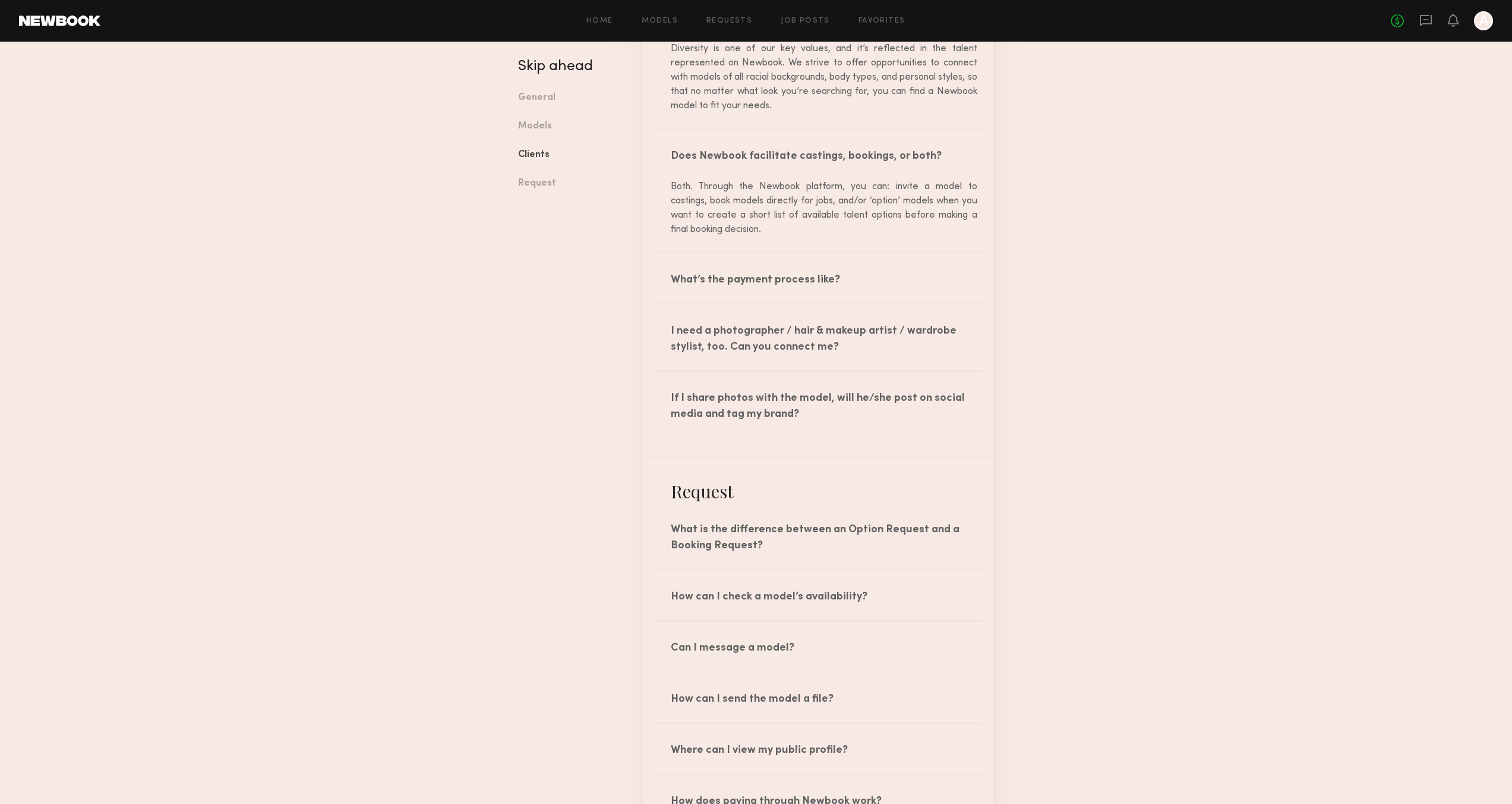
scroll to position [3676, 0]
click at [740, 299] on div "What’s the payment process like?" at bounding box center [818, 276] width 351 height 50
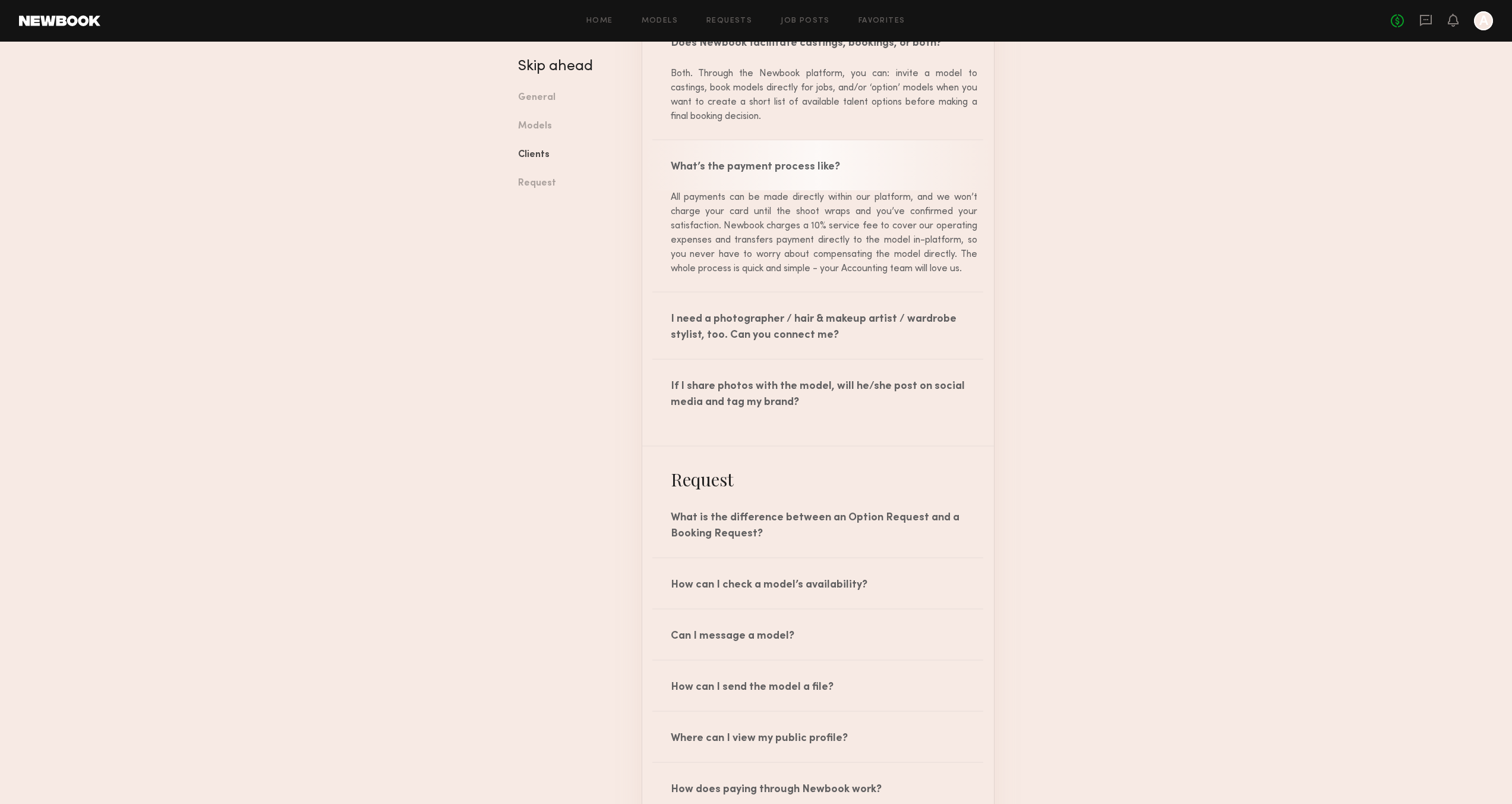
scroll to position [3883, 0]
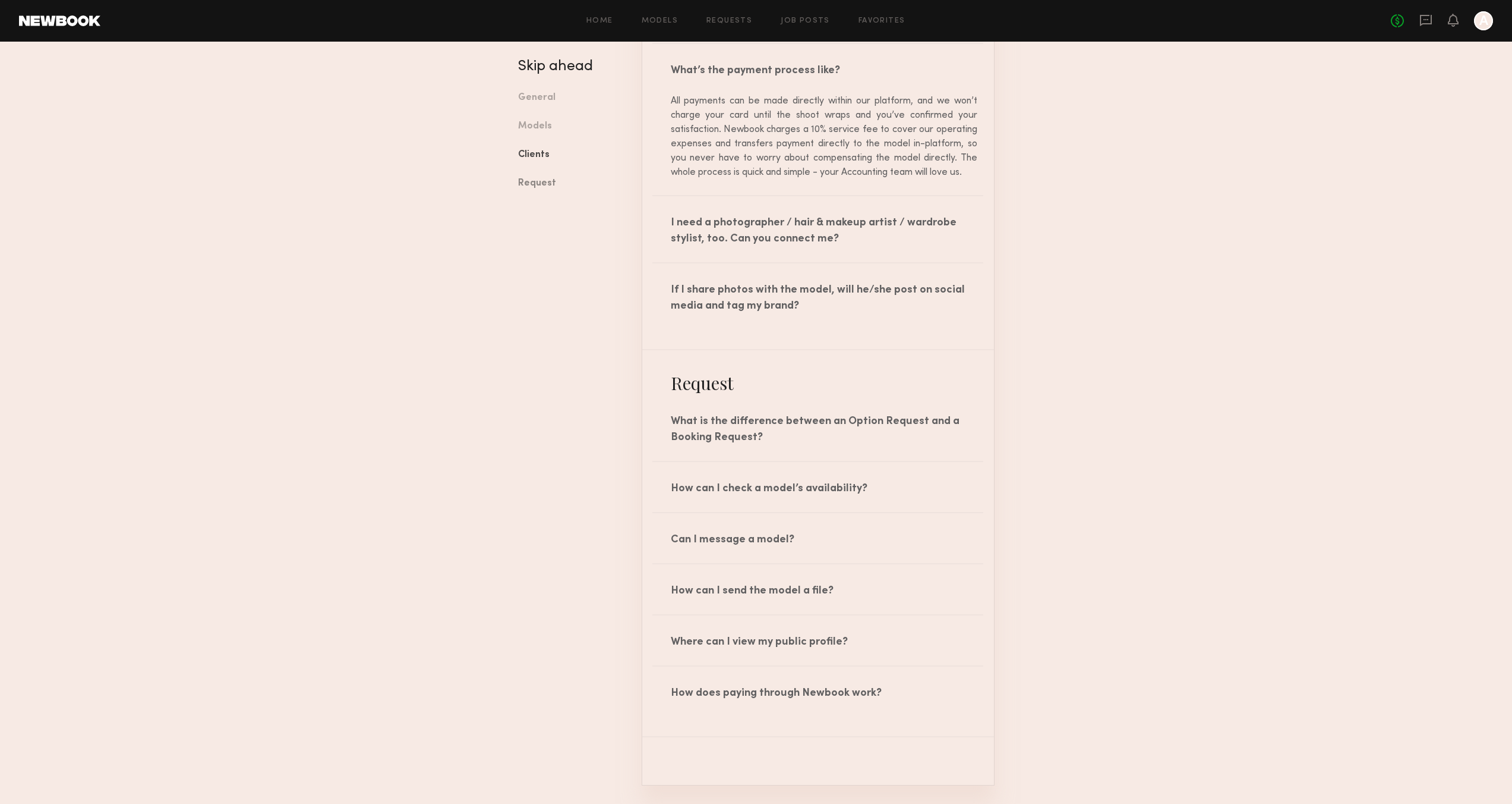
click at [542, 188] on link "Request" at bounding box center [571, 183] width 106 height 28
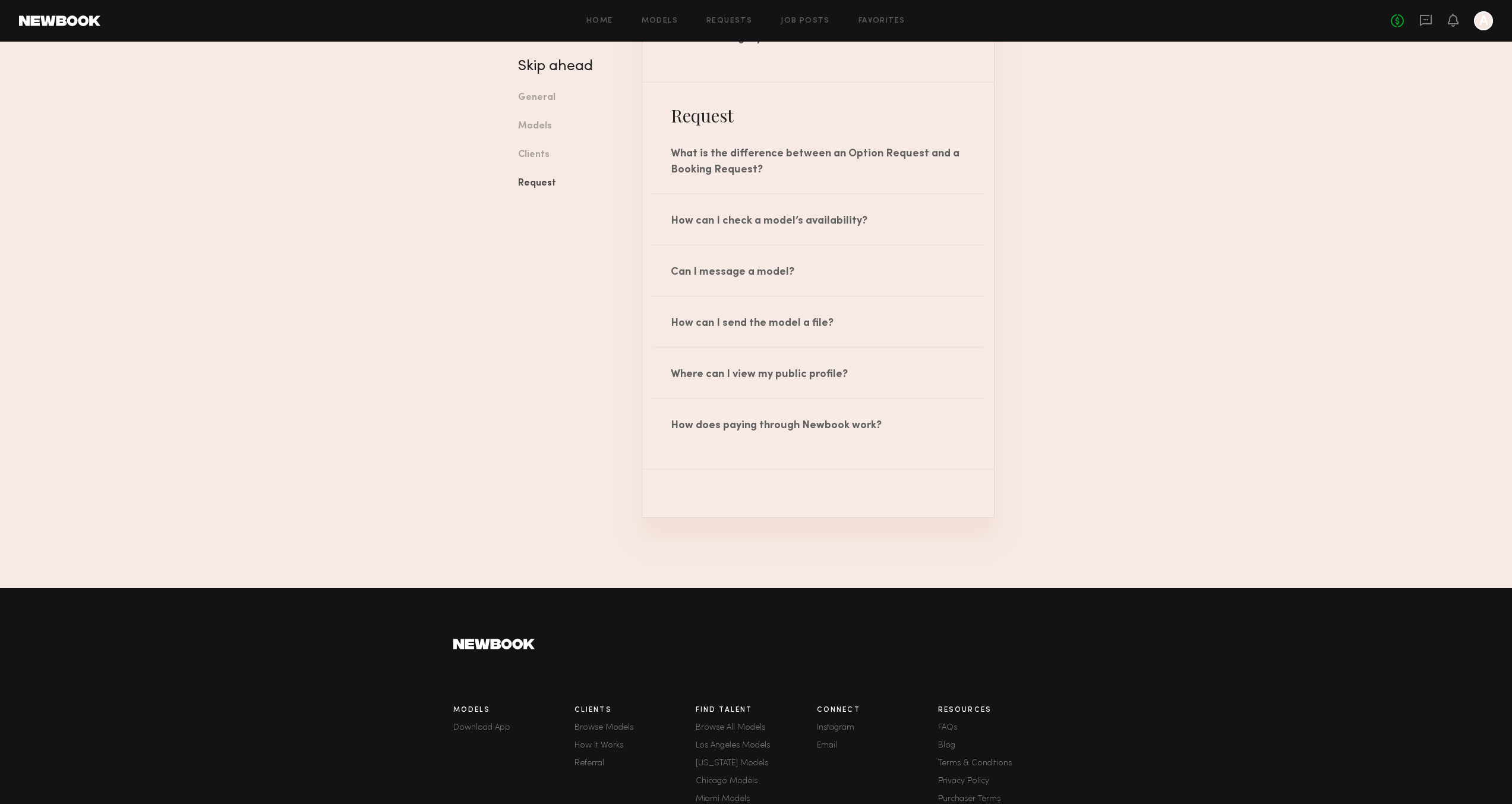
scroll to position [4219, 0]
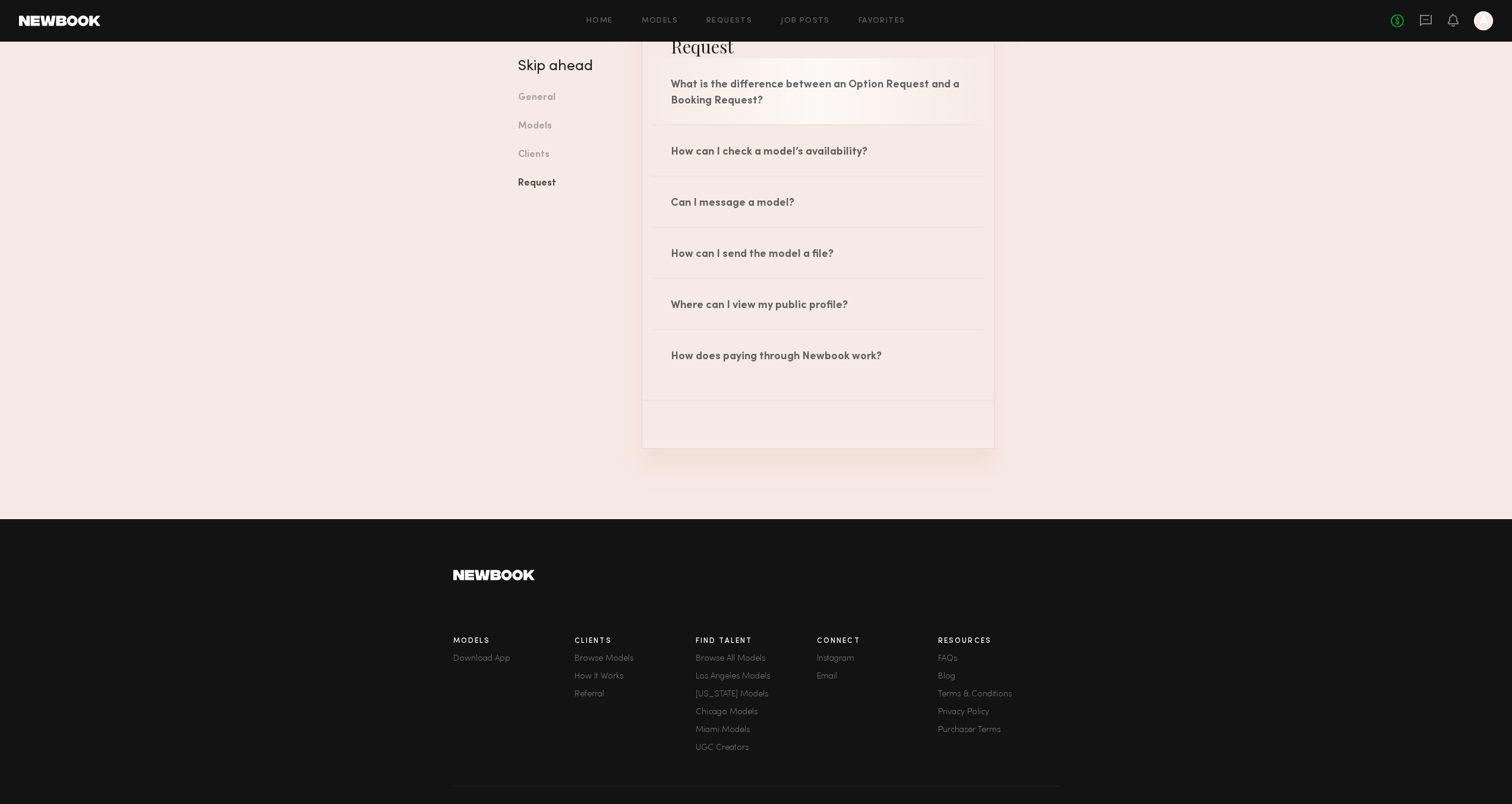
click at [768, 117] on div "What is the difference between an Option Request and a Booking Request?" at bounding box center [818, 91] width 351 height 66
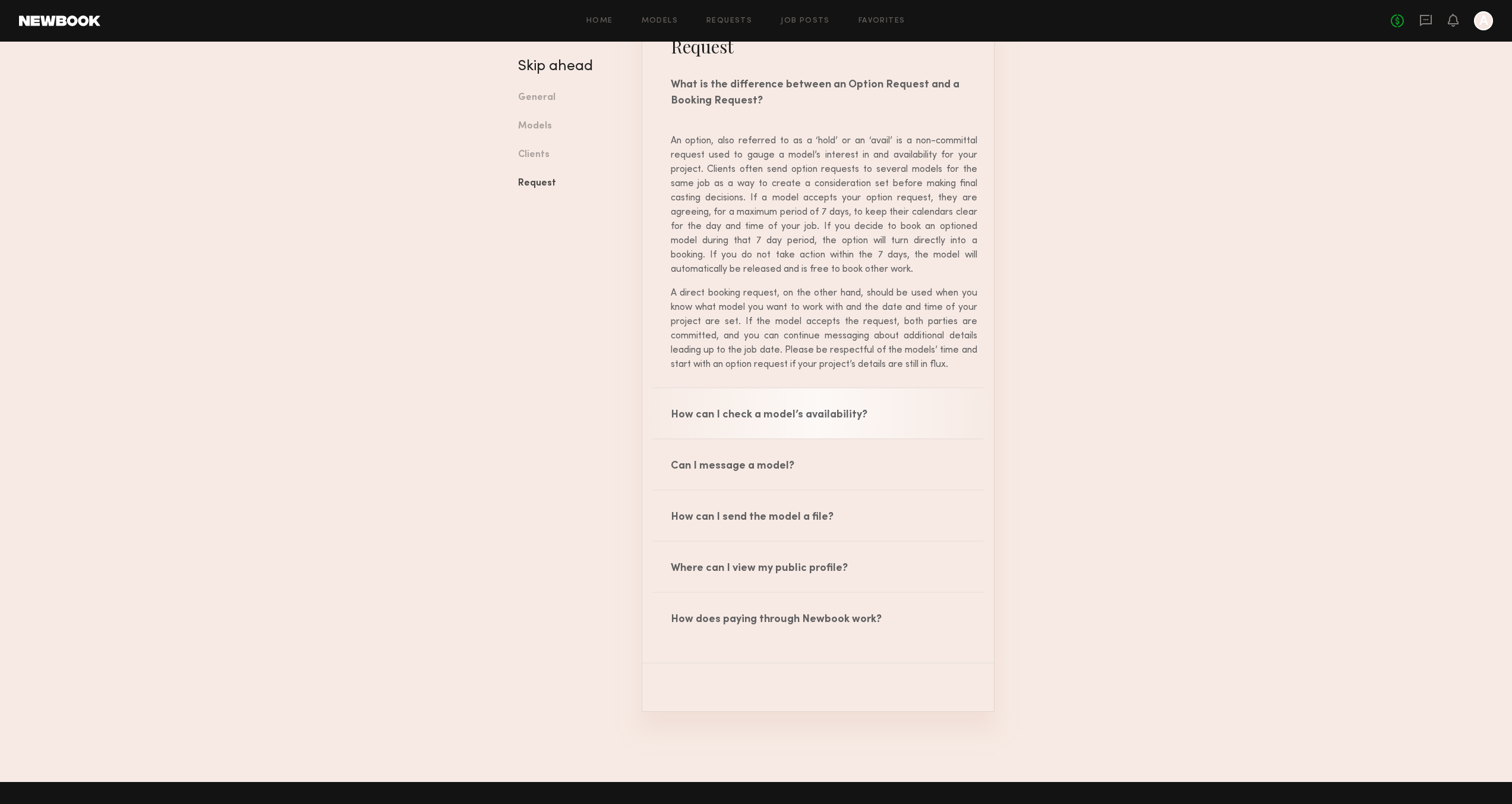
click at [731, 438] on div "How can I check a model’s availability?" at bounding box center [818, 413] width 351 height 50
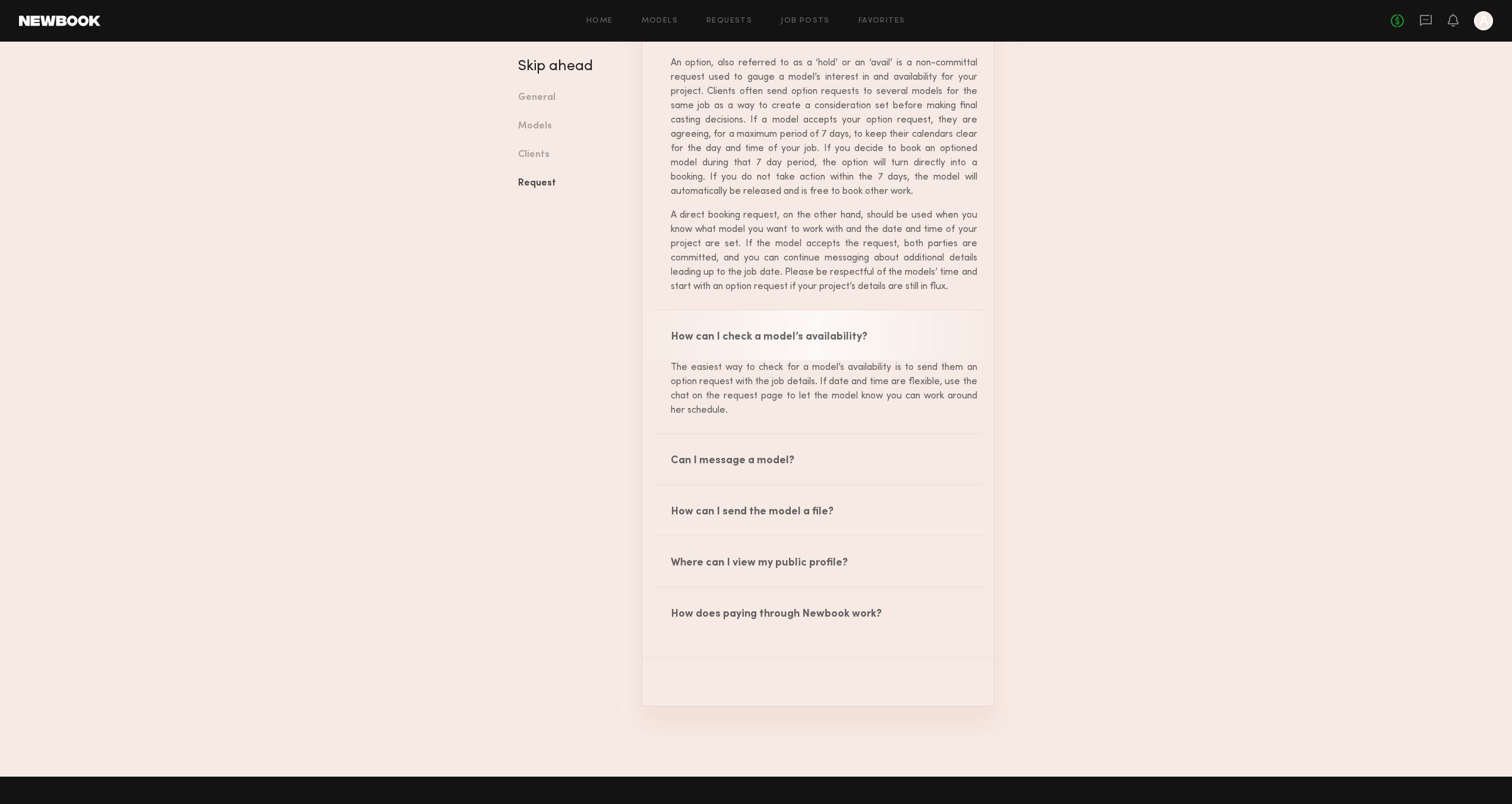
scroll to position [4307, 0]
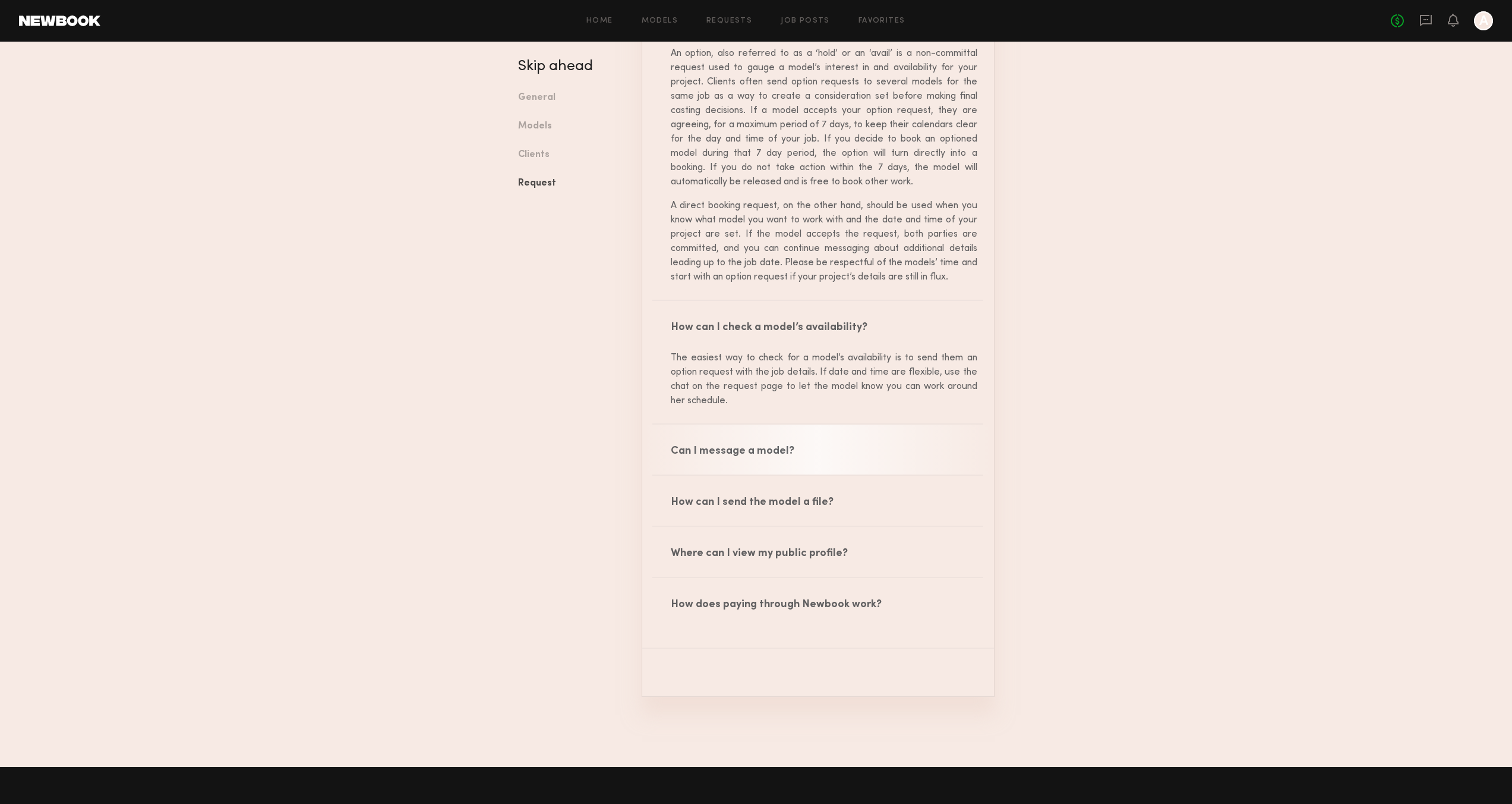
click at [759, 474] on div "Can I message a model?" at bounding box center [818, 449] width 351 height 50
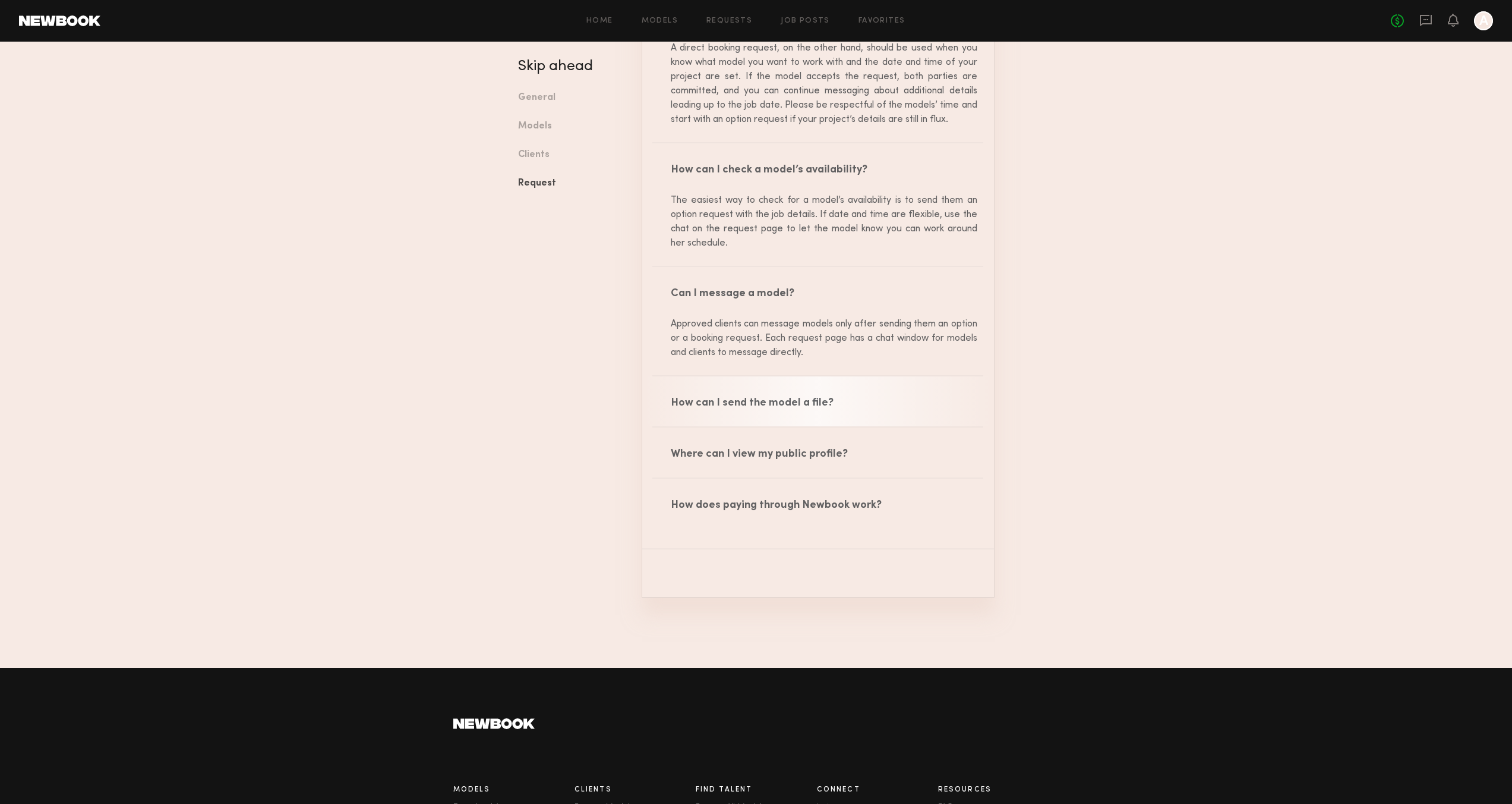
scroll to position [4493, 0]
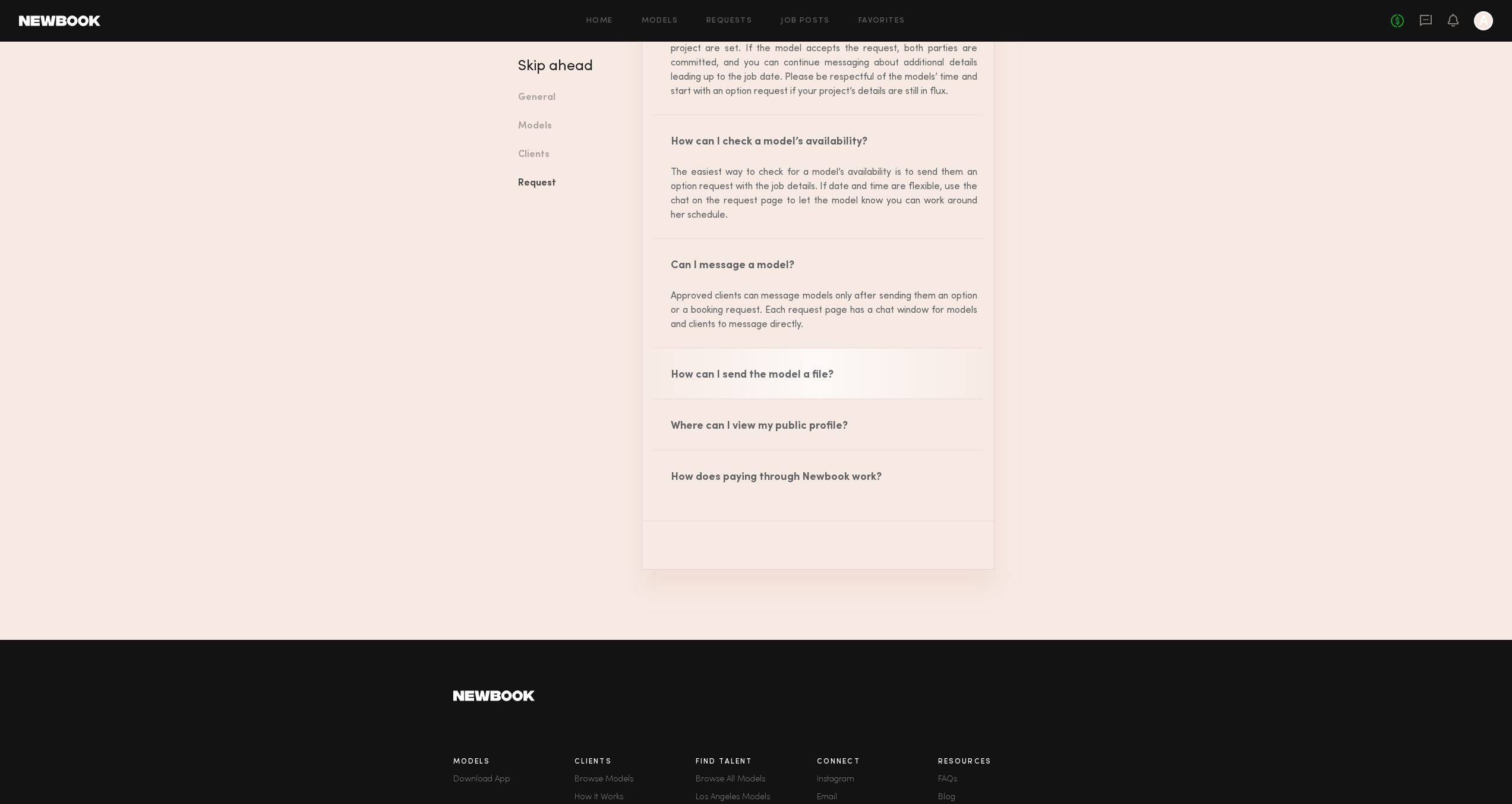
click at [764, 398] on div "How can I send the model a file?" at bounding box center [818, 373] width 351 height 50
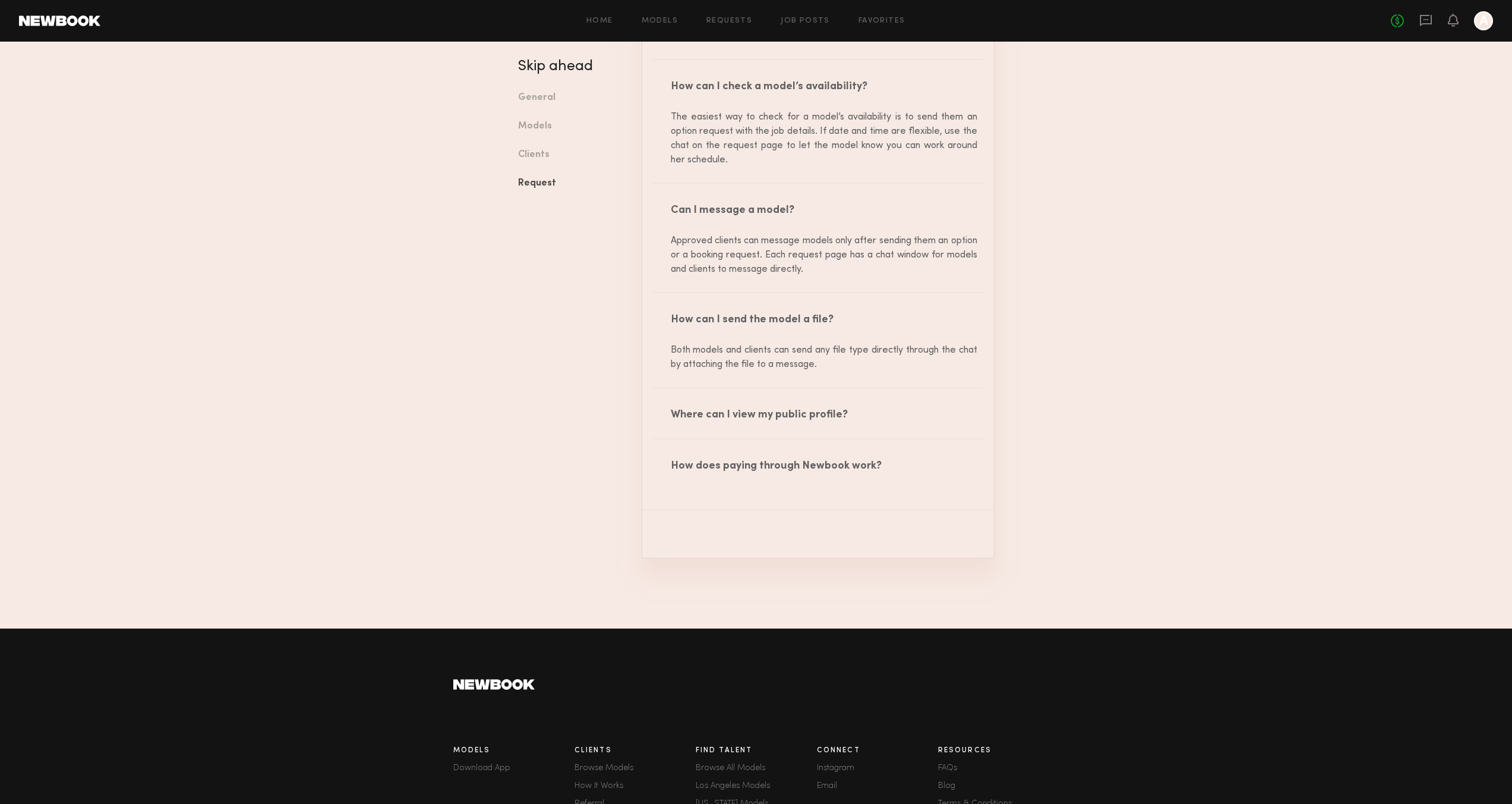
scroll to position [4564, 0]
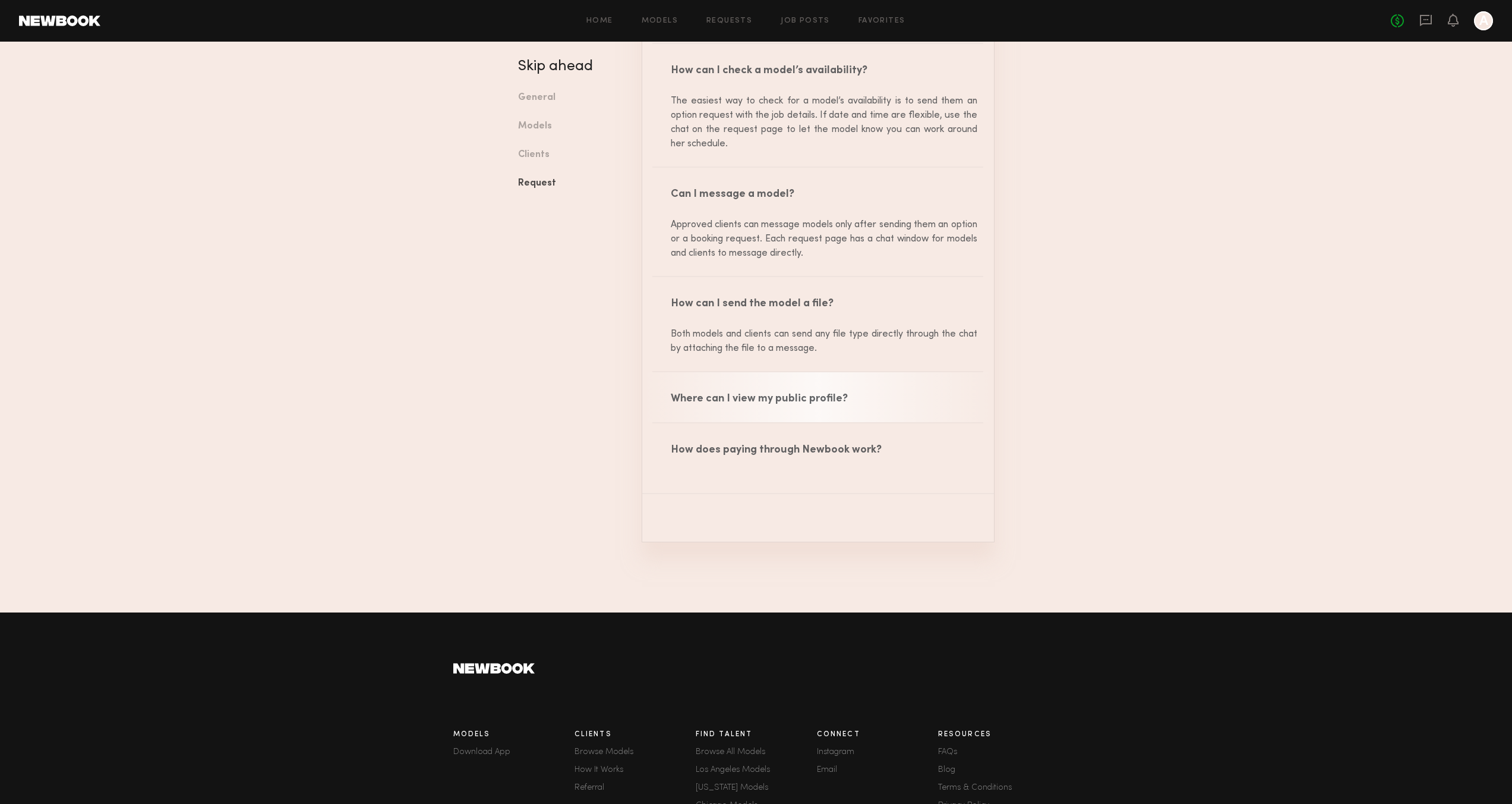
click at [791, 422] on div "Where can I view my public profile?" at bounding box center [818, 396] width 351 height 50
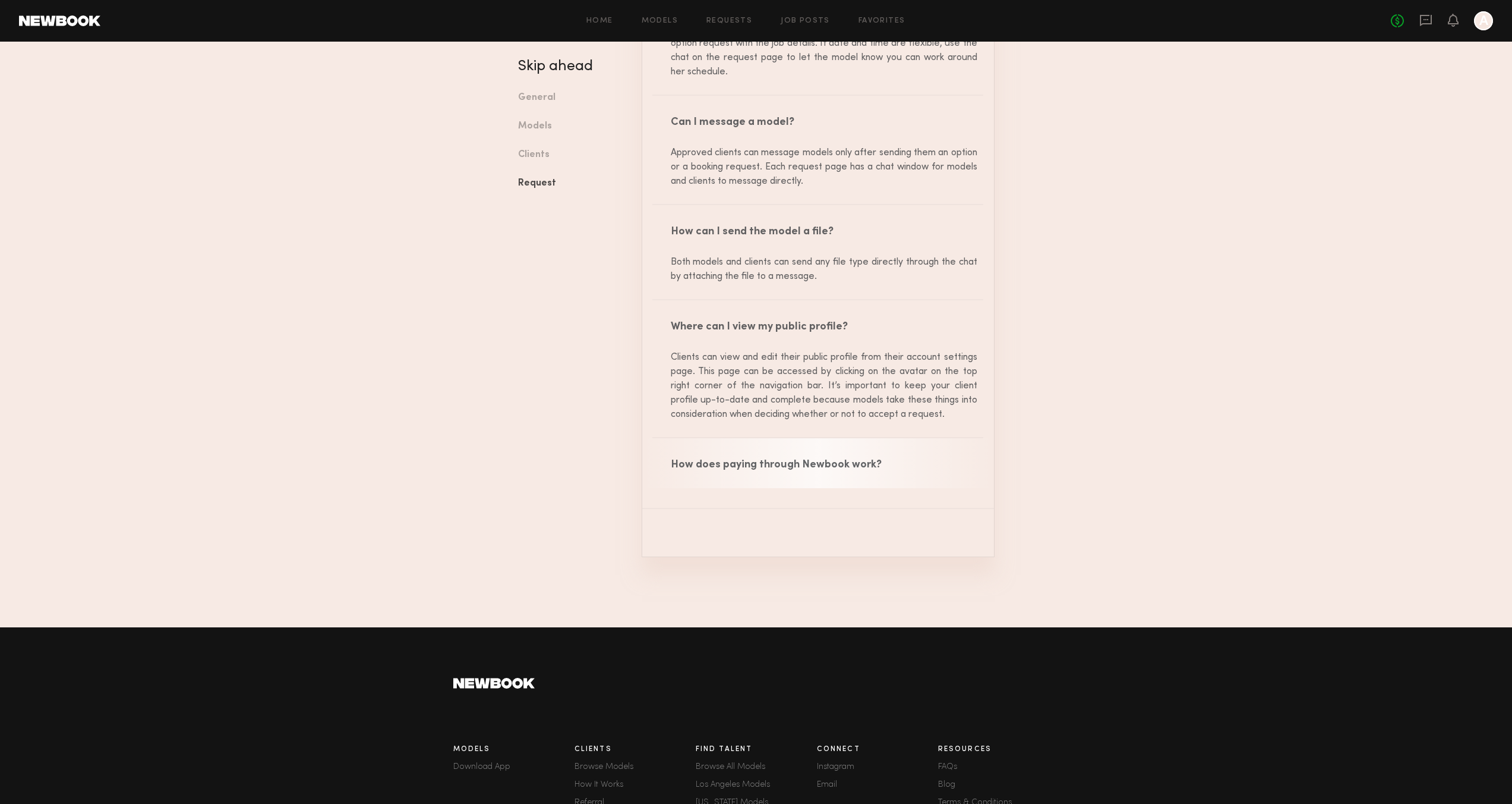
scroll to position [4636, 0]
click at [760, 487] on div "How does paying through Newbook work?" at bounding box center [818, 462] width 351 height 50
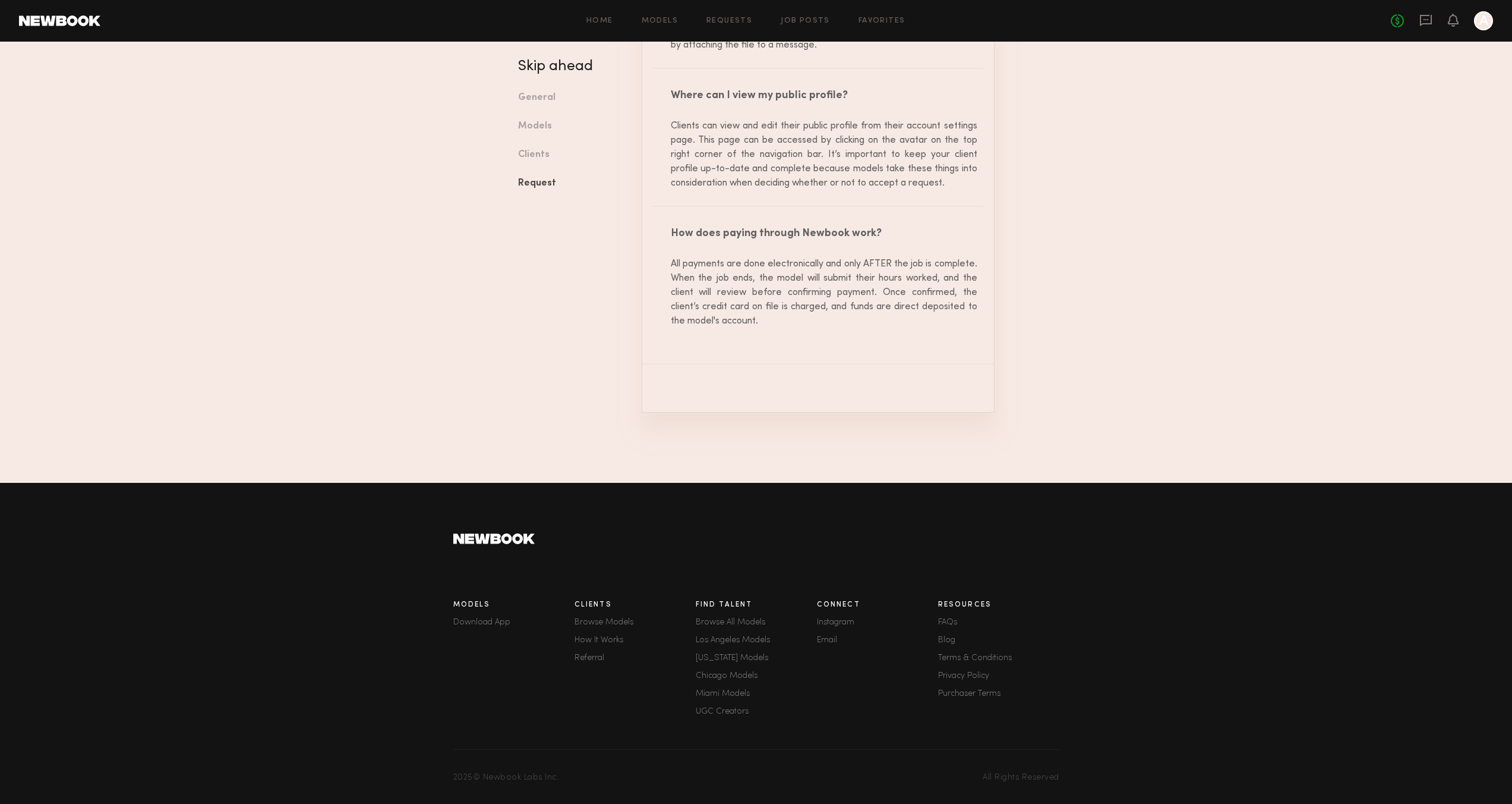
scroll to position [4891, 0]
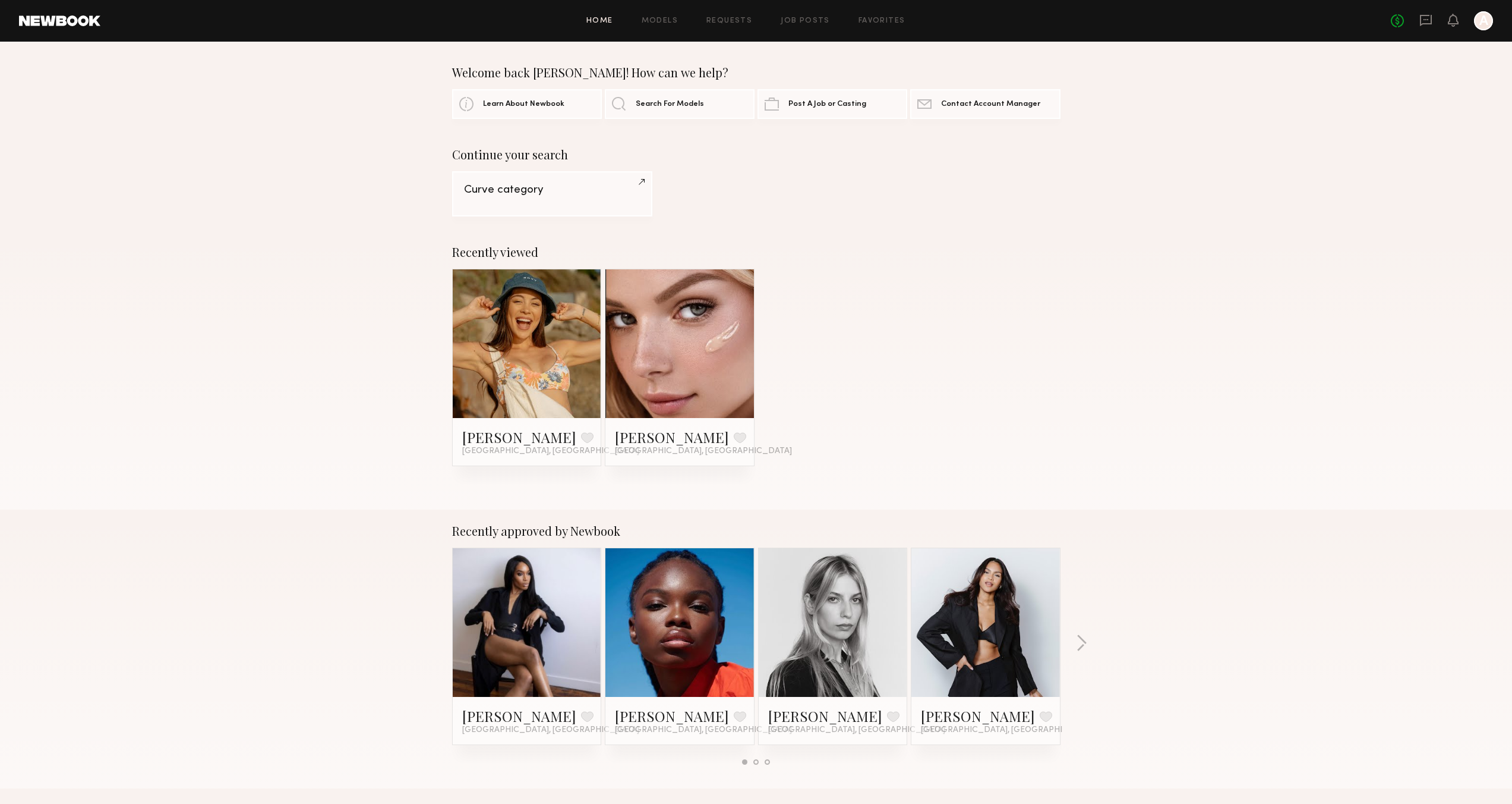
click at [1483, 25] on div at bounding box center [1483, 20] width 19 height 19
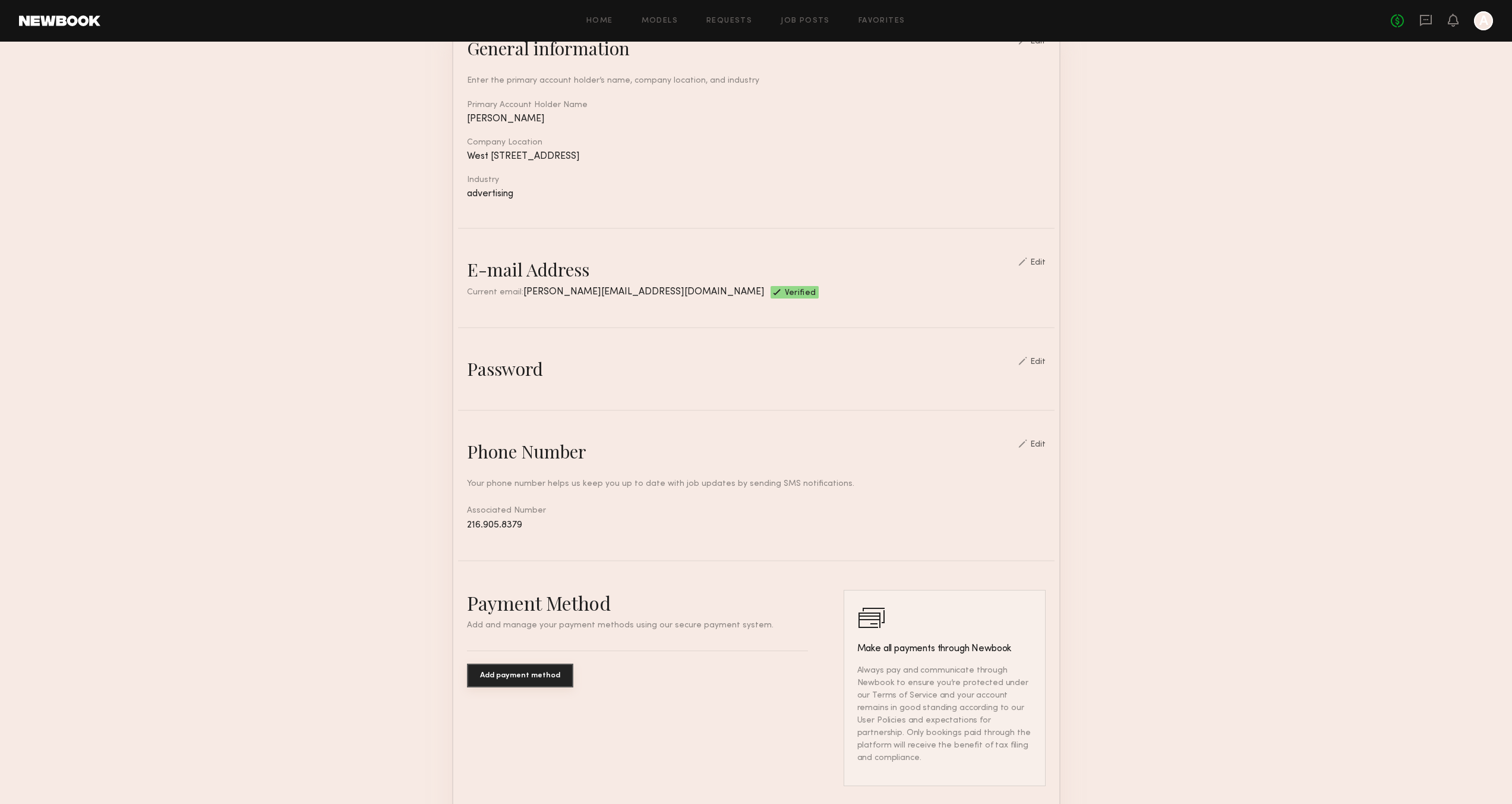
scroll to position [133, 0]
click at [1027, 356] on div at bounding box center [1022, 357] width 9 height 8
